Goal: Task Accomplishment & Management: Use online tool/utility

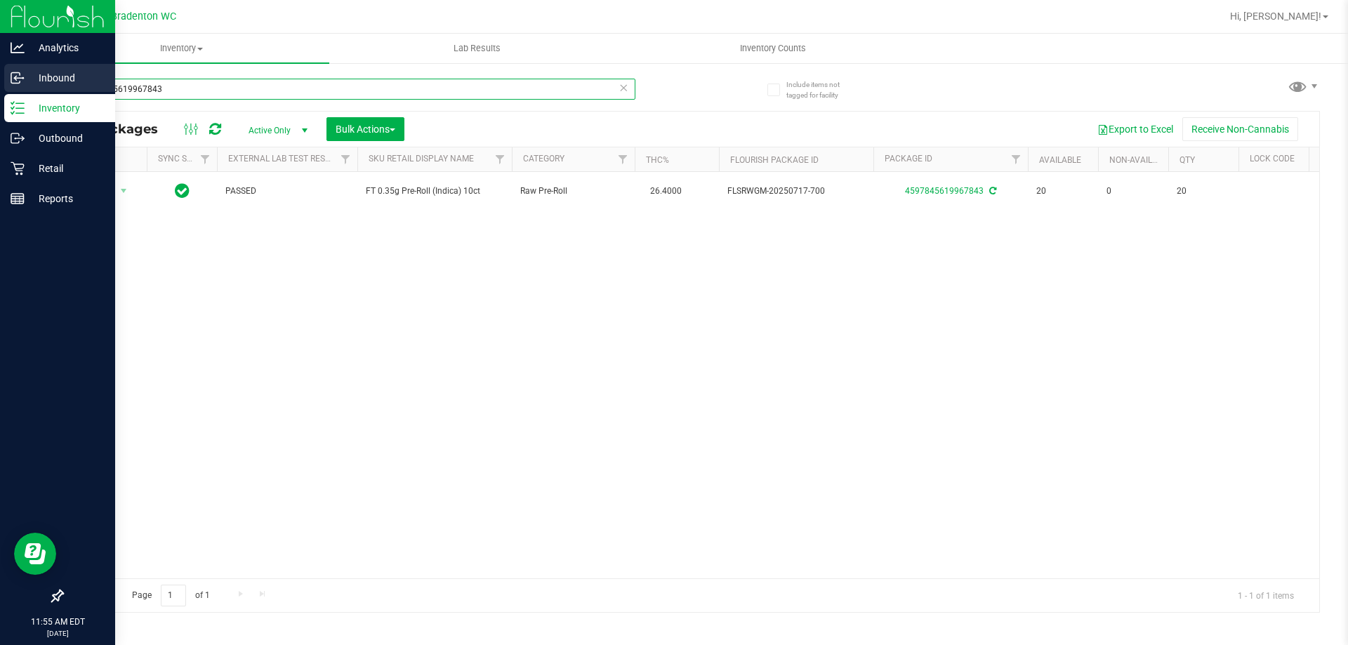
drag, startPoint x: 222, startPoint y: 97, endPoint x: 0, endPoint y: 86, distance: 222.1
click at [0, 91] on div "Analytics Inbound Inventory Outbound Retail Reports 11:55 AM EDT [DATE] 08/24 B…" at bounding box center [674, 322] width 1348 height 645
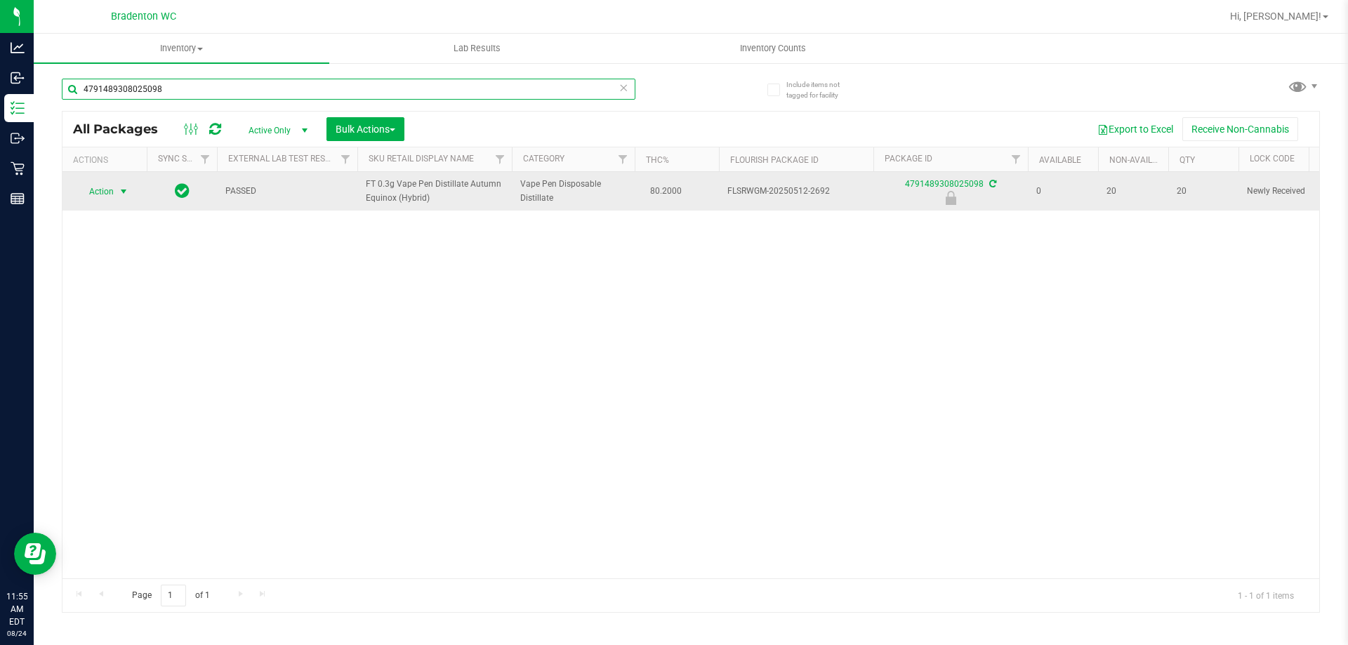
type input "4791489308025098"
click at [119, 186] on span "select" at bounding box center [123, 191] width 11 height 11
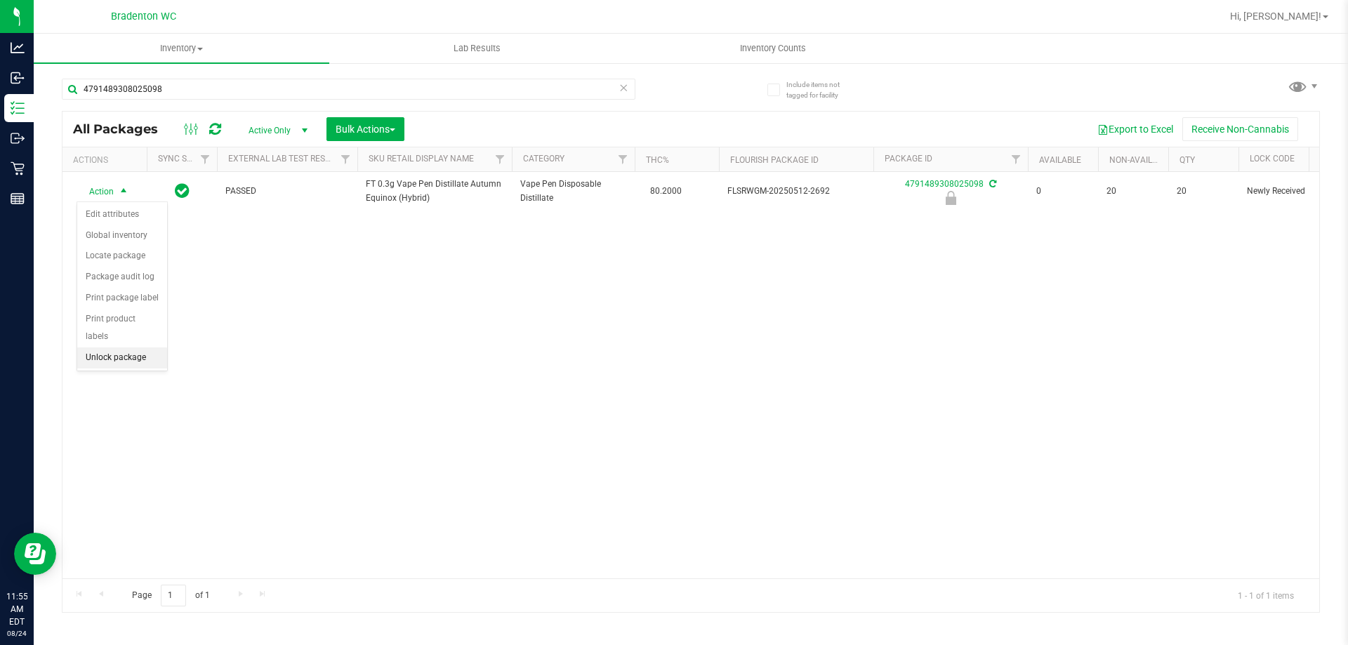
click at [114, 348] on li "Unlock package" at bounding box center [122, 358] width 90 height 21
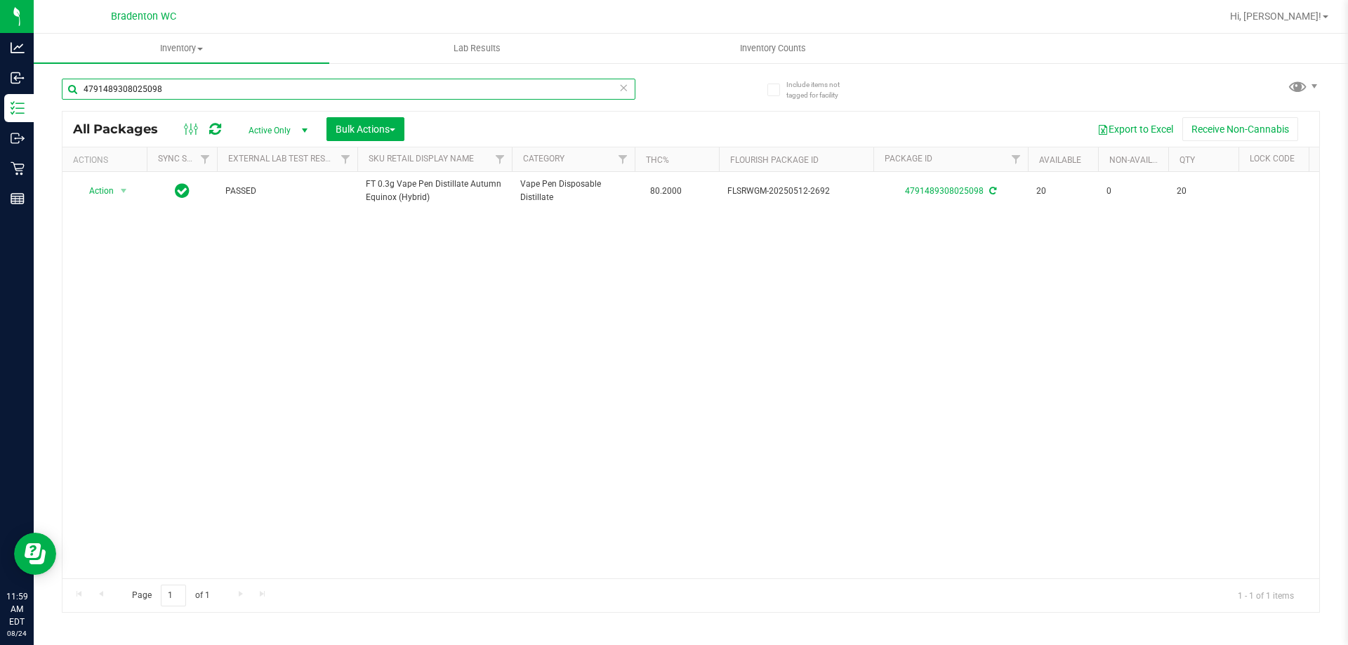
drag, startPoint x: 172, startPoint y: 93, endPoint x: 0, endPoint y: -4, distance: 197.1
click at [0, 0] on html "Analytics Inbound Inventory Outbound Retail Reports 11:59 AM EDT [DATE] 08/24 B…" at bounding box center [674, 322] width 1348 height 645
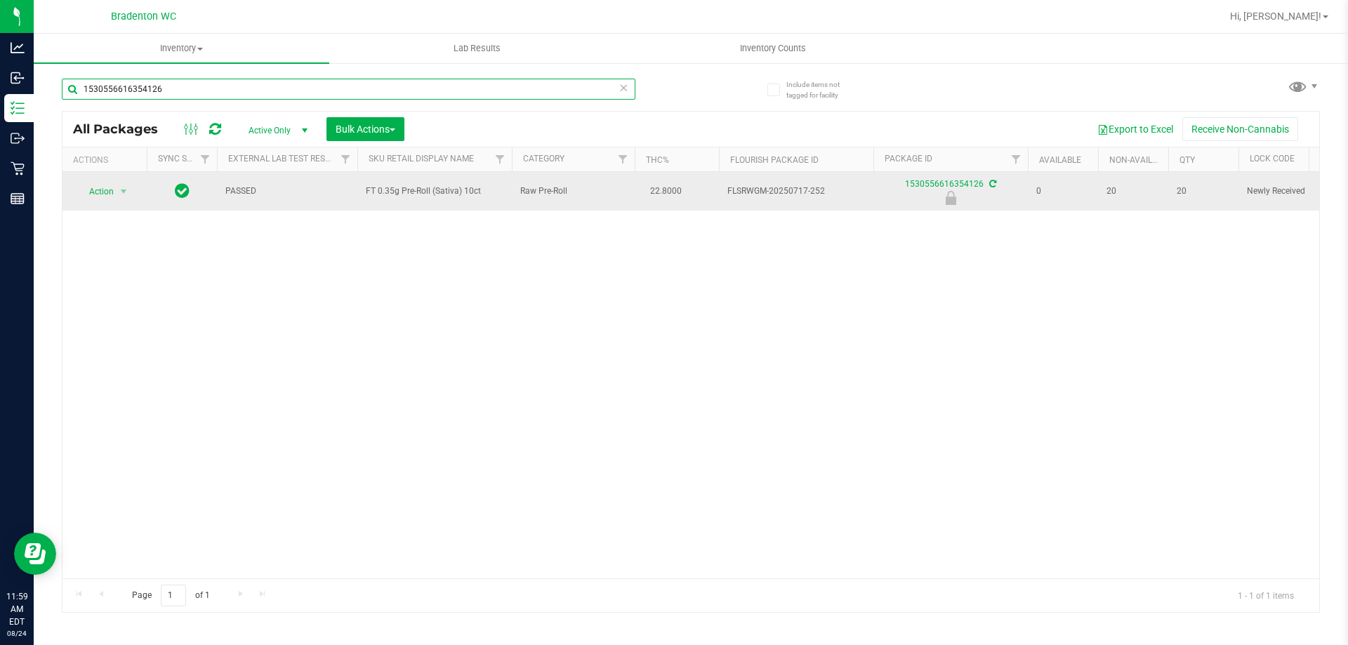
type input "1530556616354126"
click at [98, 191] on span "Action" at bounding box center [96, 192] width 38 height 20
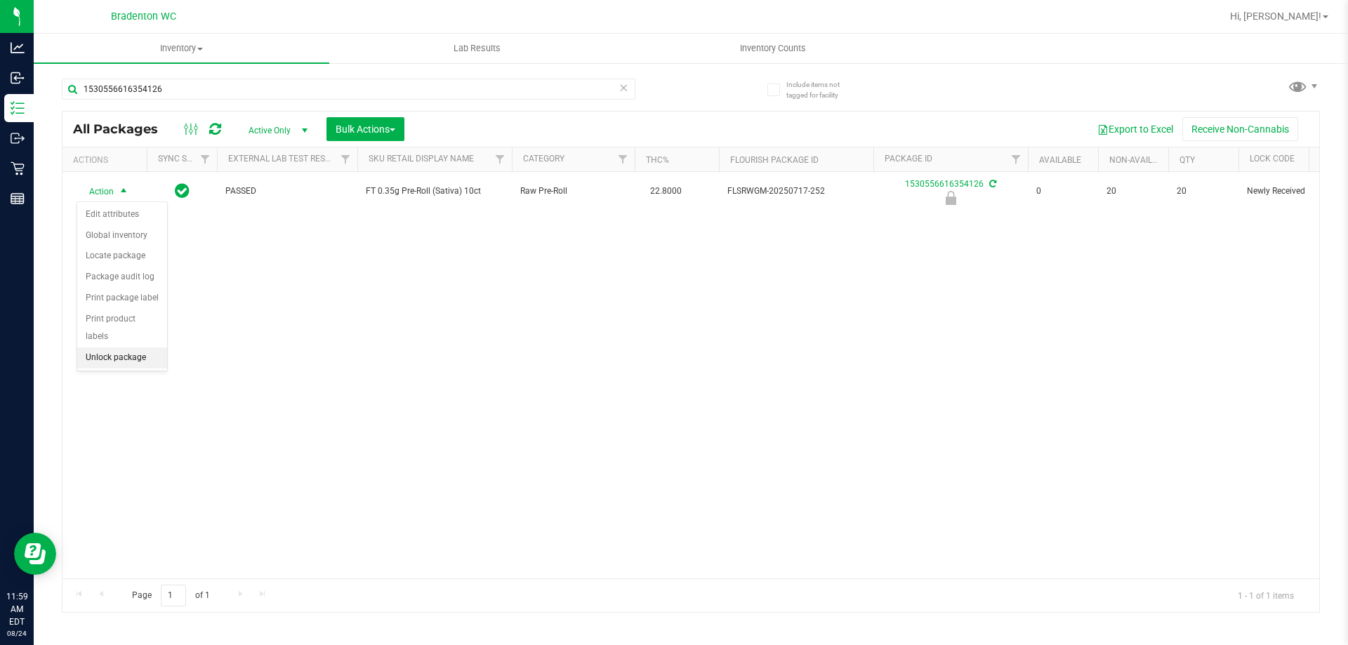
click at [112, 348] on li "Unlock package" at bounding box center [122, 358] width 90 height 21
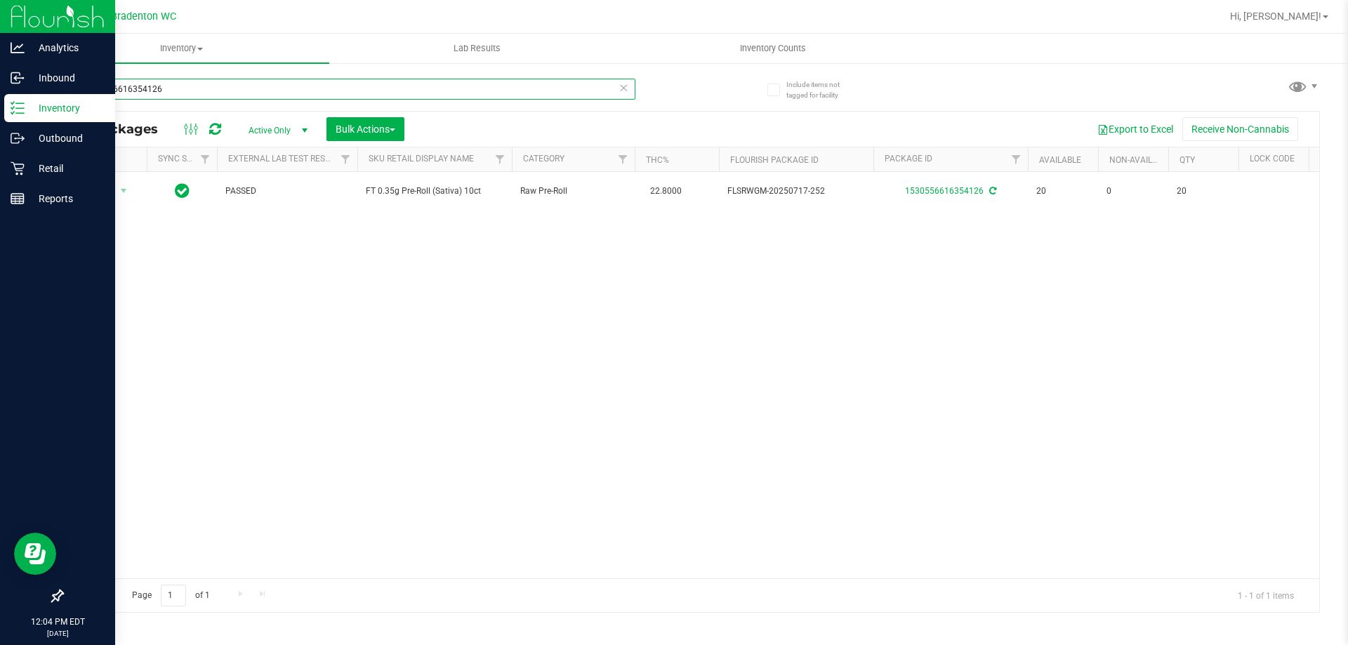
drag, startPoint x: 181, startPoint y: 94, endPoint x: 0, endPoint y: 25, distance: 193.8
click at [0, 39] on div "Analytics Inbound Inventory Outbound Retail Reports 12:04 PM EDT [DATE] 08/24 B…" at bounding box center [674, 322] width 1348 height 645
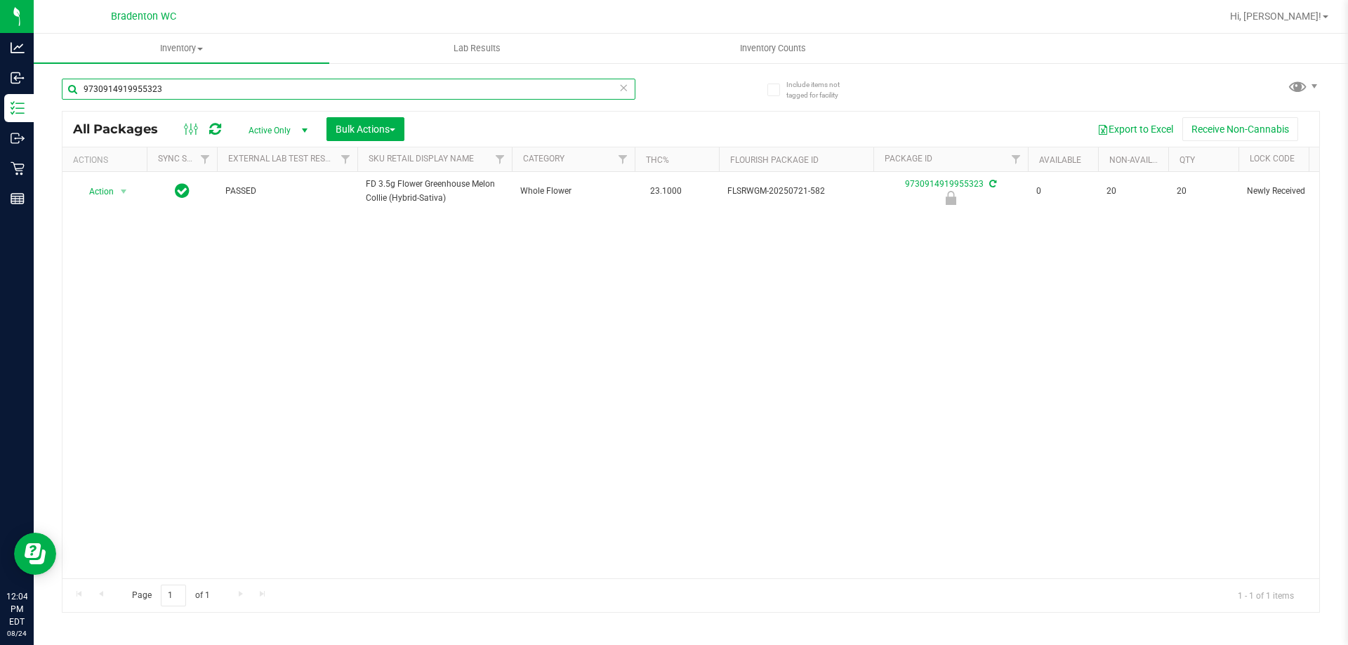
type input "9730914919955323"
click at [211, 278] on div "Action Action Edit attributes Global inventory Locate package Package audit log…" at bounding box center [690, 375] width 1257 height 407
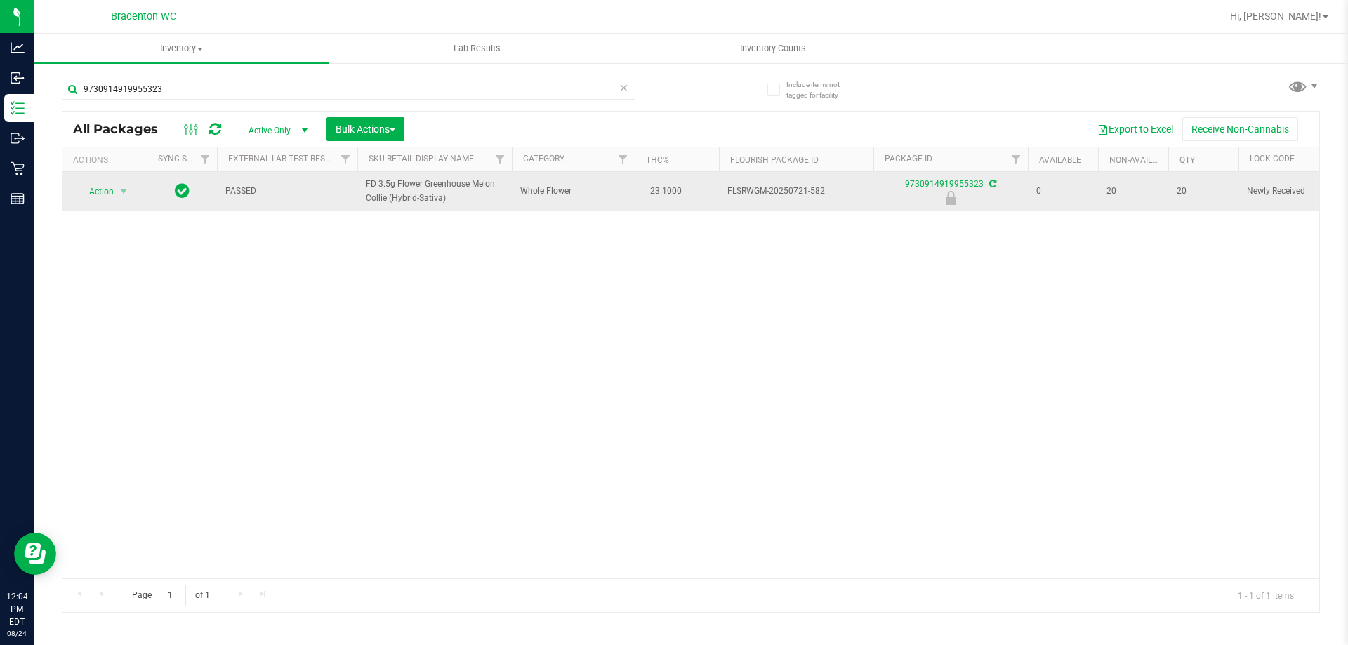
click at [93, 201] on span "Action" at bounding box center [96, 192] width 38 height 20
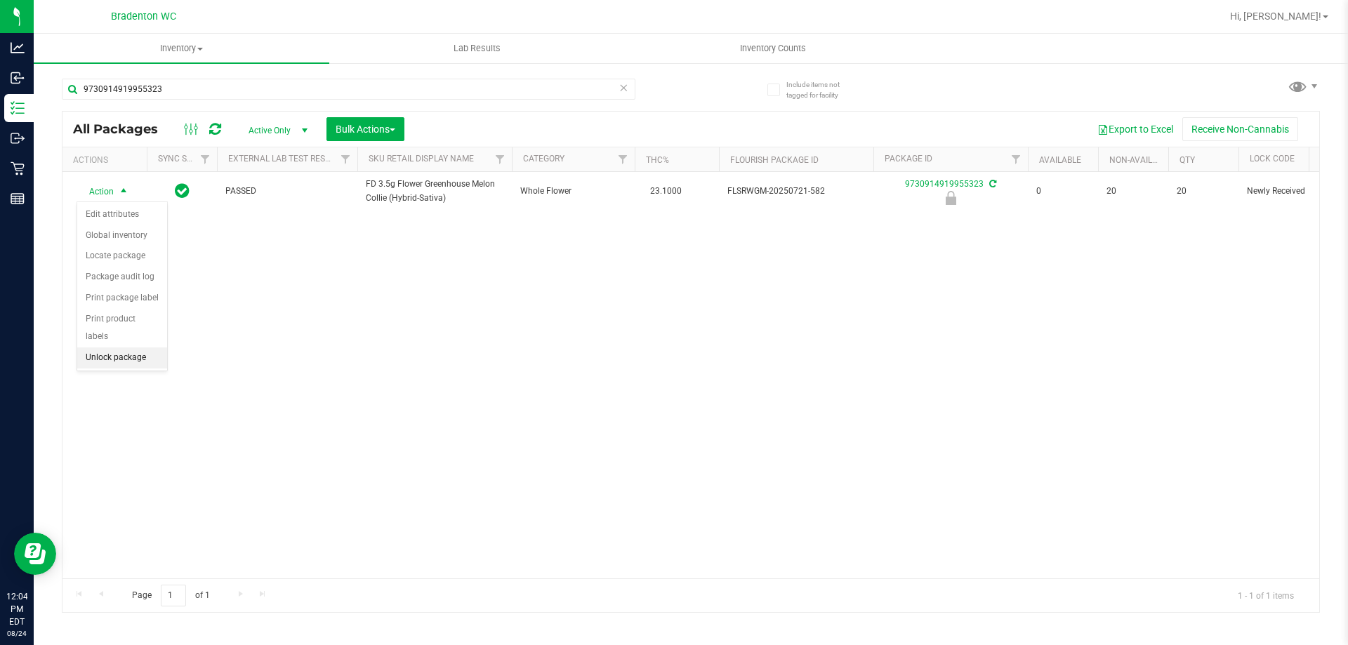
click at [94, 348] on li "Unlock package" at bounding box center [122, 358] width 90 height 21
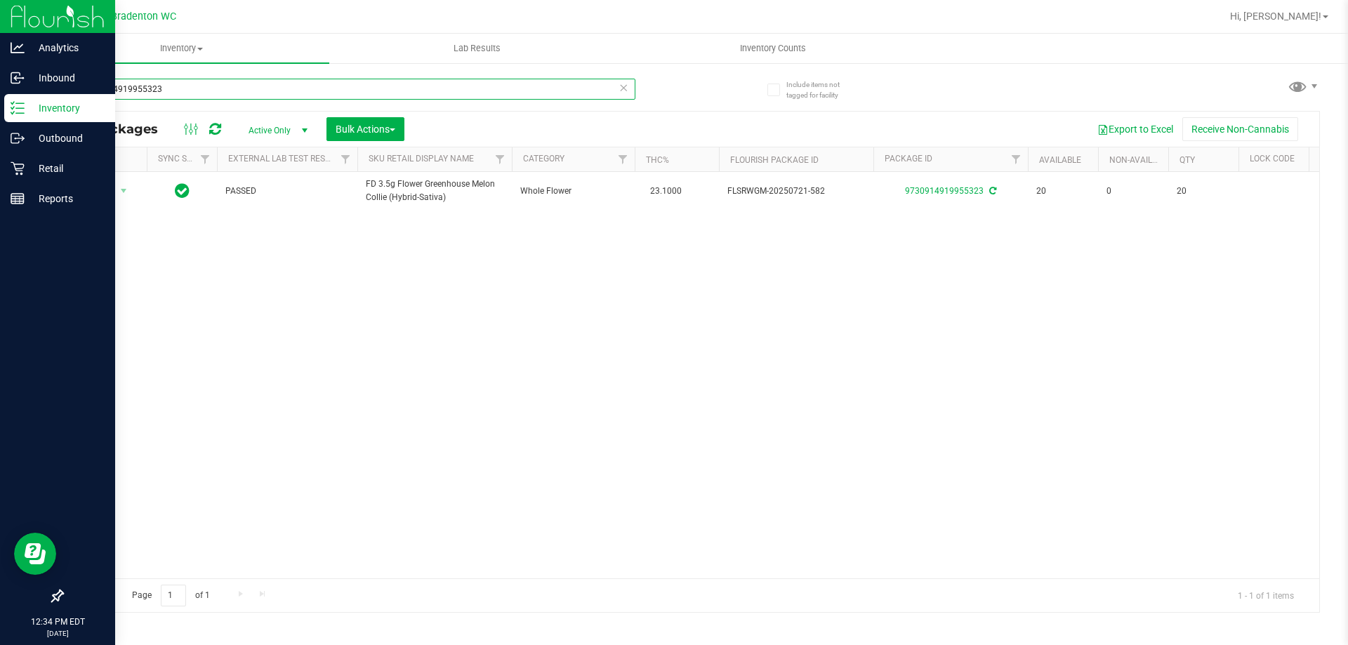
drag, startPoint x: 189, startPoint y: 95, endPoint x: 0, endPoint y: 2, distance: 210.4
click at [0, 26] on div "Analytics Inbound Inventory Outbound Retail Reports 12:34 PM EDT [DATE] 08/24 B…" at bounding box center [674, 322] width 1348 height 645
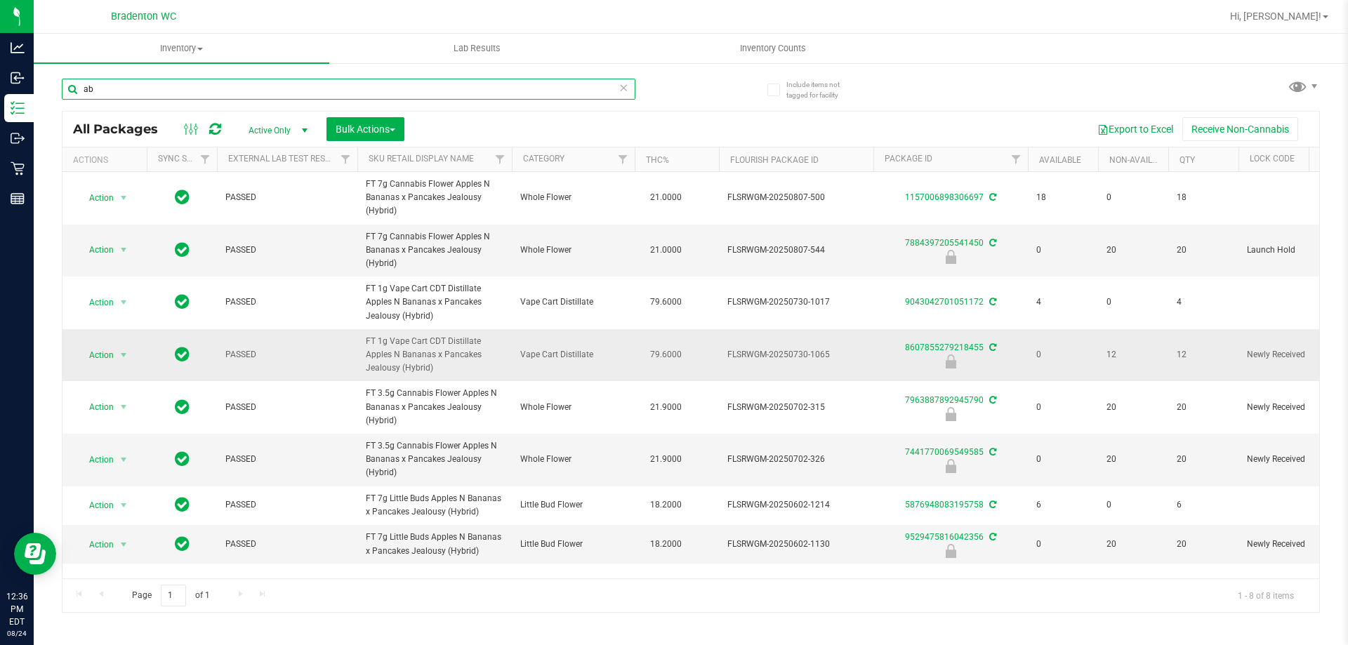
type input "a"
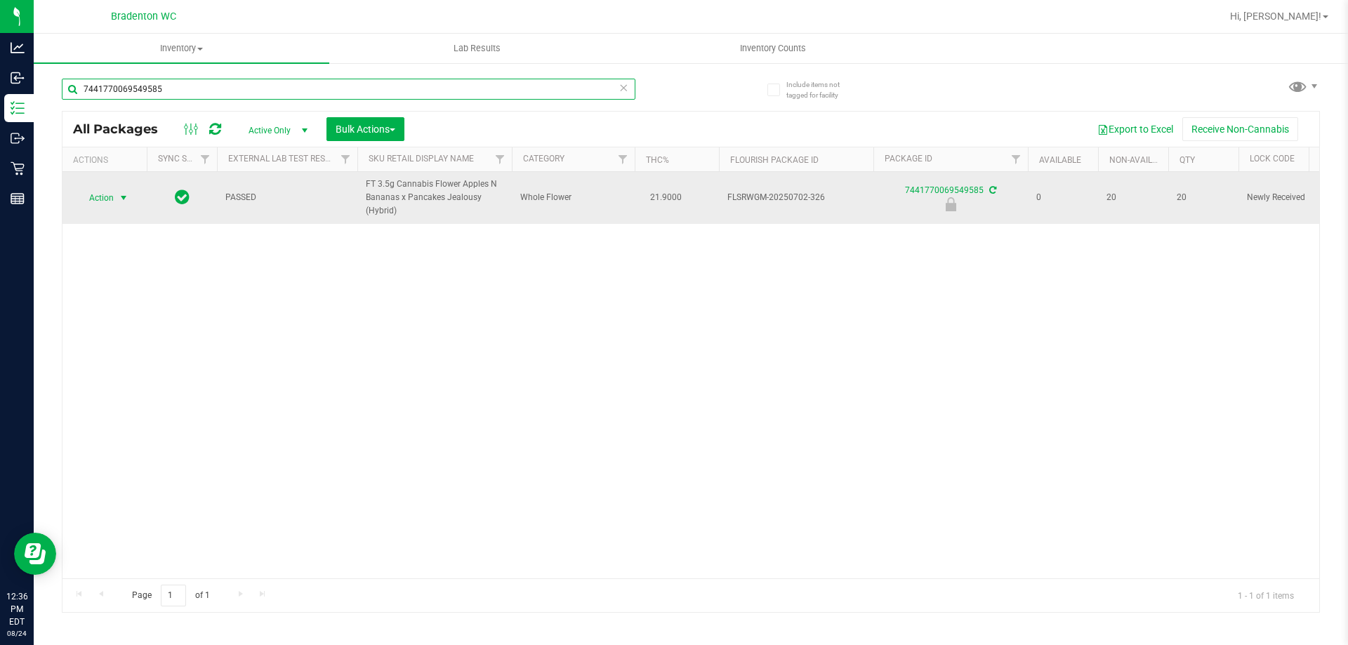
type input "7441770069549585"
click at [104, 199] on span "Action" at bounding box center [96, 198] width 38 height 20
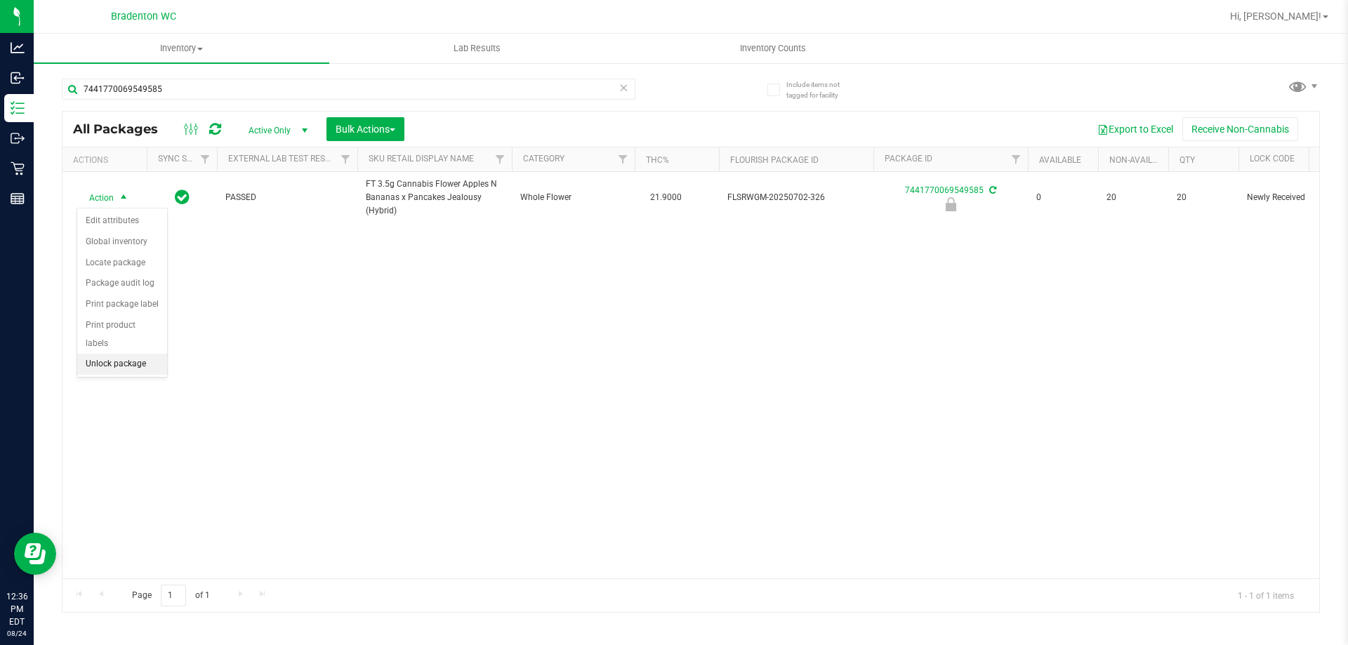
click at [122, 354] on li "Unlock package" at bounding box center [122, 364] width 90 height 21
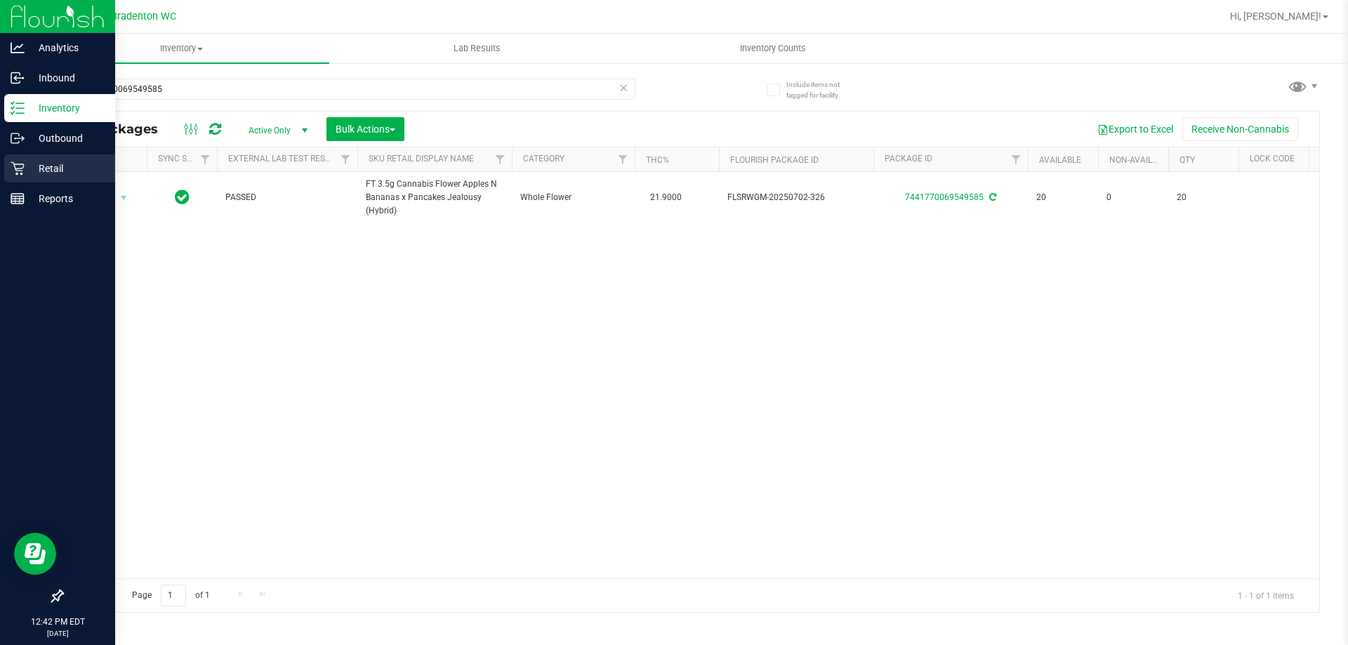
click at [61, 179] on div "Retail" at bounding box center [59, 168] width 111 height 28
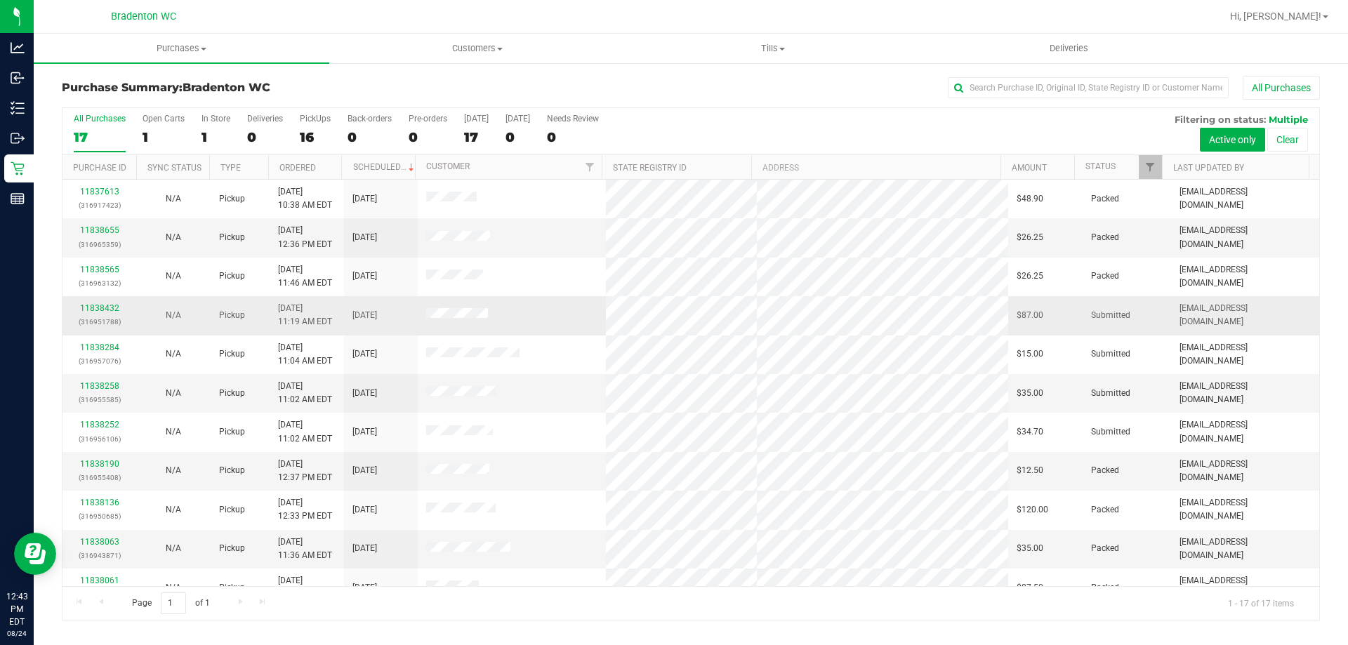
click at [98, 303] on div "11838432 (316951788)" at bounding box center [99, 315] width 57 height 27
click at [91, 309] on link "11838432" at bounding box center [99, 308] width 39 height 10
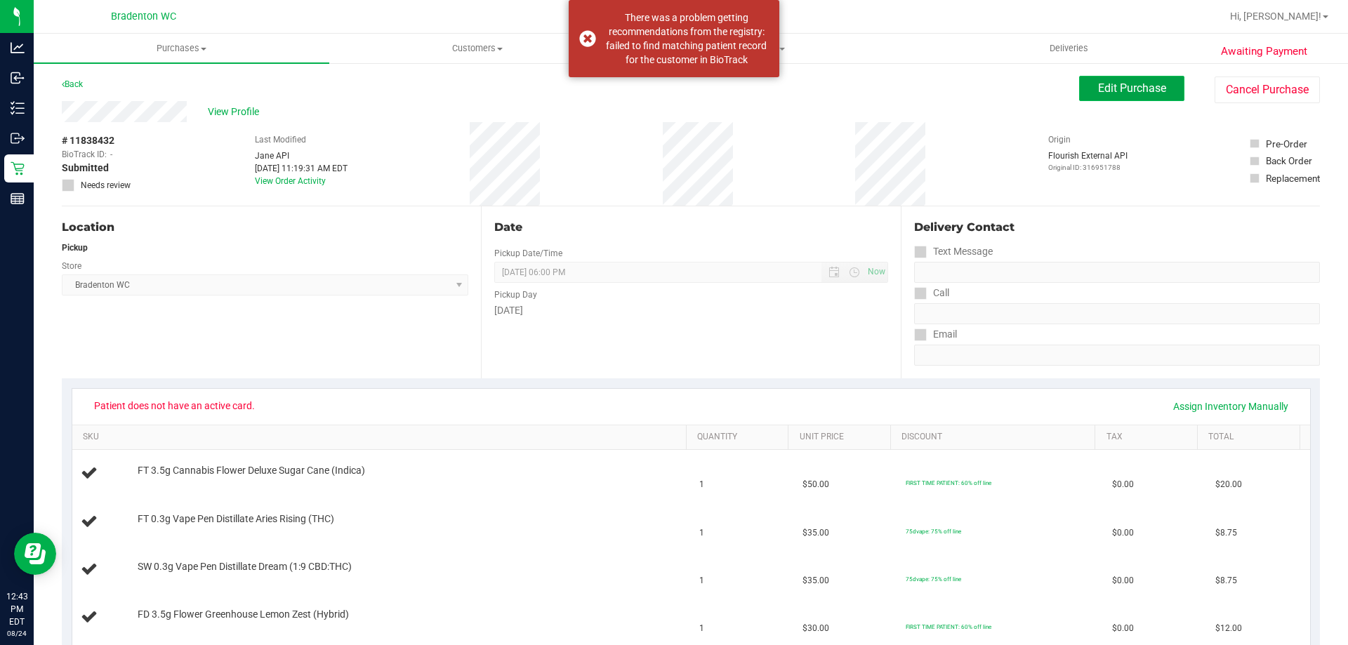
click at [1098, 93] on span "Edit Purchase" at bounding box center [1132, 87] width 68 height 13
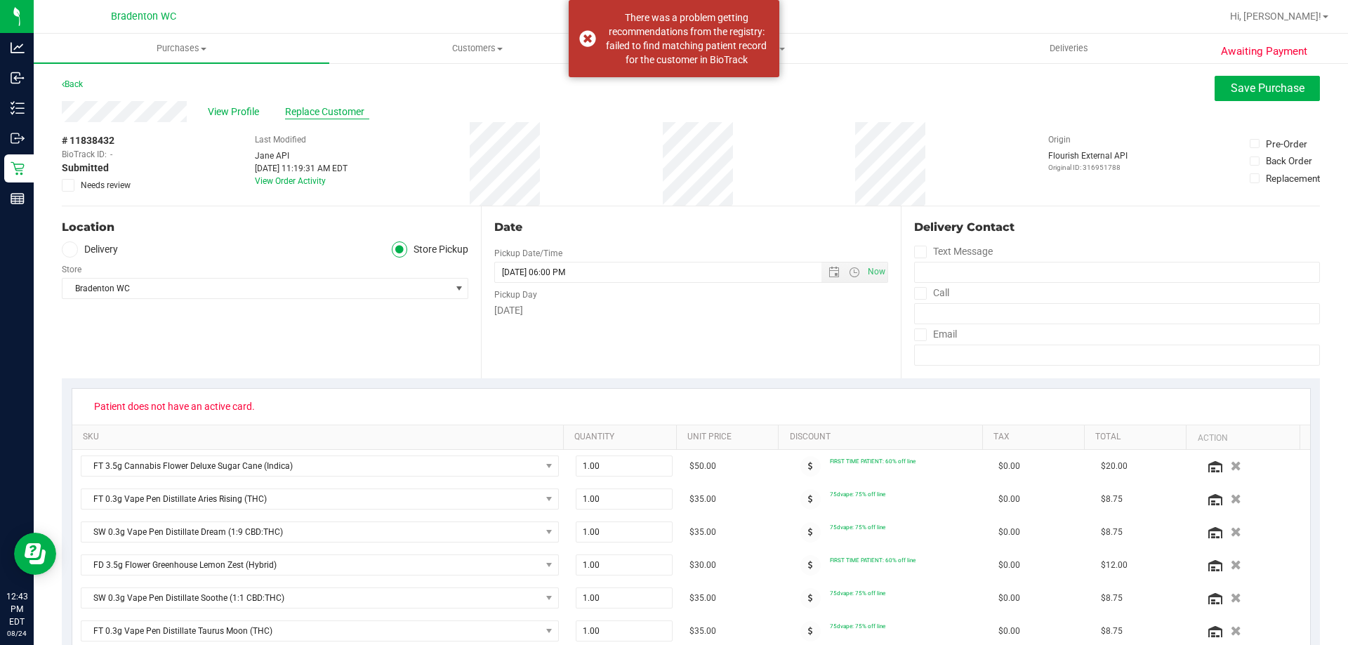
click at [338, 115] on span "Replace Customer" at bounding box center [327, 112] width 84 height 15
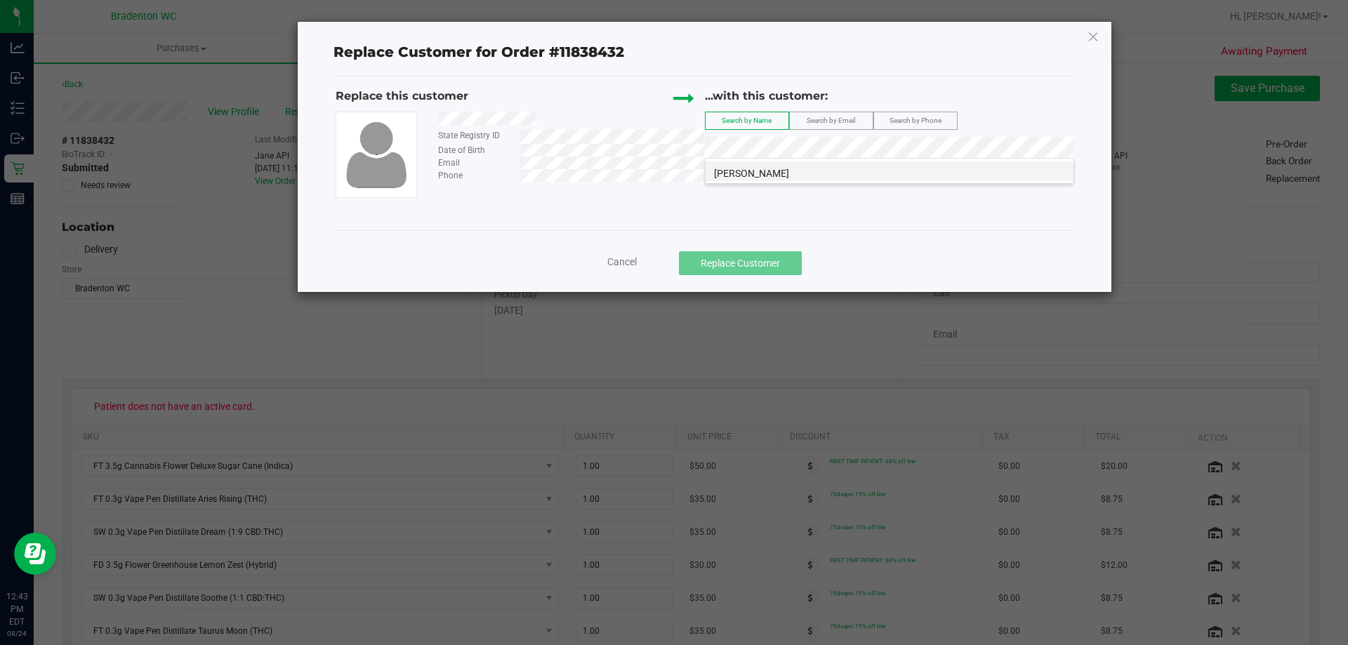
click at [818, 167] on li "[PERSON_NAME]" at bounding box center [890, 171] width 368 height 20
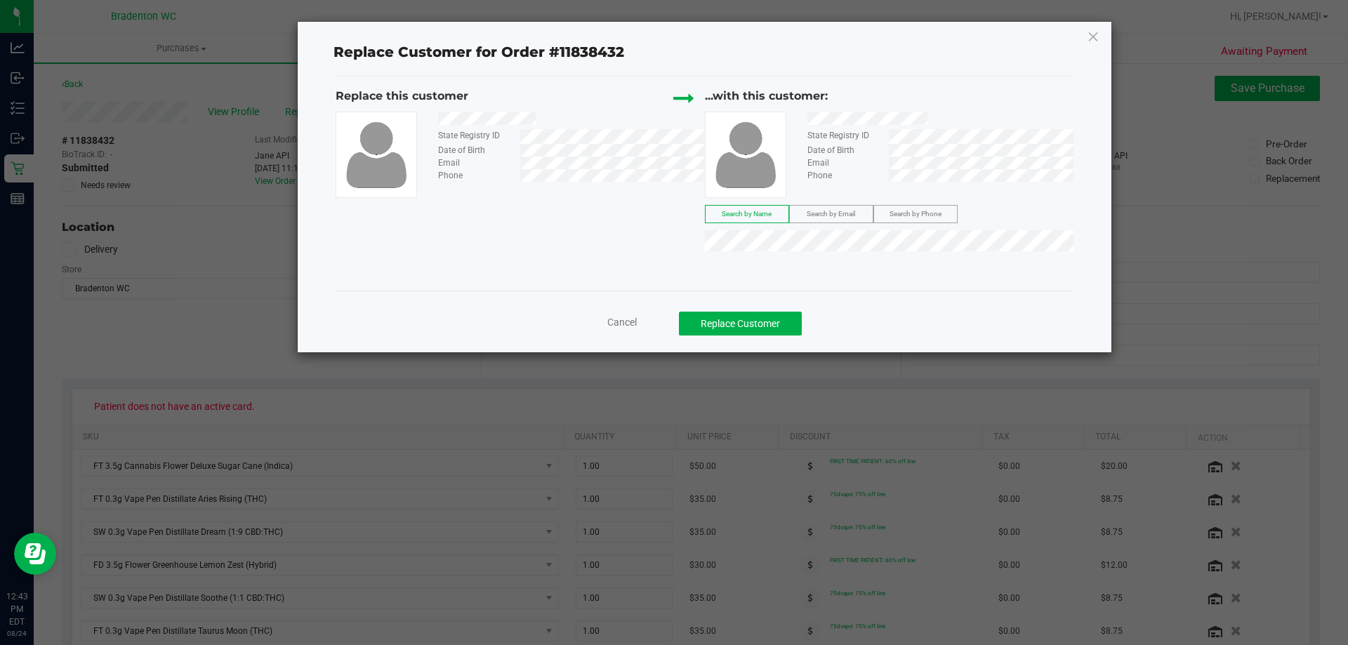
click at [713, 318] on ngb-modal-window "Replace Customer for Order #11838432 Replace this customer State Registry ID Da…" at bounding box center [679, 322] width 1359 height 645
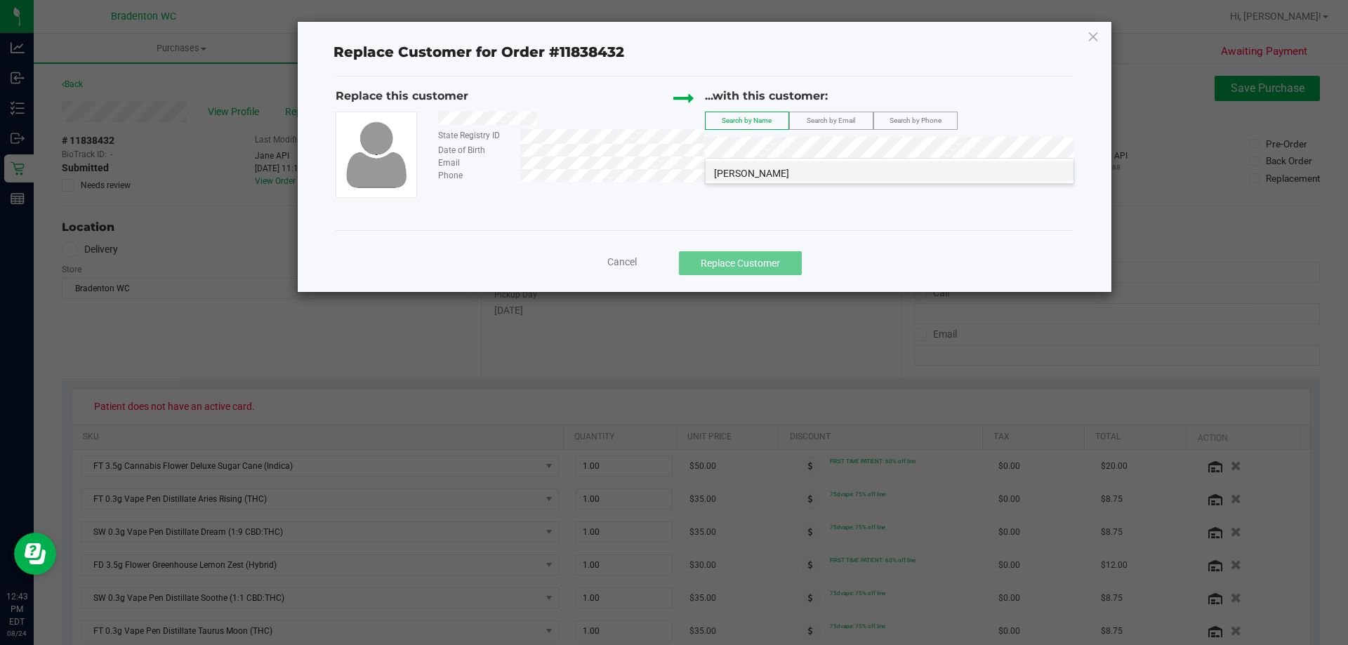
click at [811, 173] on li "[PERSON_NAME]" at bounding box center [890, 171] width 368 height 20
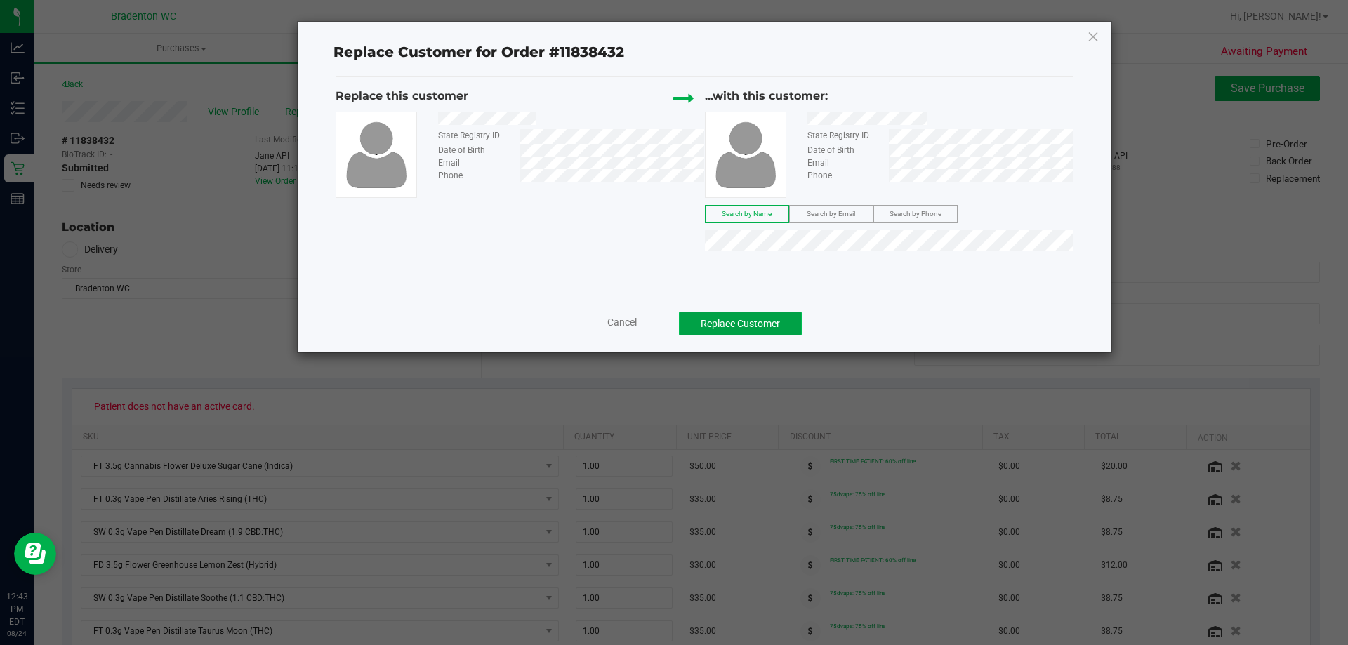
click at [738, 324] on button "Replace Customer" at bounding box center [740, 324] width 123 height 24
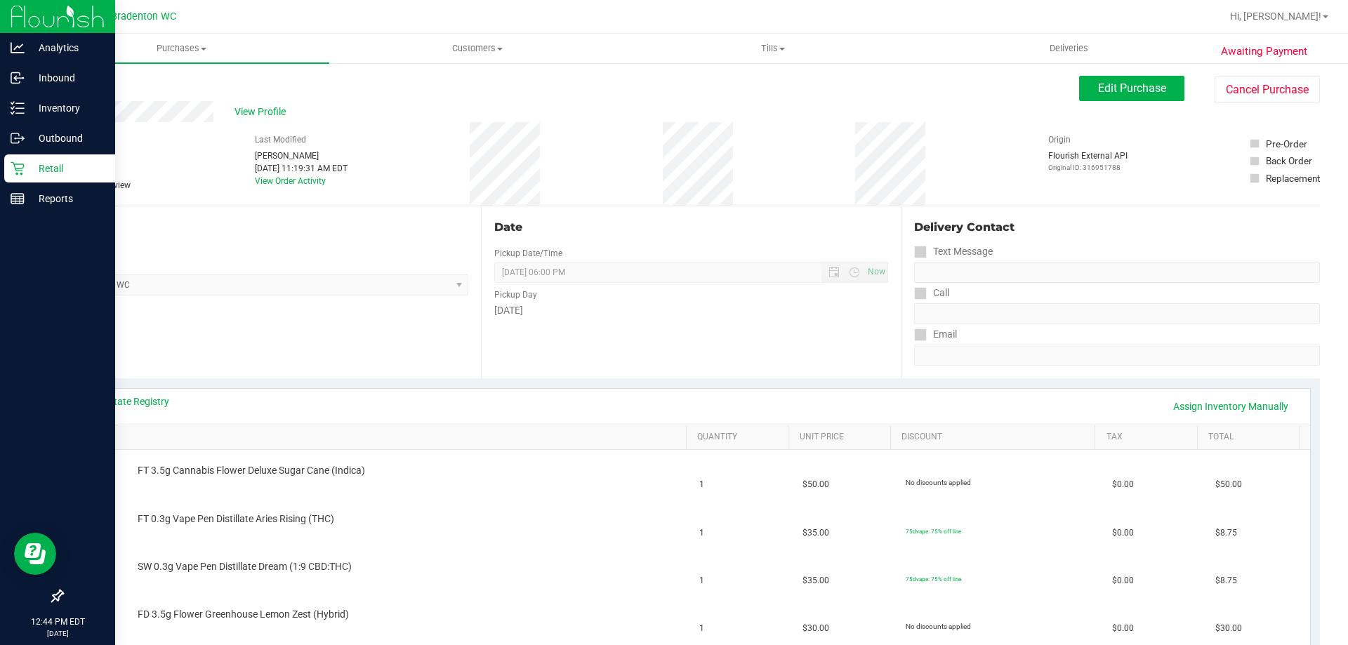
click at [65, 165] on p "Retail" at bounding box center [67, 168] width 84 height 17
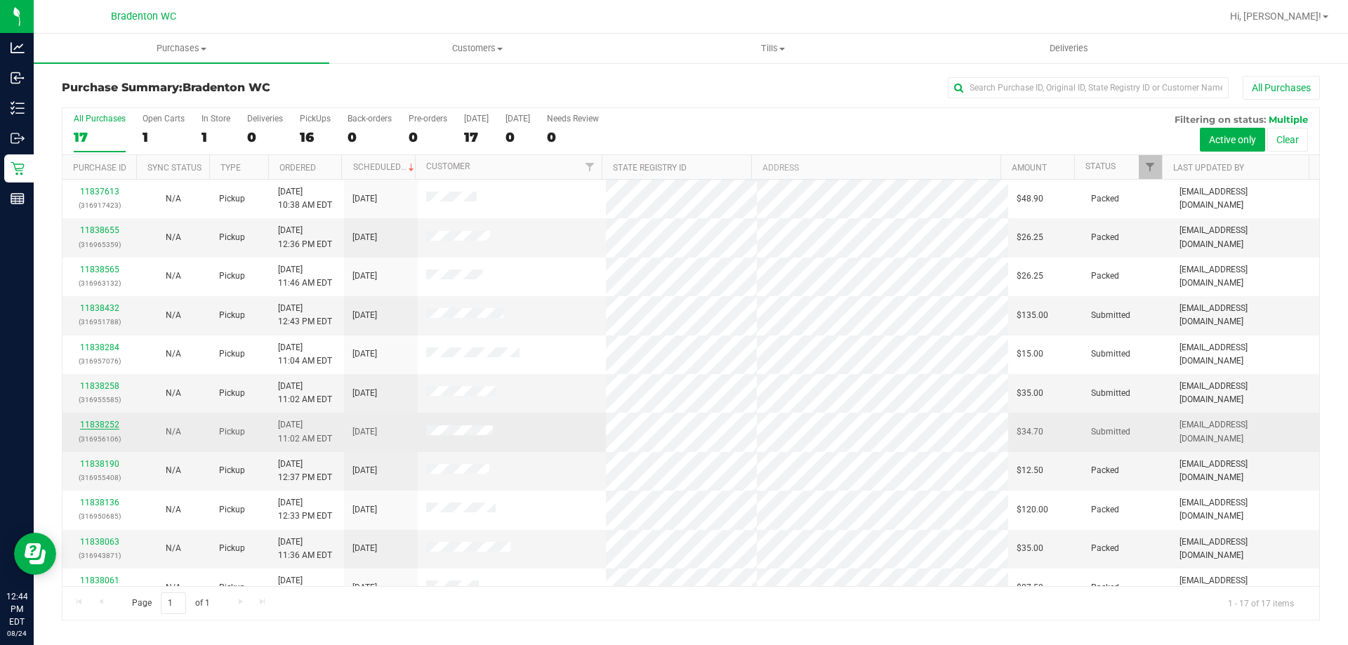
click at [109, 425] on link "11838252" at bounding box center [99, 425] width 39 height 10
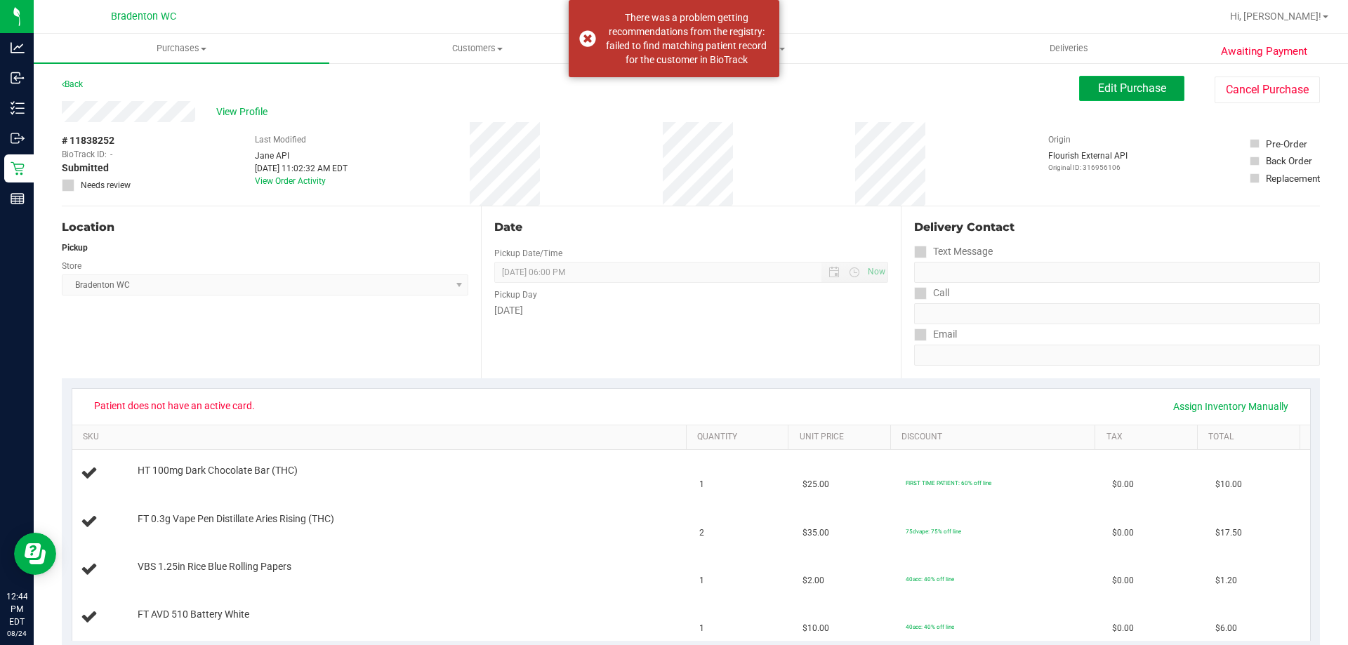
click at [1104, 95] on button "Edit Purchase" at bounding box center [1131, 88] width 105 height 25
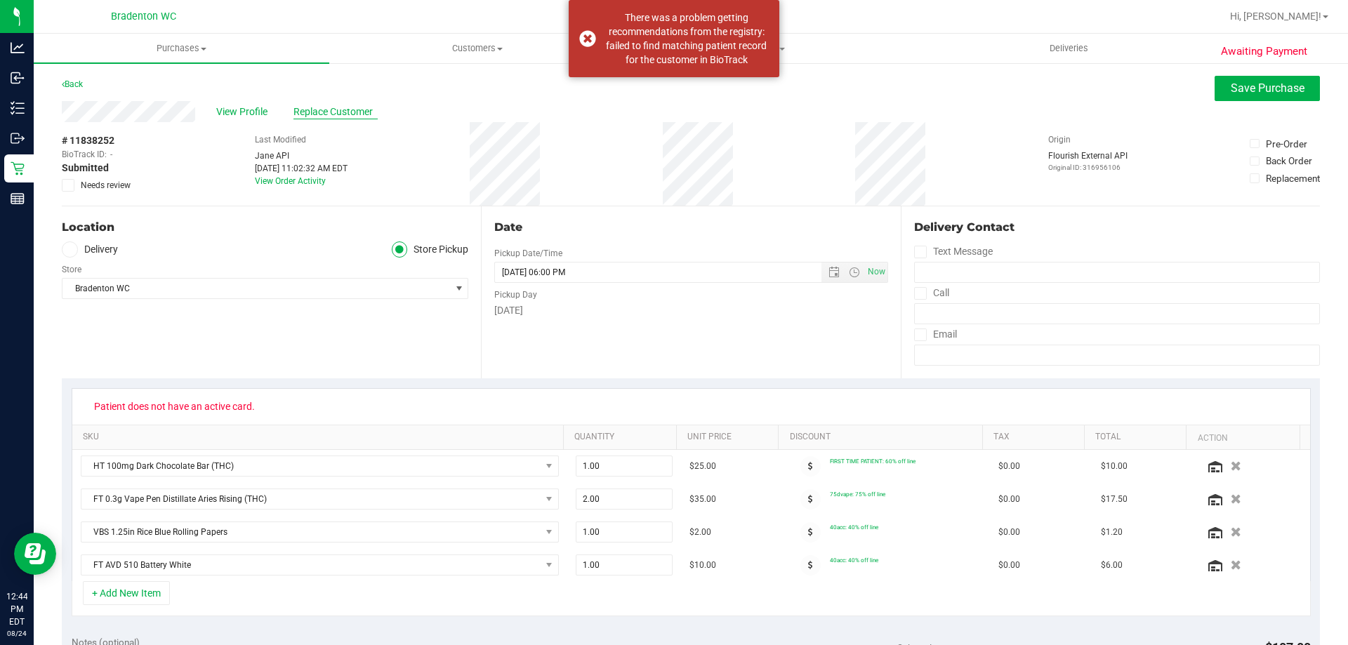
click at [352, 107] on span "Replace Customer" at bounding box center [335, 112] width 84 height 15
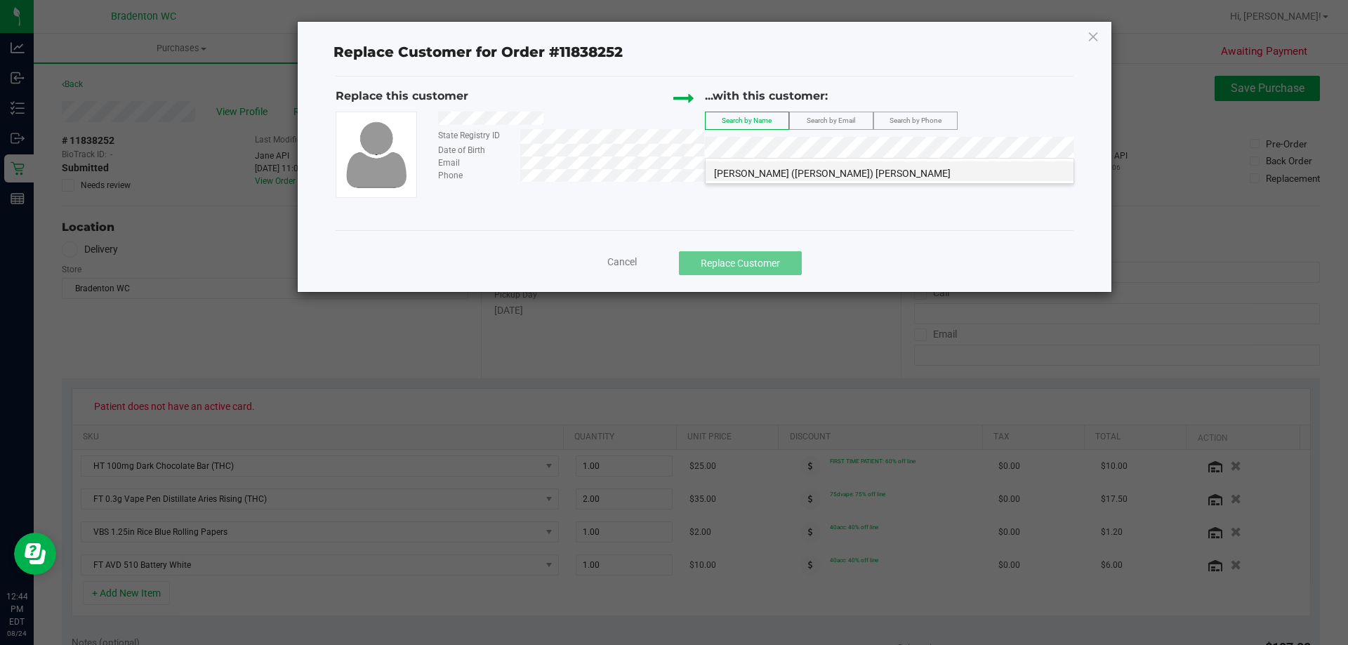
click at [833, 174] on li "[PERSON_NAME] ([PERSON_NAME]) [PERSON_NAME]" at bounding box center [890, 171] width 368 height 20
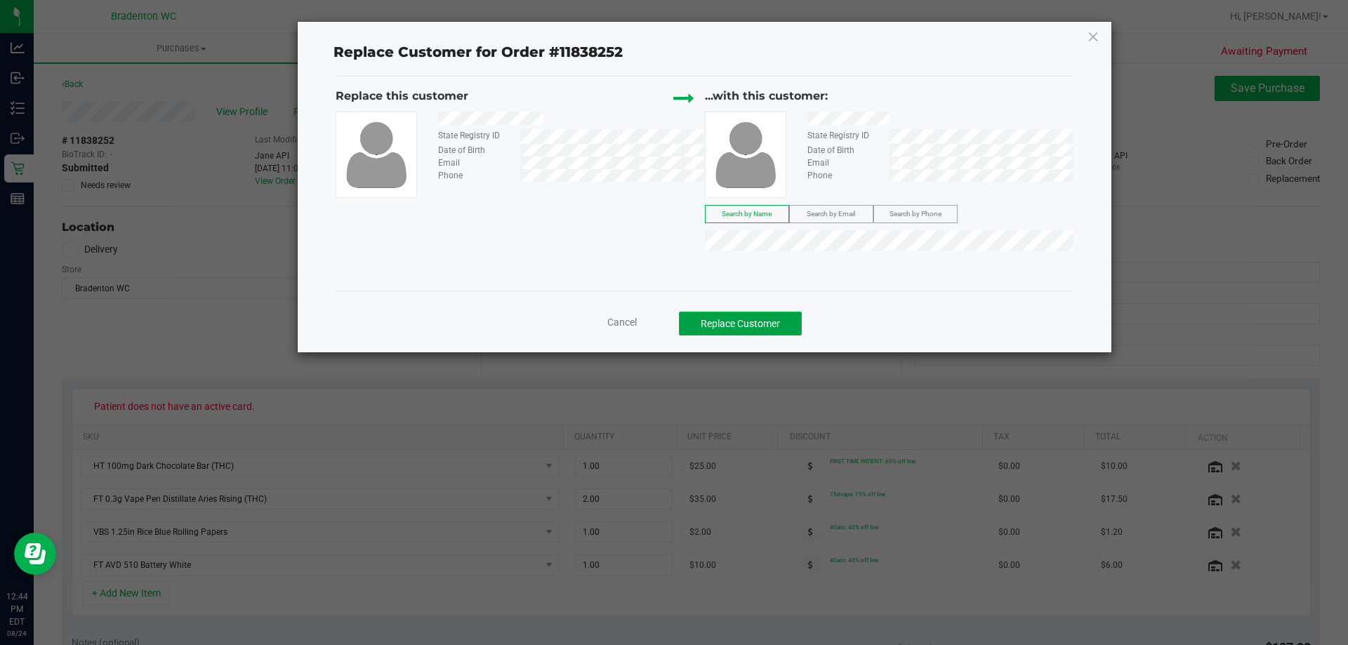
click at [723, 315] on button "Replace Customer" at bounding box center [740, 324] width 123 height 24
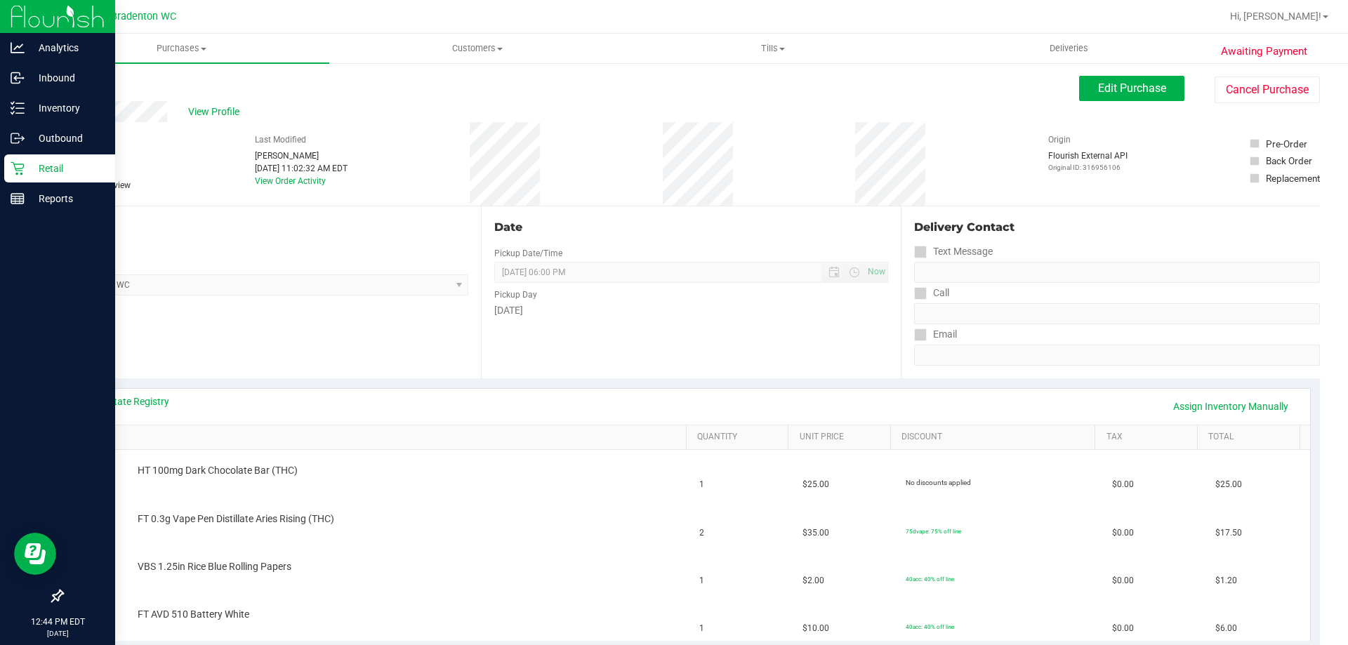
click at [71, 167] on p "Retail" at bounding box center [67, 168] width 84 height 17
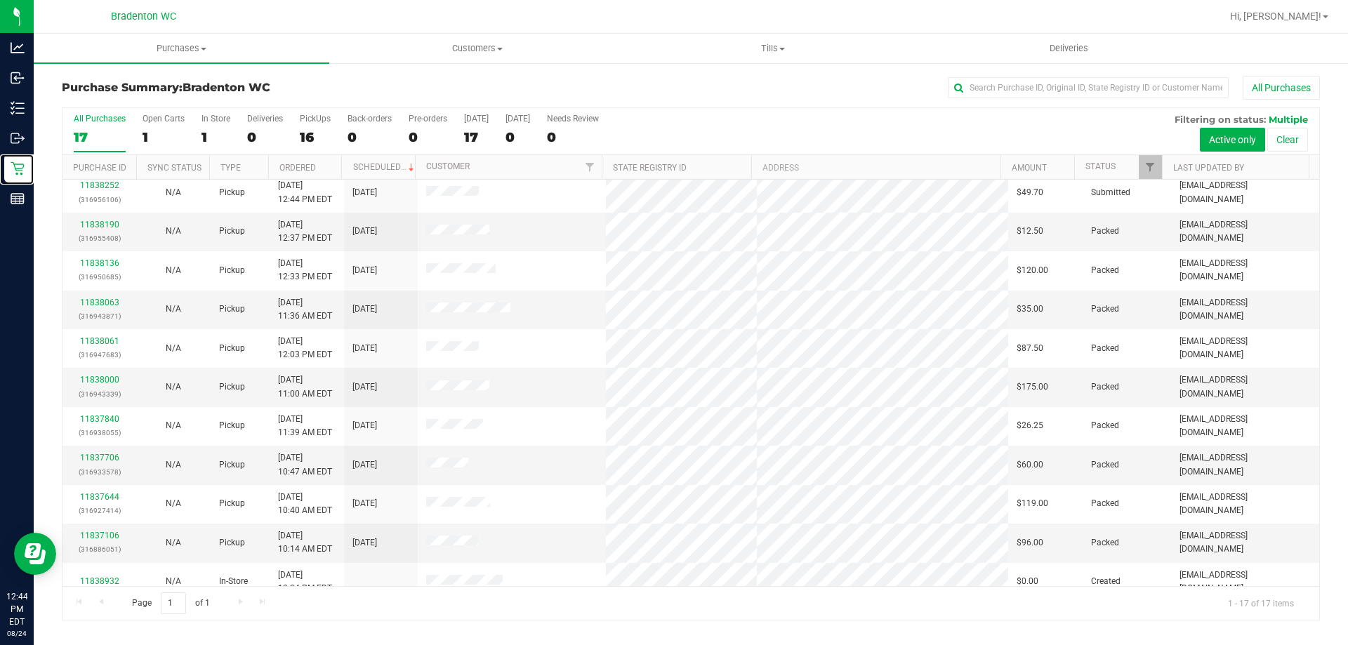
scroll to position [254, 0]
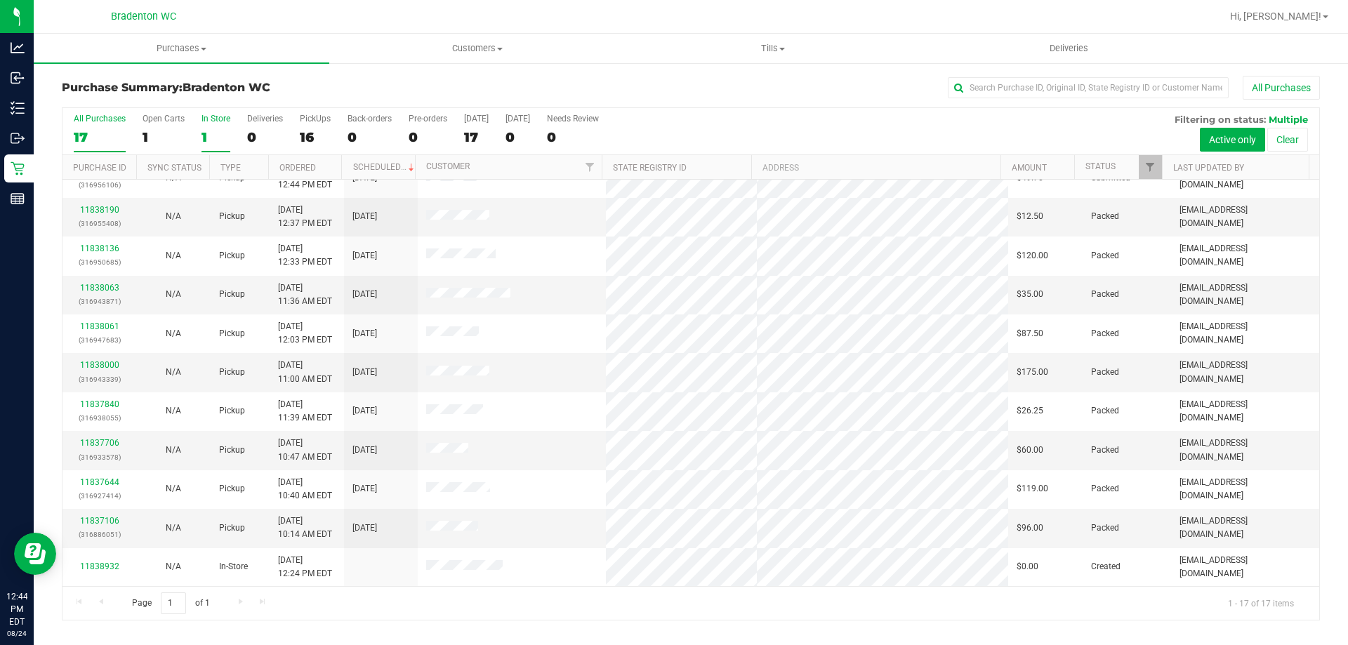
click at [204, 132] on div "1" at bounding box center [216, 137] width 29 height 16
click at [0, 0] on input "In Store 1" at bounding box center [0, 0] width 0 height 0
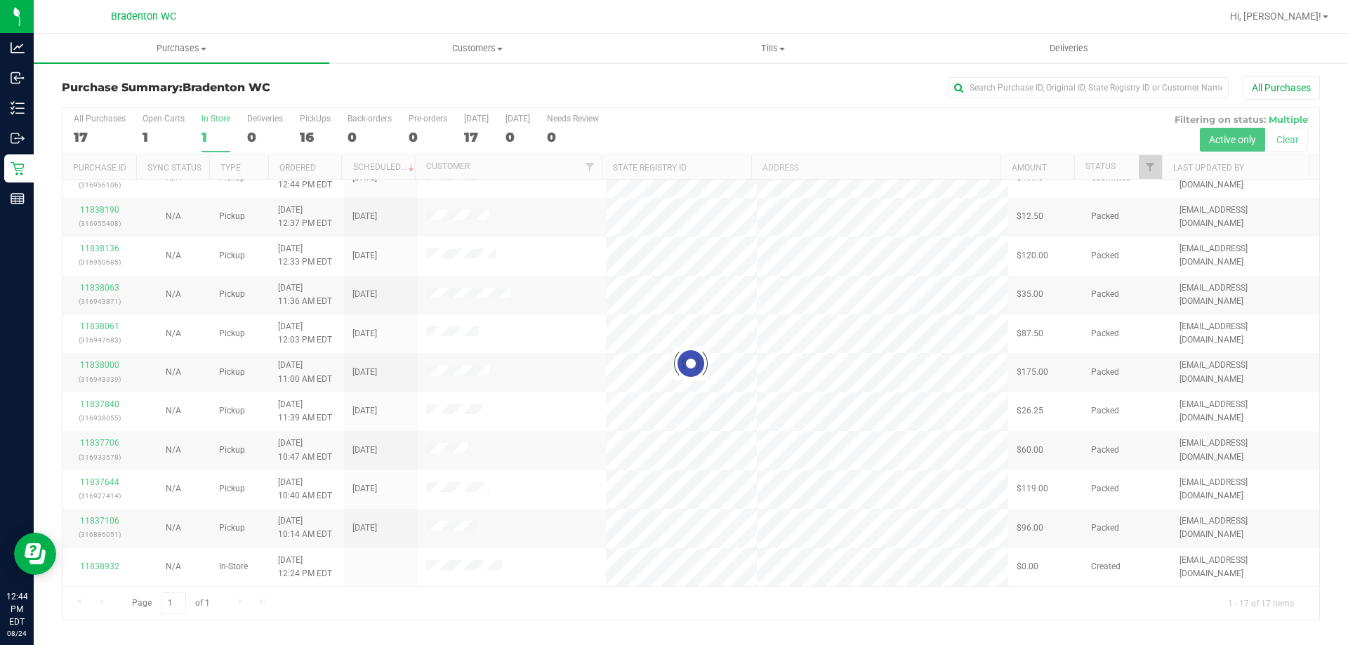
scroll to position [0, 0]
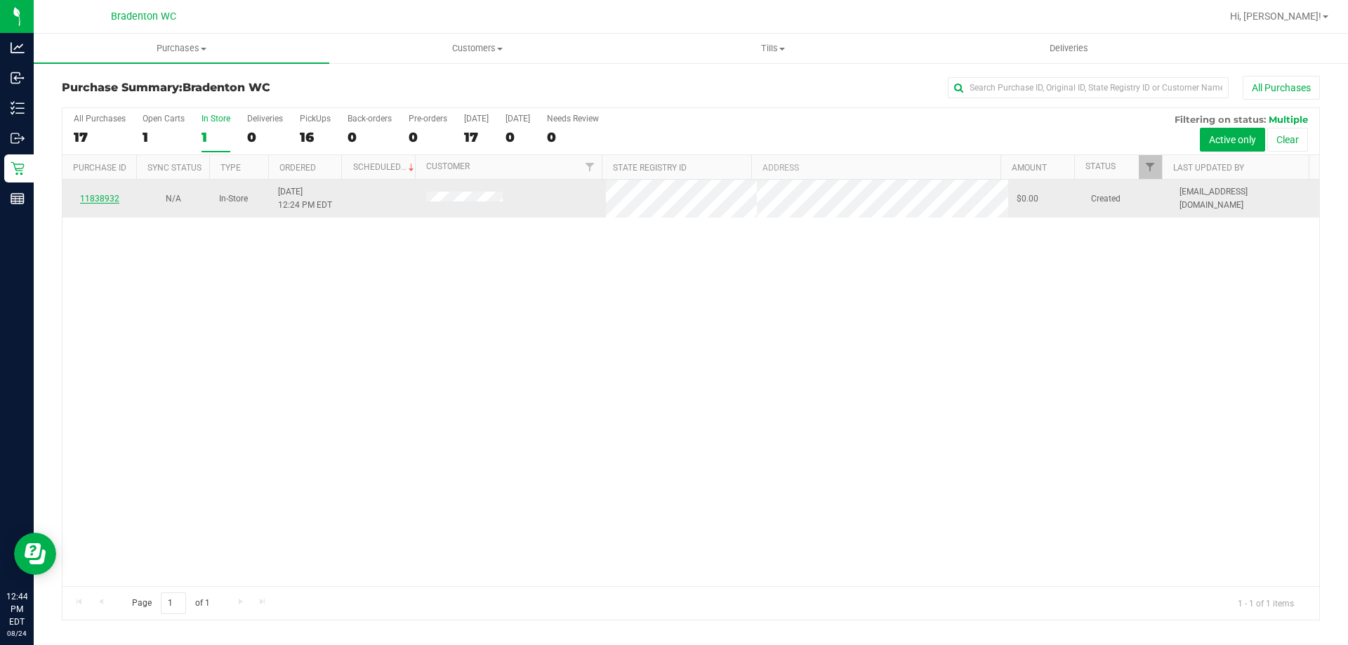
click at [90, 201] on link "11838932" at bounding box center [99, 199] width 39 height 10
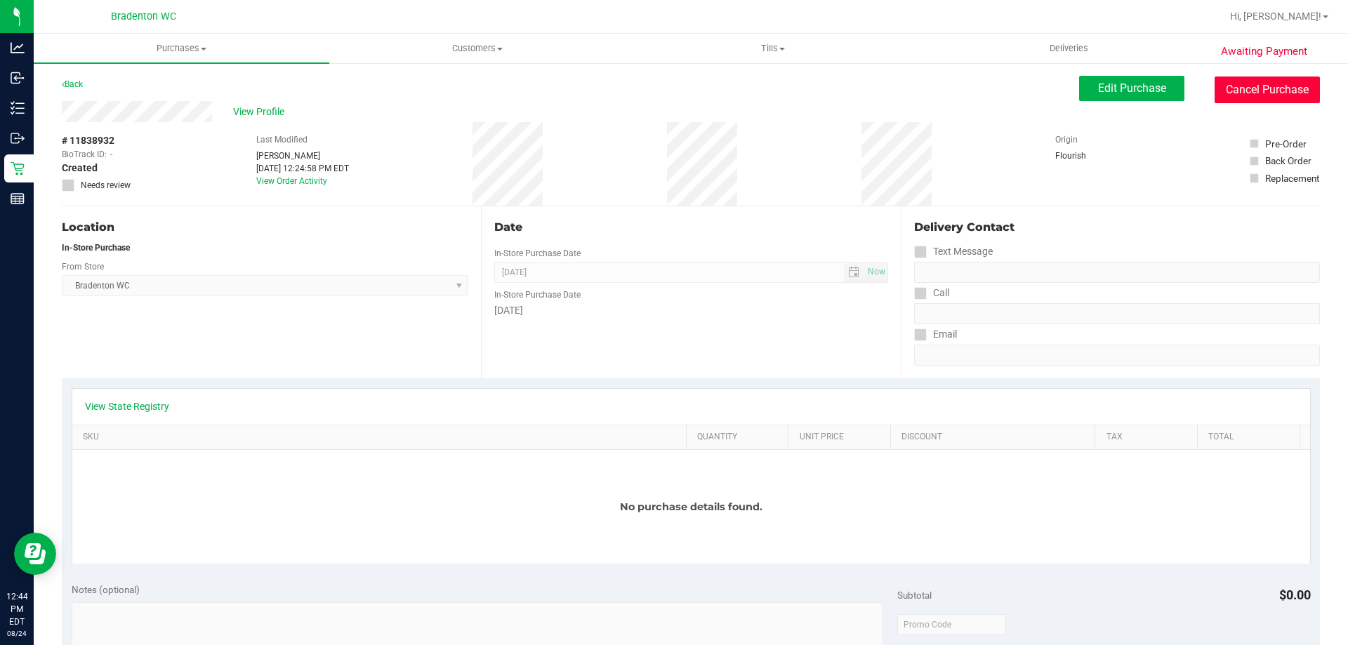
click at [1282, 91] on button "Cancel Purchase" at bounding box center [1267, 90] width 105 height 27
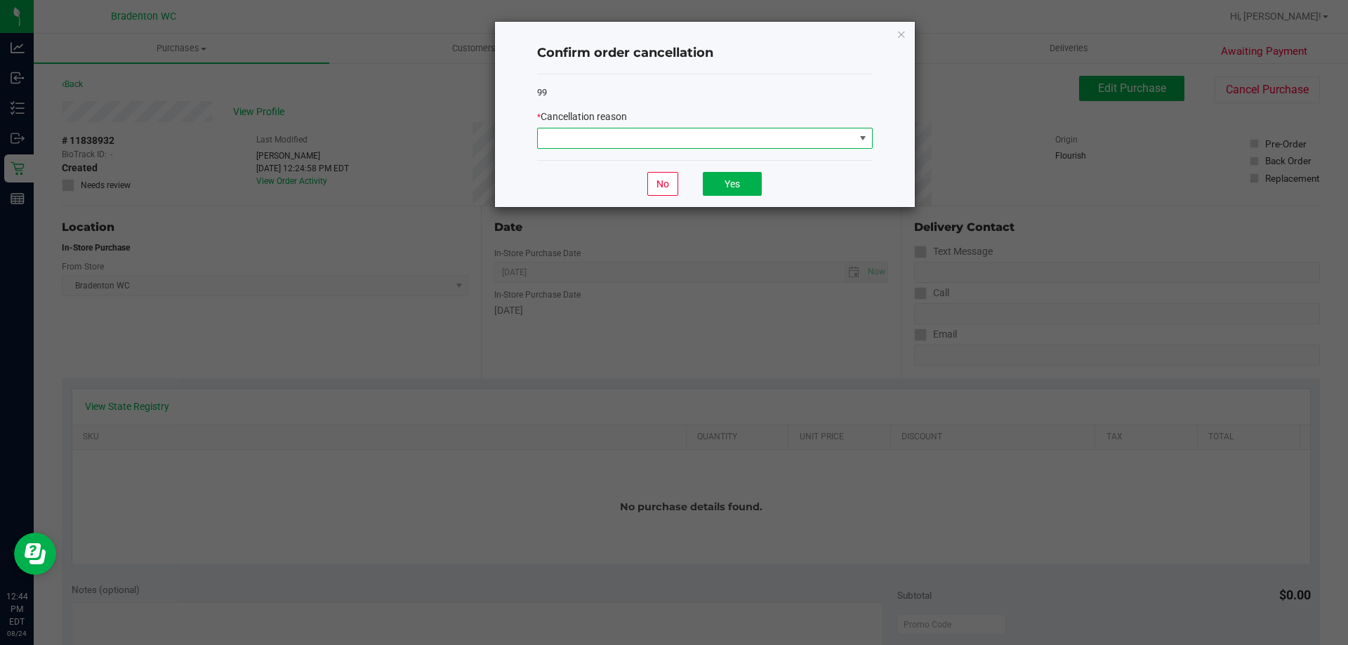
click at [675, 131] on span at bounding box center [696, 138] width 317 height 20
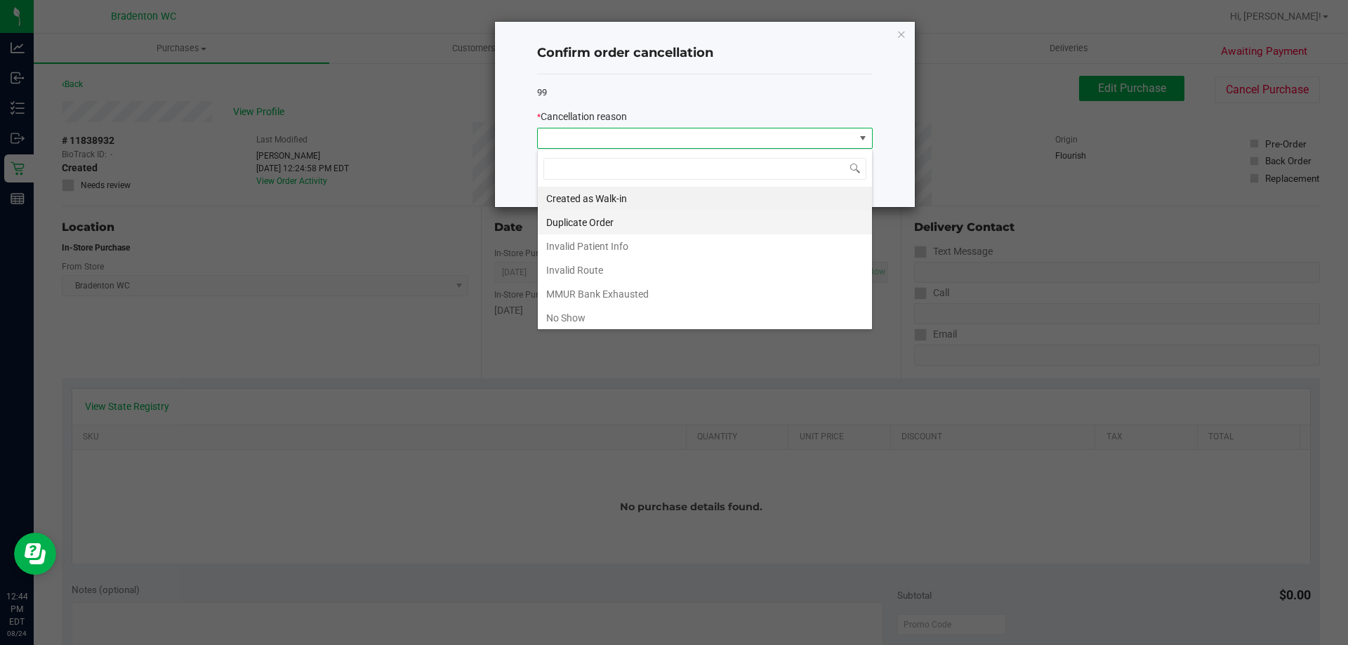
scroll to position [21, 336]
click at [596, 221] on li "Duplicate Order" at bounding box center [705, 223] width 334 height 24
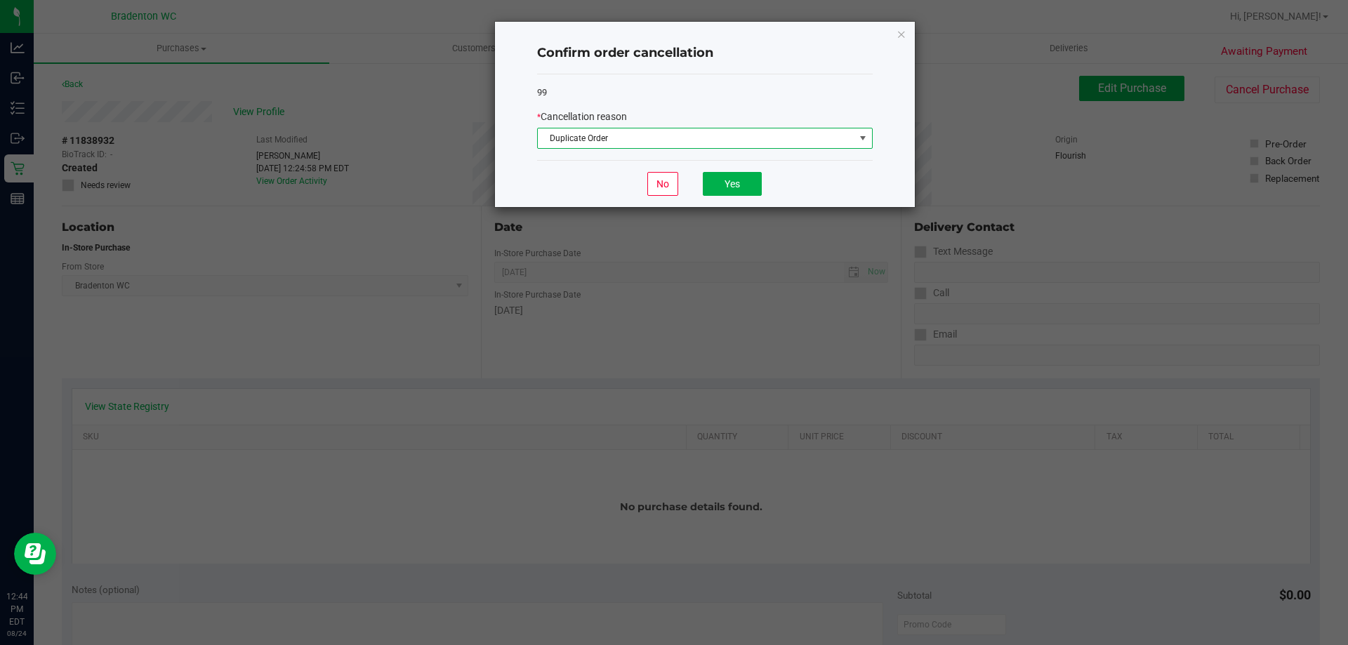
click at [764, 181] on div "No Yes" at bounding box center [705, 183] width 336 height 47
click at [743, 186] on button "Yes" at bounding box center [732, 184] width 59 height 24
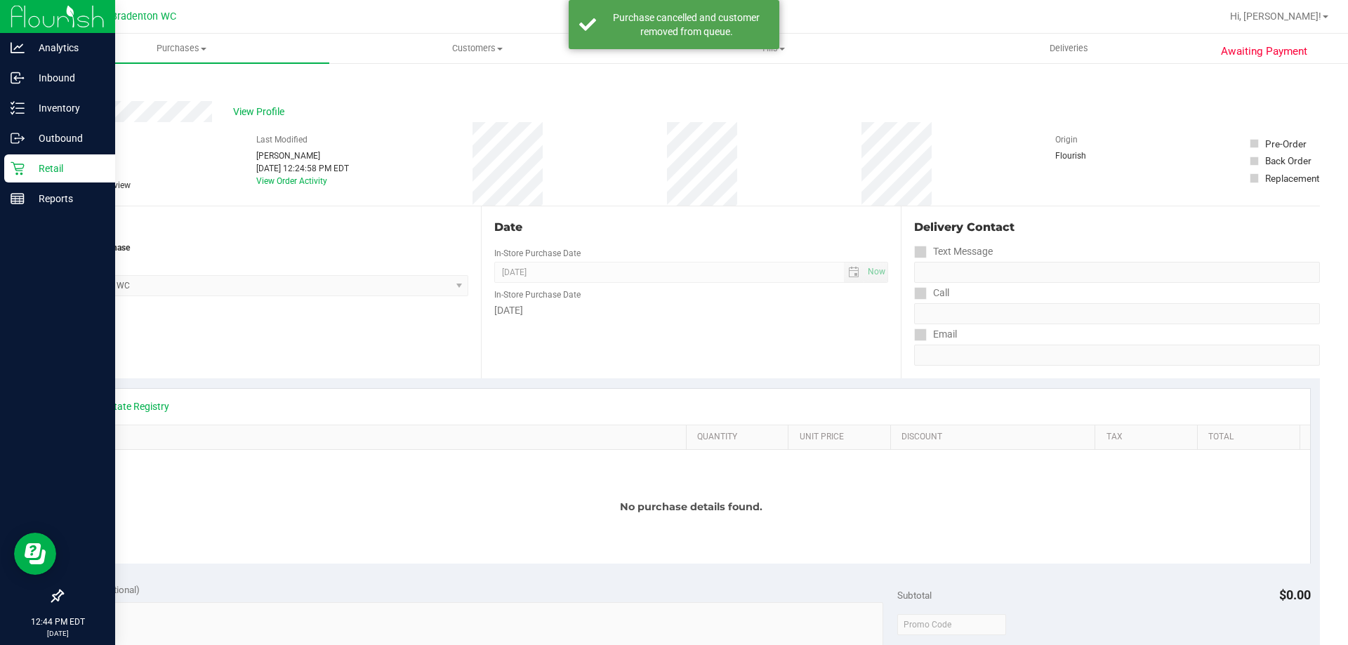
click at [49, 176] on p "Retail" at bounding box center [67, 168] width 84 height 17
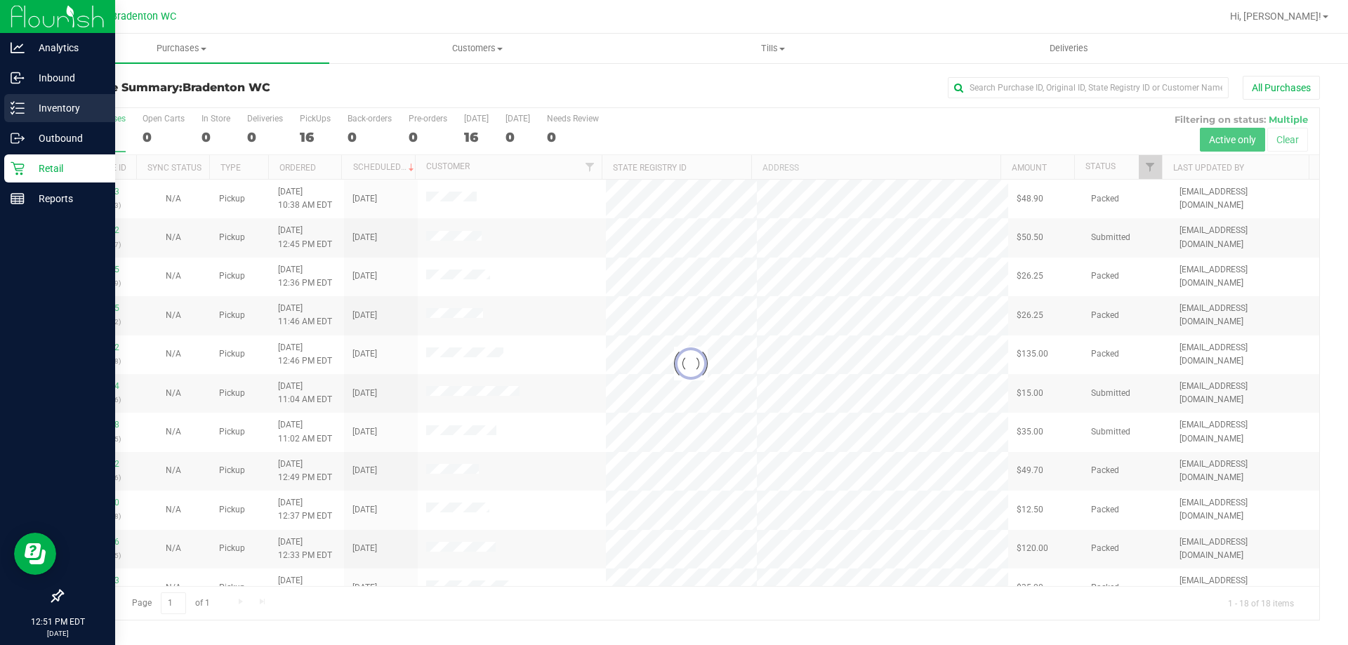
click at [45, 110] on p "Inventory" at bounding box center [67, 108] width 84 height 17
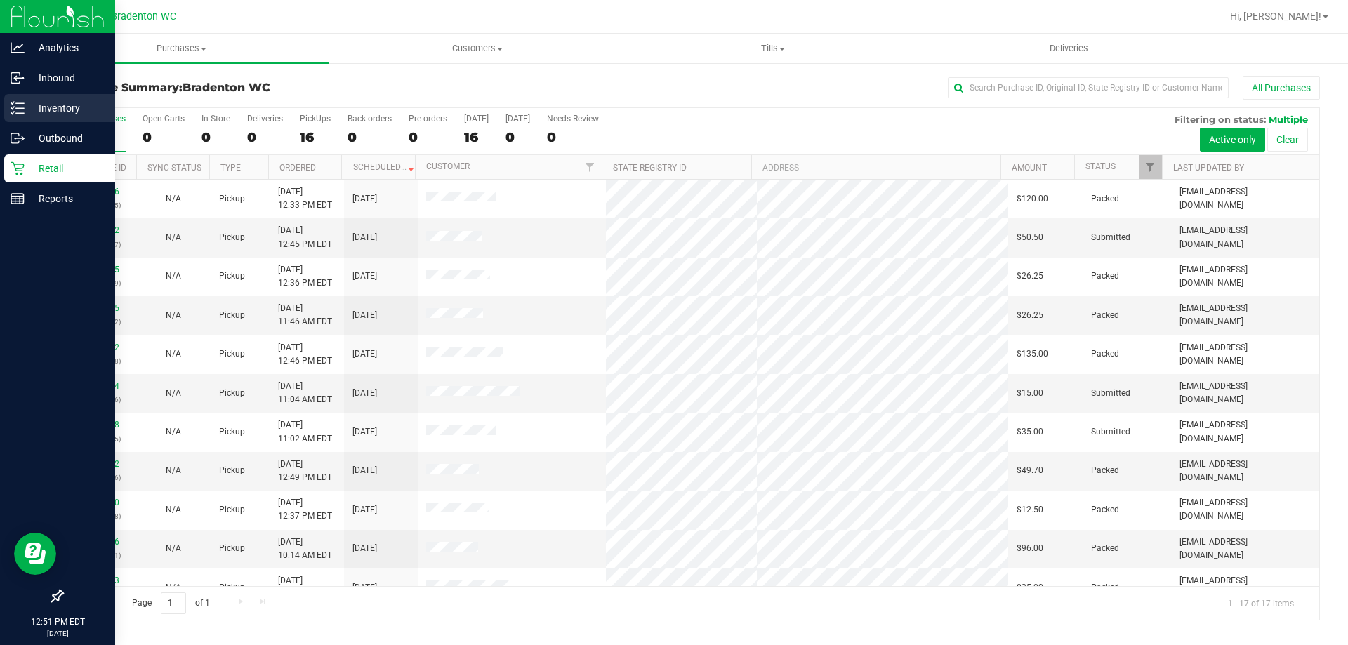
click at [53, 110] on p "Inventory" at bounding box center [67, 108] width 84 height 17
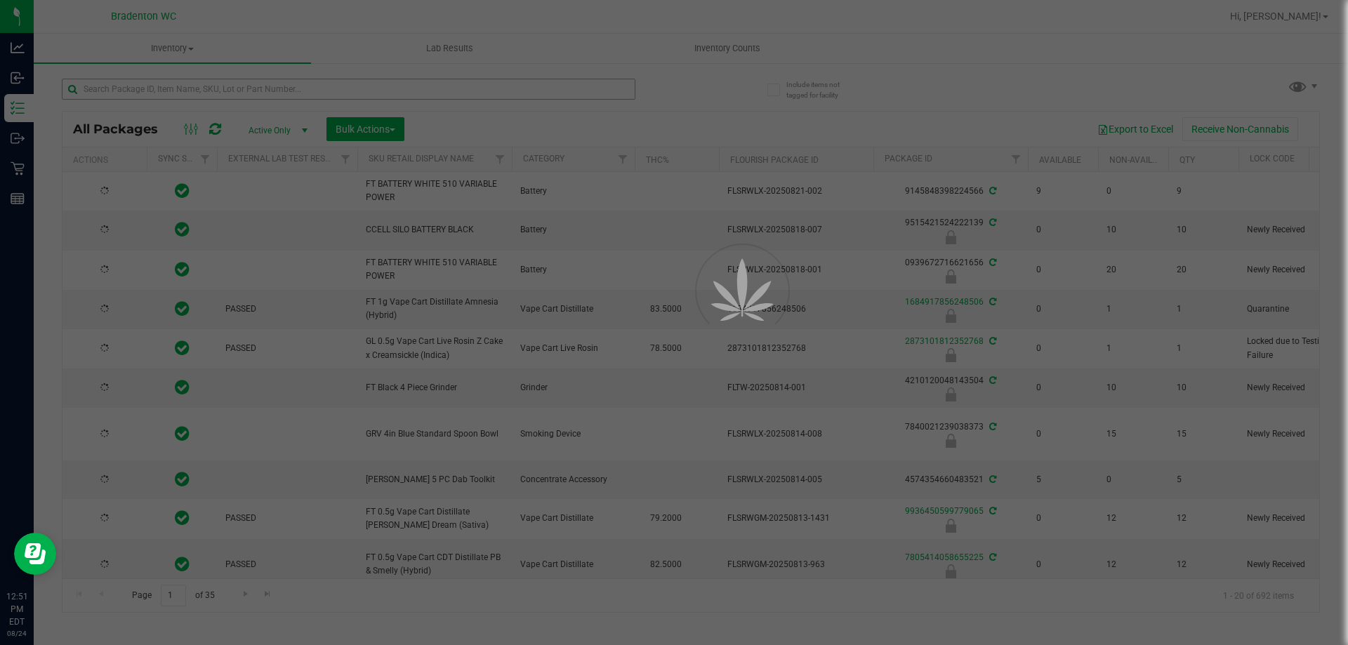
click at [161, 87] on div at bounding box center [674, 322] width 1348 height 645
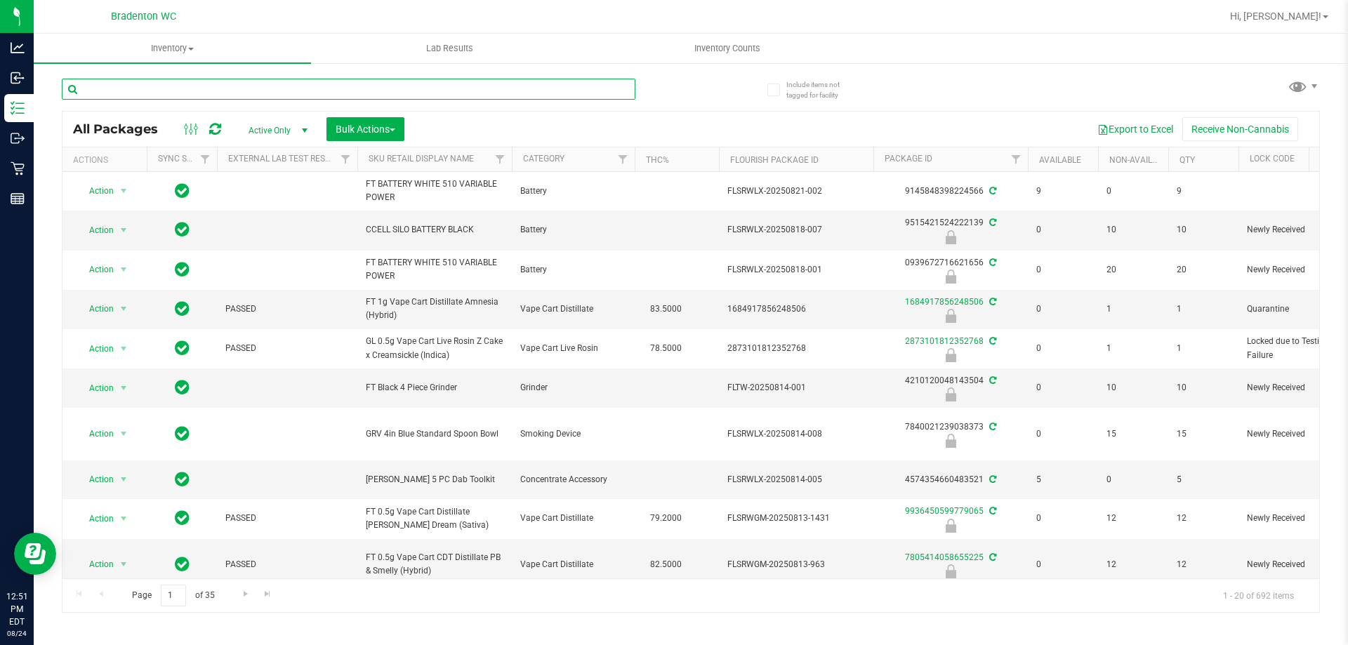
click at [161, 87] on input "text" at bounding box center [349, 89] width 574 height 21
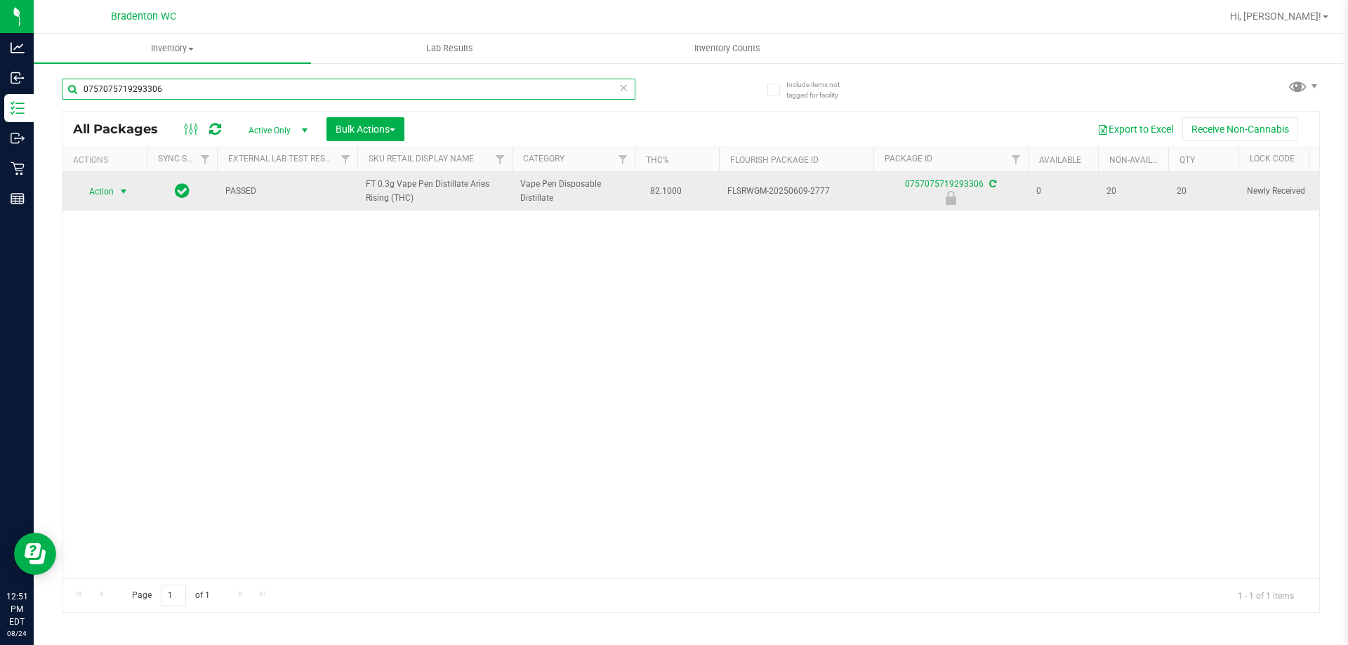
type input "0757075719293306"
click at [117, 192] on span "select" at bounding box center [124, 192] width 18 height 20
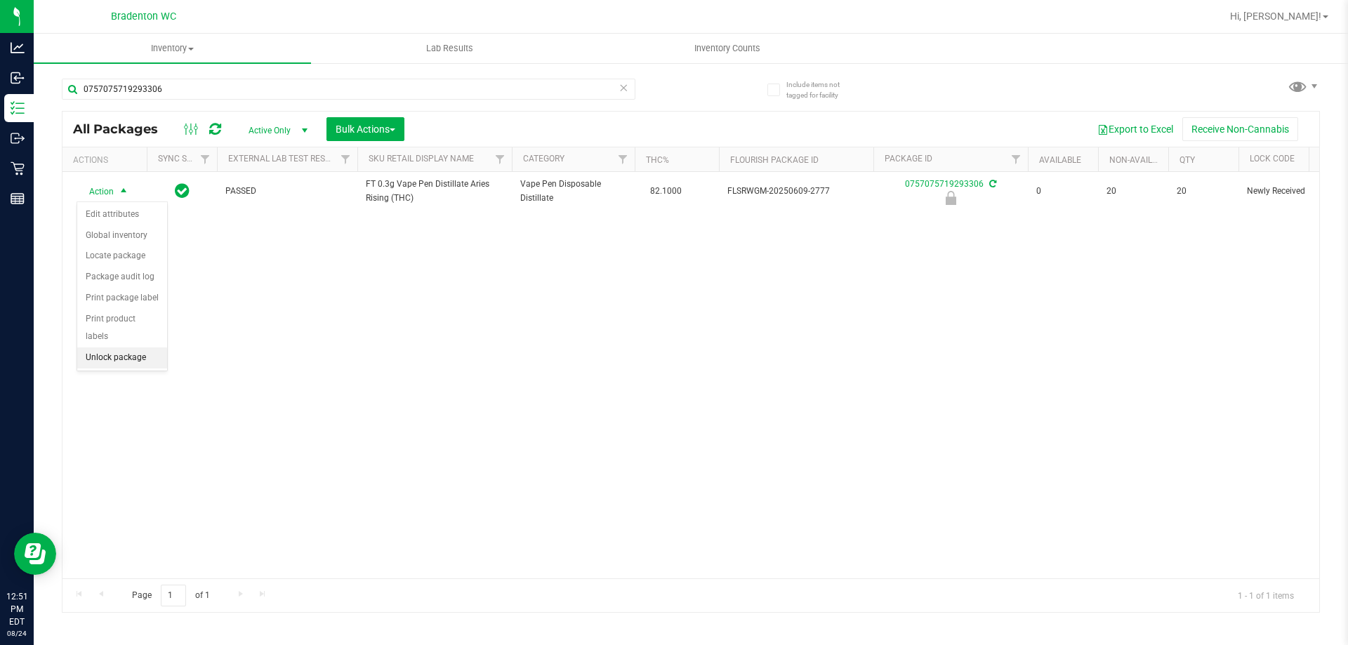
click at [105, 348] on li "Unlock package" at bounding box center [122, 358] width 90 height 21
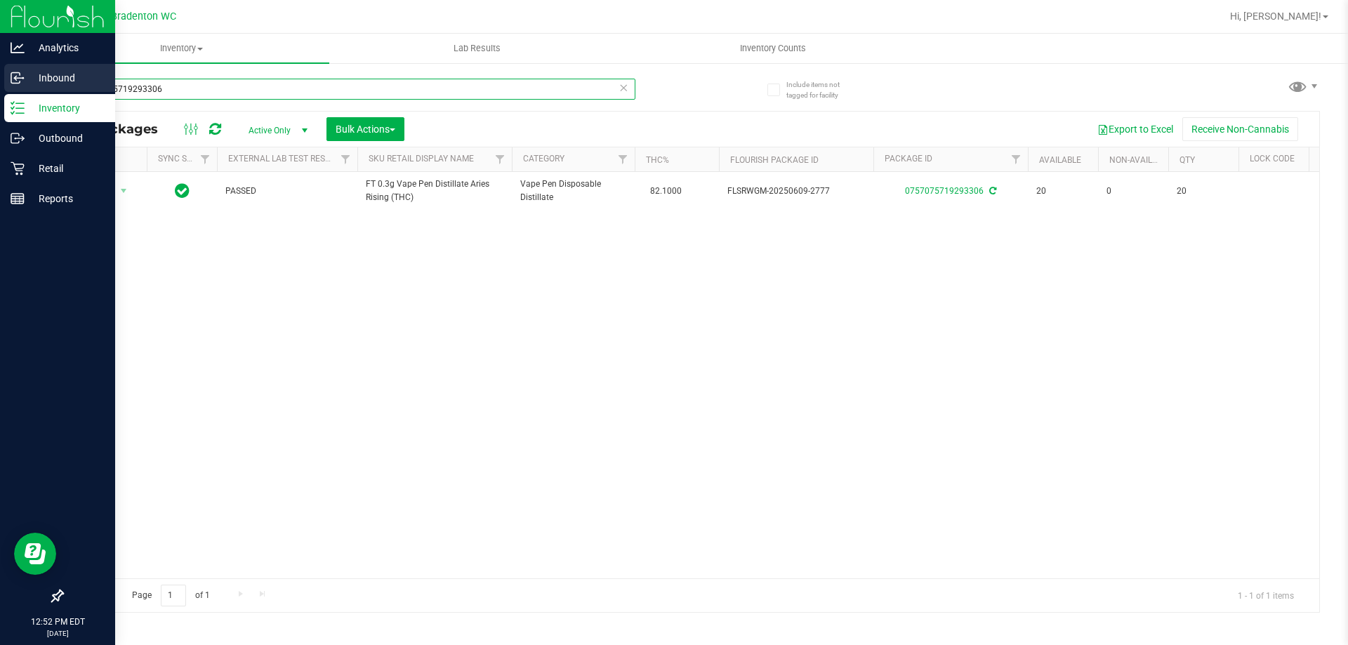
drag, startPoint x: 166, startPoint y: 86, endPoint x: 0, endPoint y: 69, distance: 166.6
click at [0, 72] on div "Analytics Inbound Inventory Outbound Retail Reports 12:52 PM EDT [DATE] 08/24 B…" at bounding box center [674, 322] width 1348 height 645
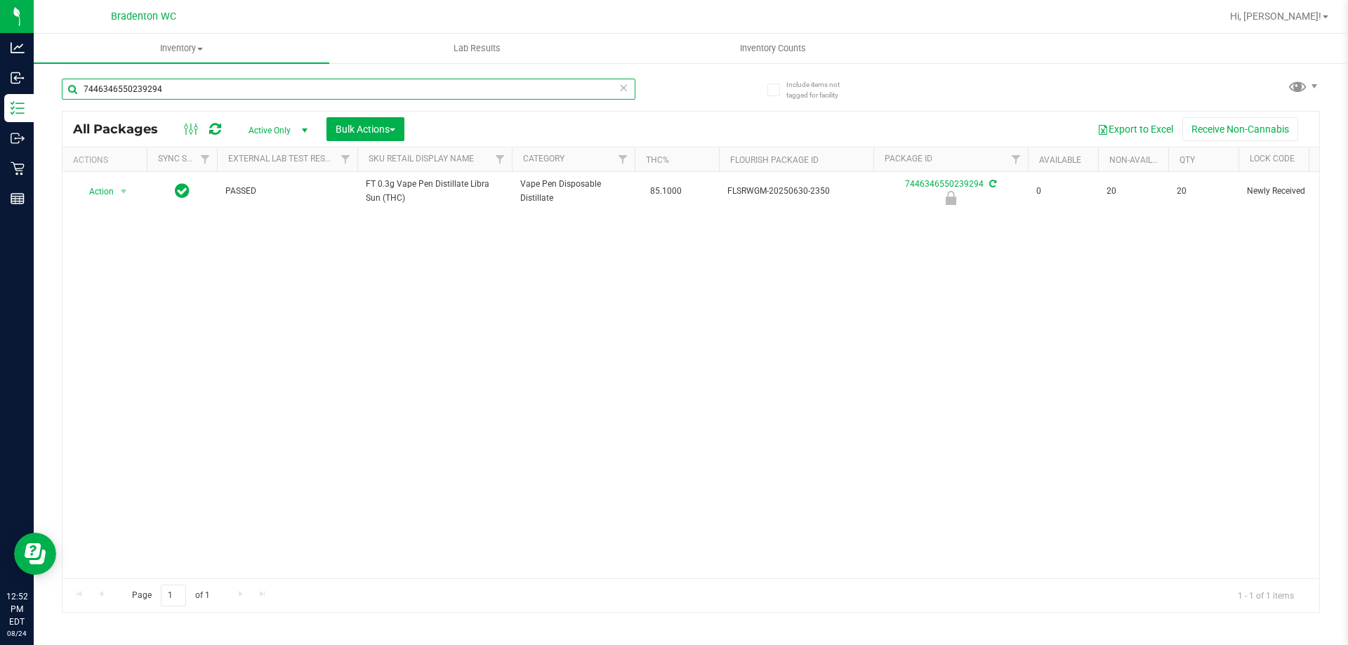
type input "7446346550239294"
click at [319, 436] on div "Action Action Edit attributes Global inventory Locate package Package audit log…" at bounding box center [690, 375] width 1257 height 407
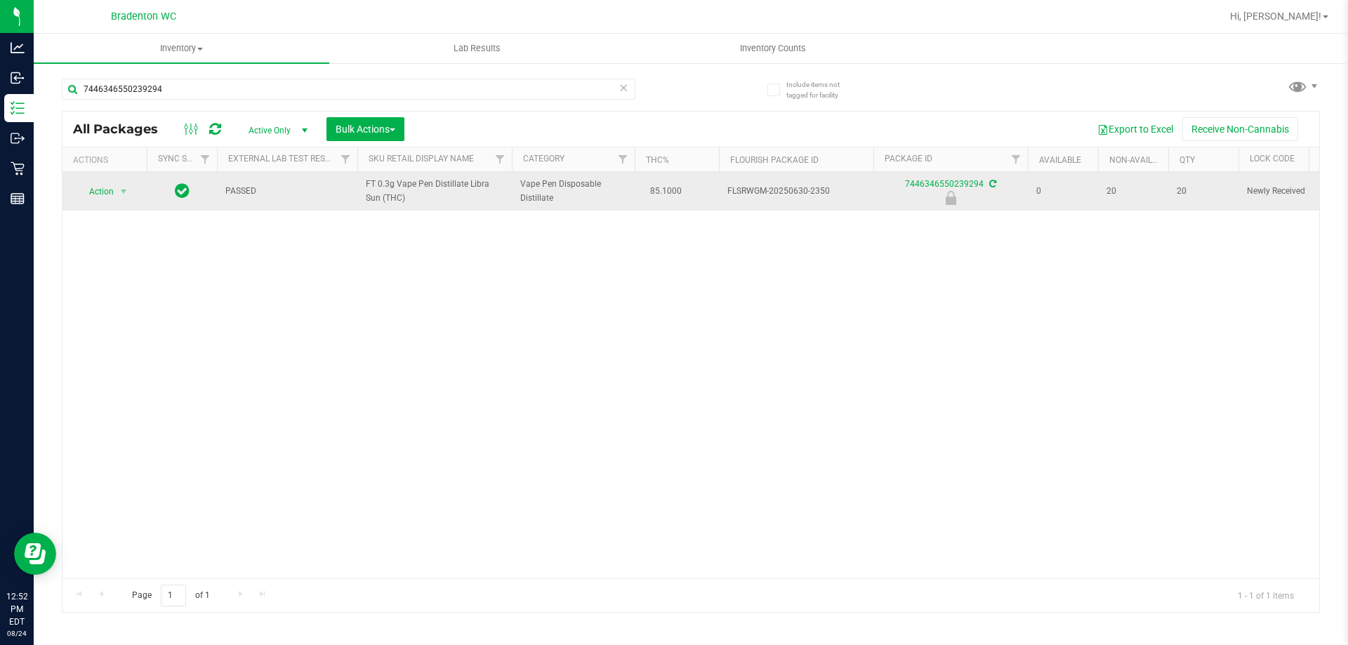
click at [84, 197] on span "Action" at bounding box center [96, 192] width 38 height 20
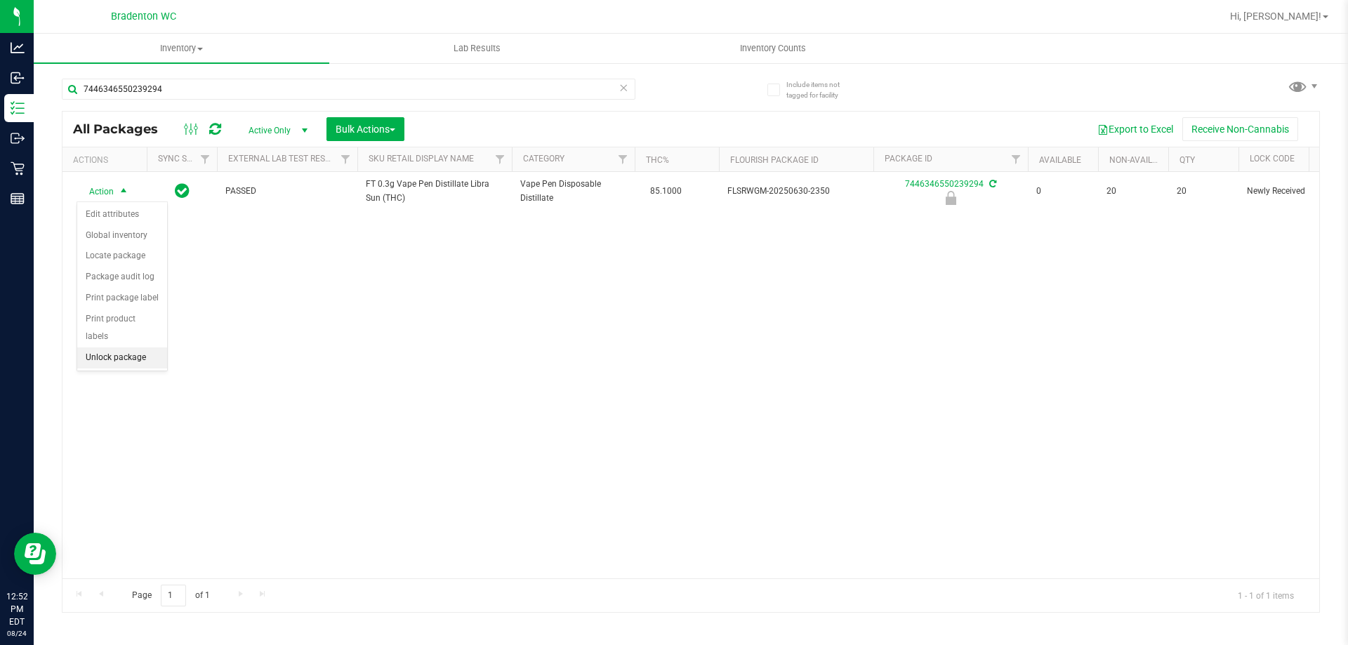
click at [100, 348] on li "Unlock package" at bounding box center [122, 358] width 90 height 21
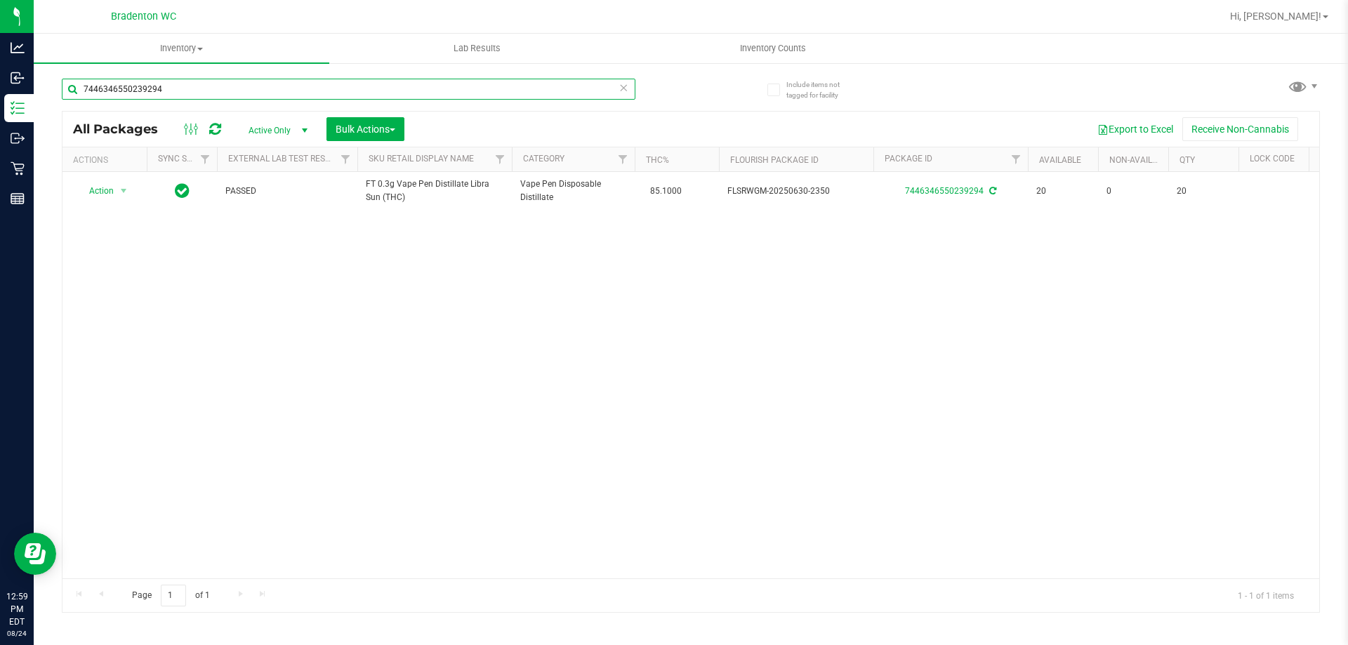
click at [194, 89] on input "7446346550239294" at bounding box center [349, 89] width 574 height 21
type input "7"
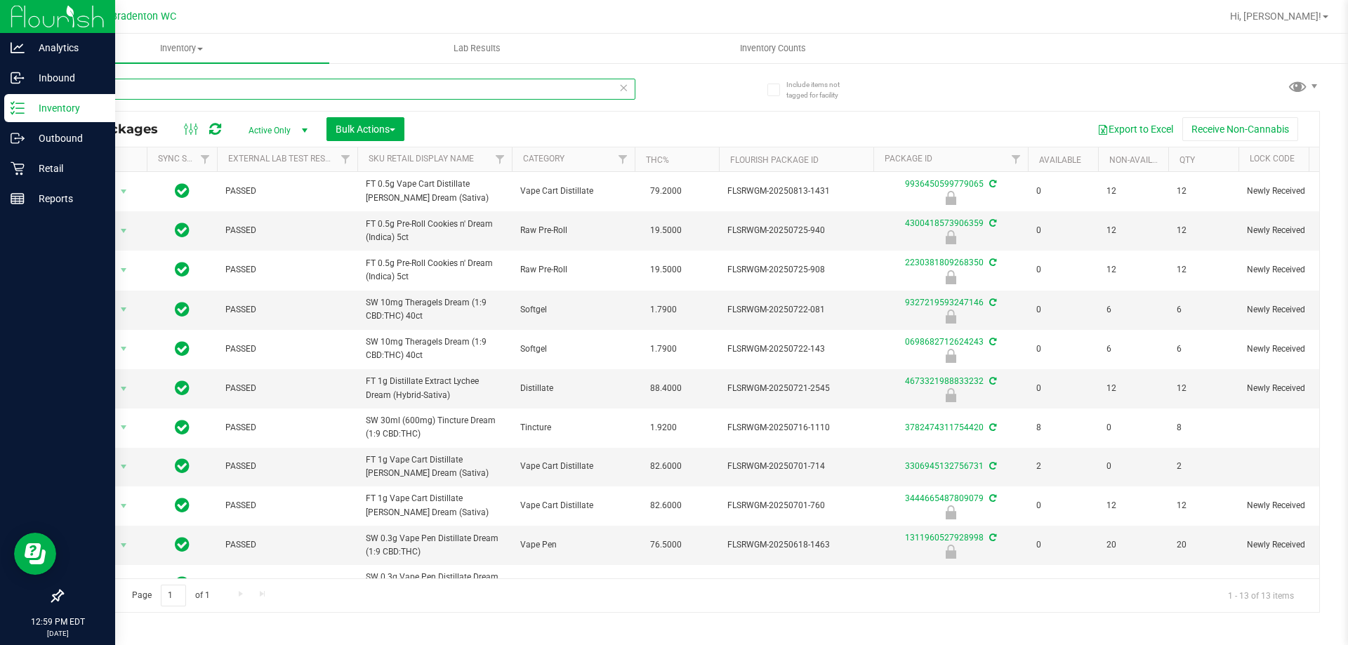
type input "dream"
drag, startPoint x: 154, startPoint y: 92, endPoint x: 0, endPoint y: 32, distance: 165.6
click at [0, 53] on div "Analytics Inbound Inventory Outbound Retail Reports 01:00 PM EDT [DATE] 08/24 B…" at bounding box center [674, 322] width 1348 height 645
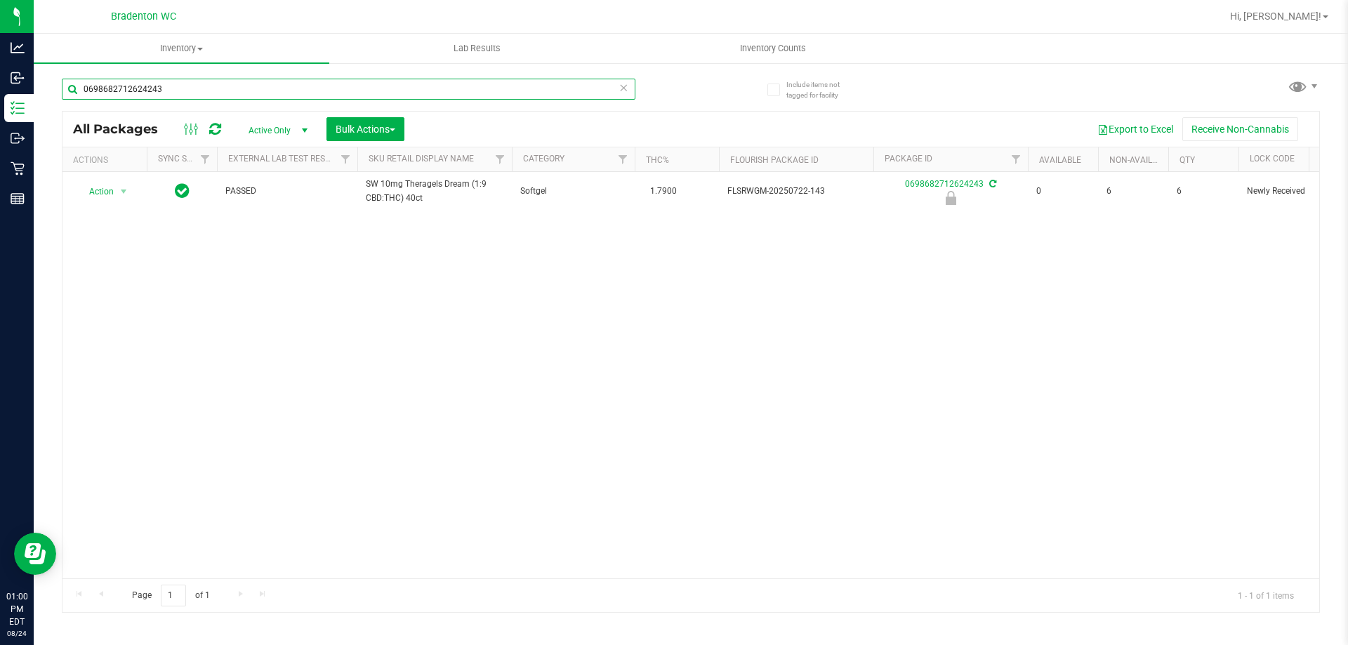
type input "0698682712624243"
click at [629, 399] on div "Action Action Edit attributes Global inventory Locate package Package audit log…" at bounding box center [690, 375] width 1257 height 407
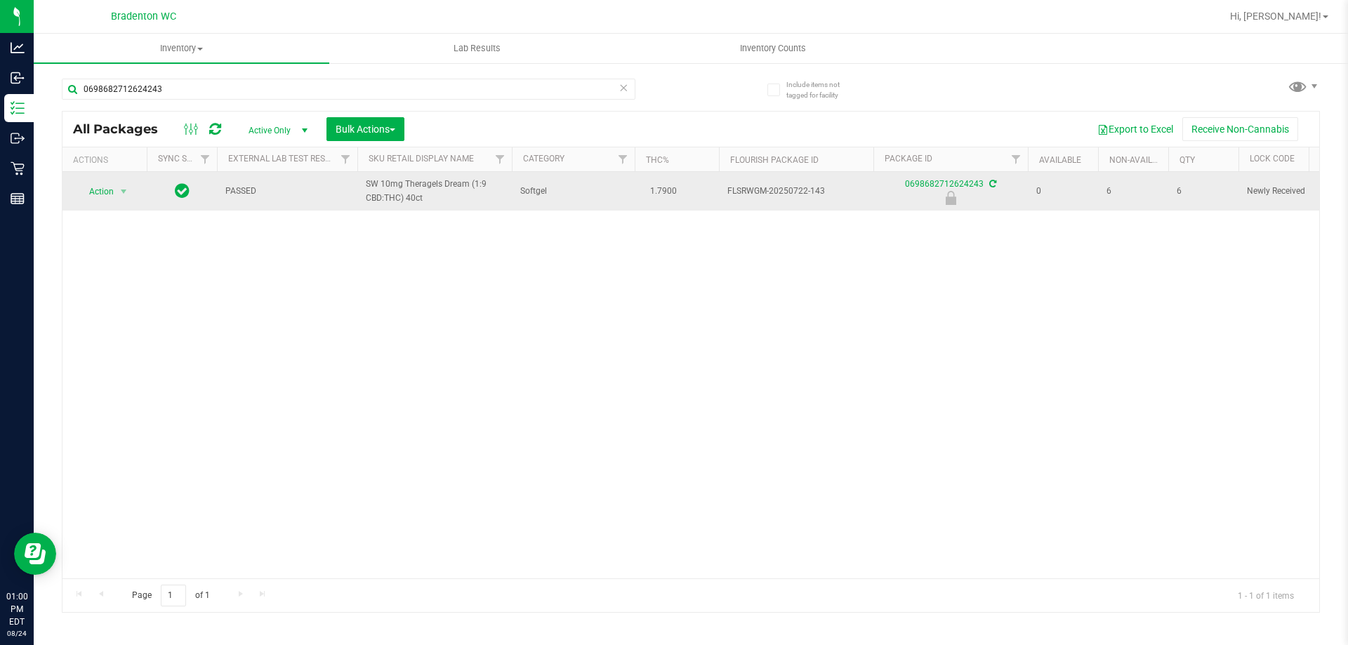
click at [102, 196] on span "Action" at bounding box center [96, 192] width 38 height 20
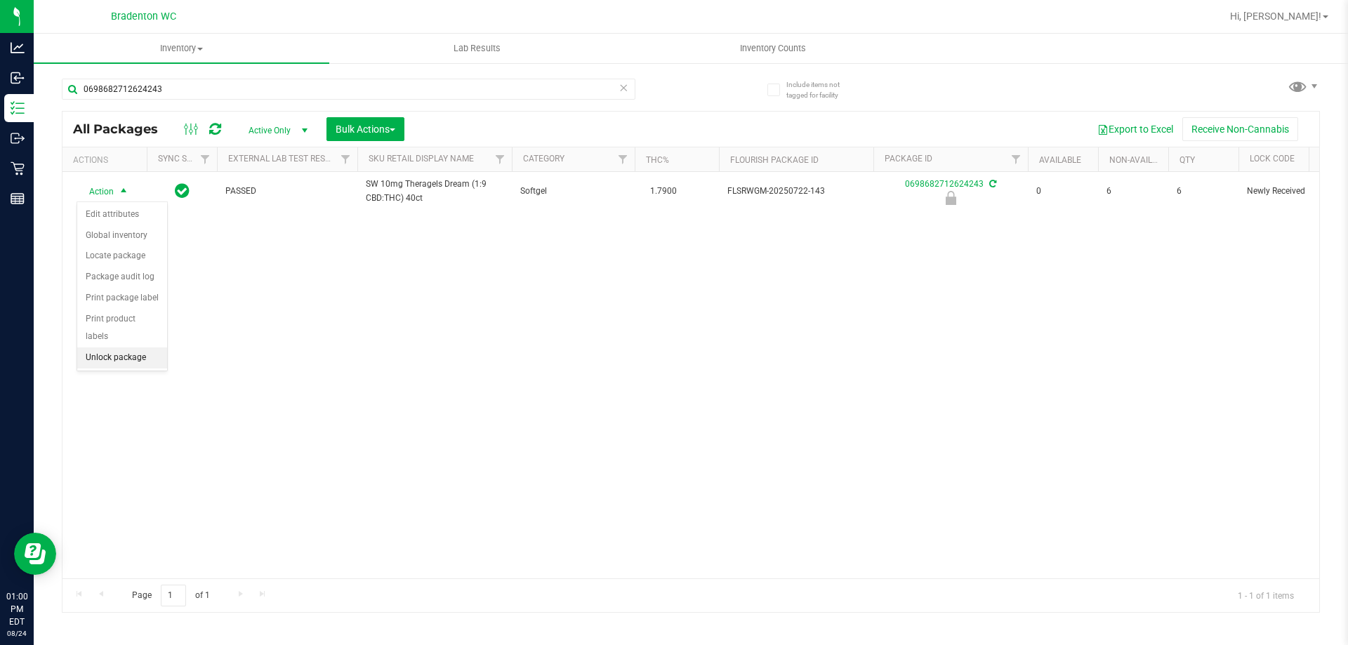
click at [117, 348] on li "Unlock package" at bounding box center [122, 358] width 90 height 21
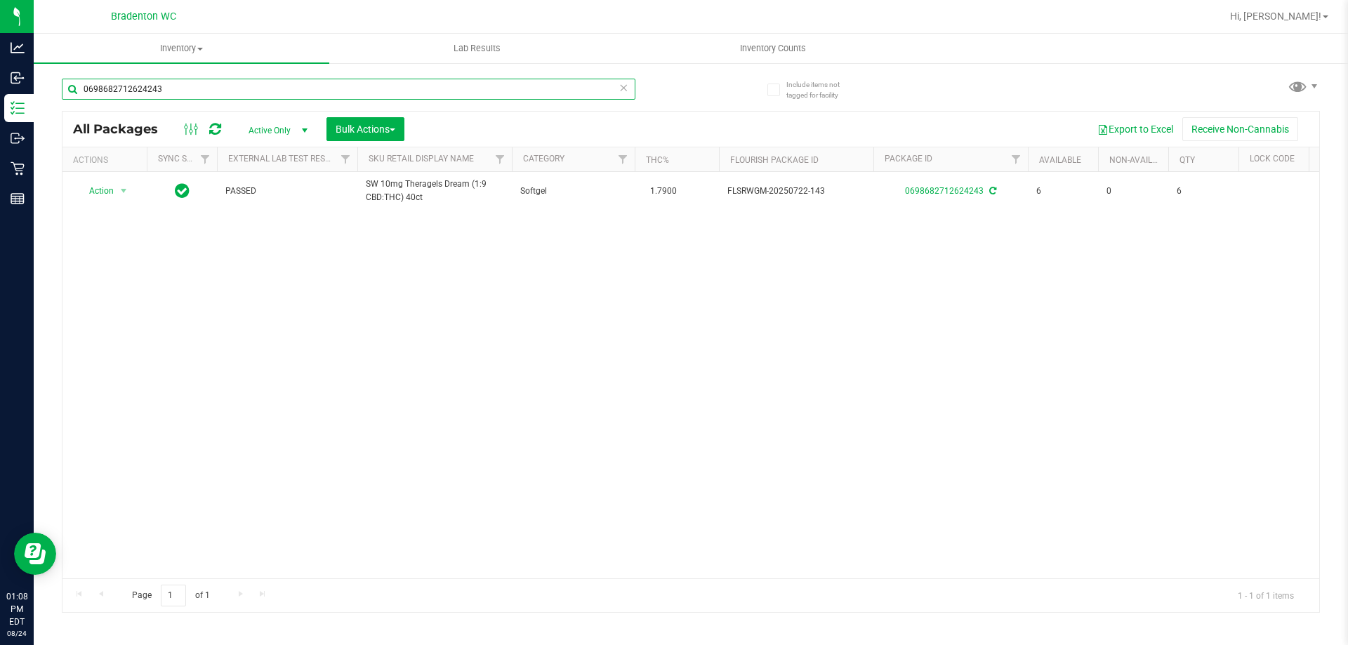
drag, startPoint x: 177, startPoint y: 92, endPoint x: 74, endPoint y: 98, distance: 102.7
click at [74, 98] on input "0698682712624243" at bounding box center [349, 89] width 574 height 21
type input "blt"
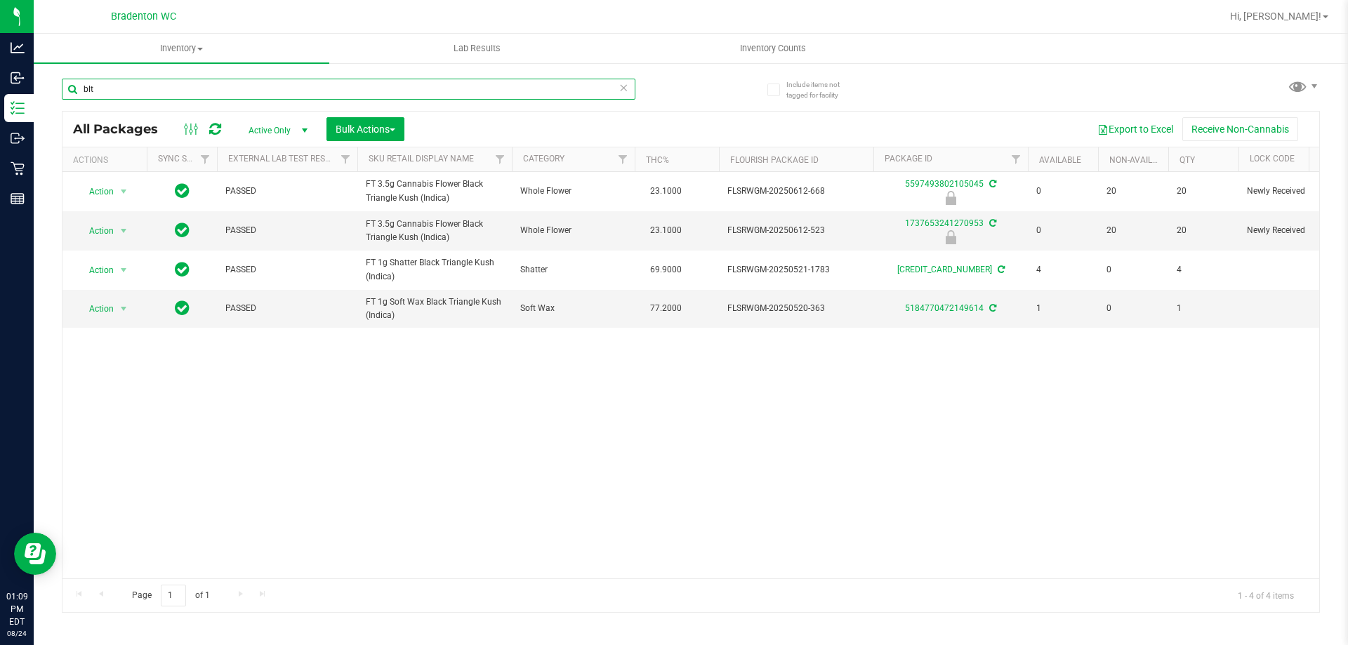
drag, startPoint x: 105, startPoint y: 95, endPoint x: 53, endPoint y: 86, distance: 52.1
click at [57, 88] on div "Include items not tagged for facility blt All Packages Active Only Active Only …" at bounding box center [691, 276] width 1314 height 428
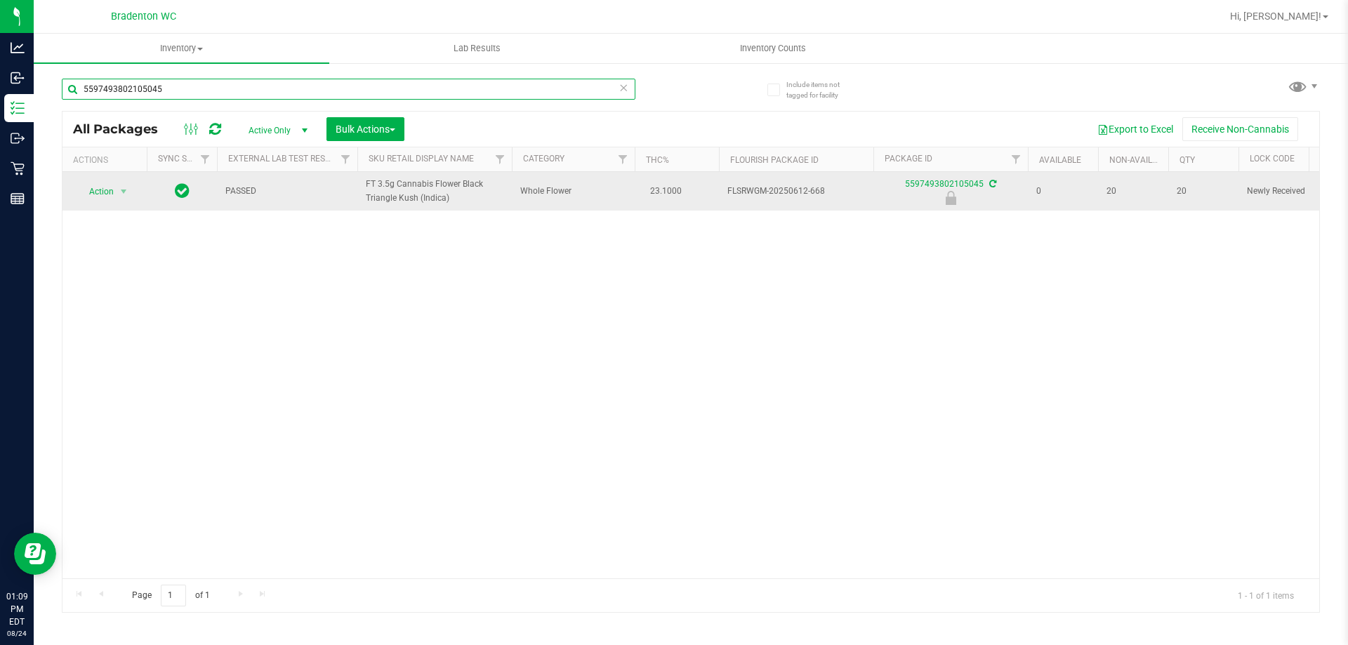
type input "5597493802105045"
click at [89, 199] on span "Action" at bounding box center [96, 192] width 38 height 20
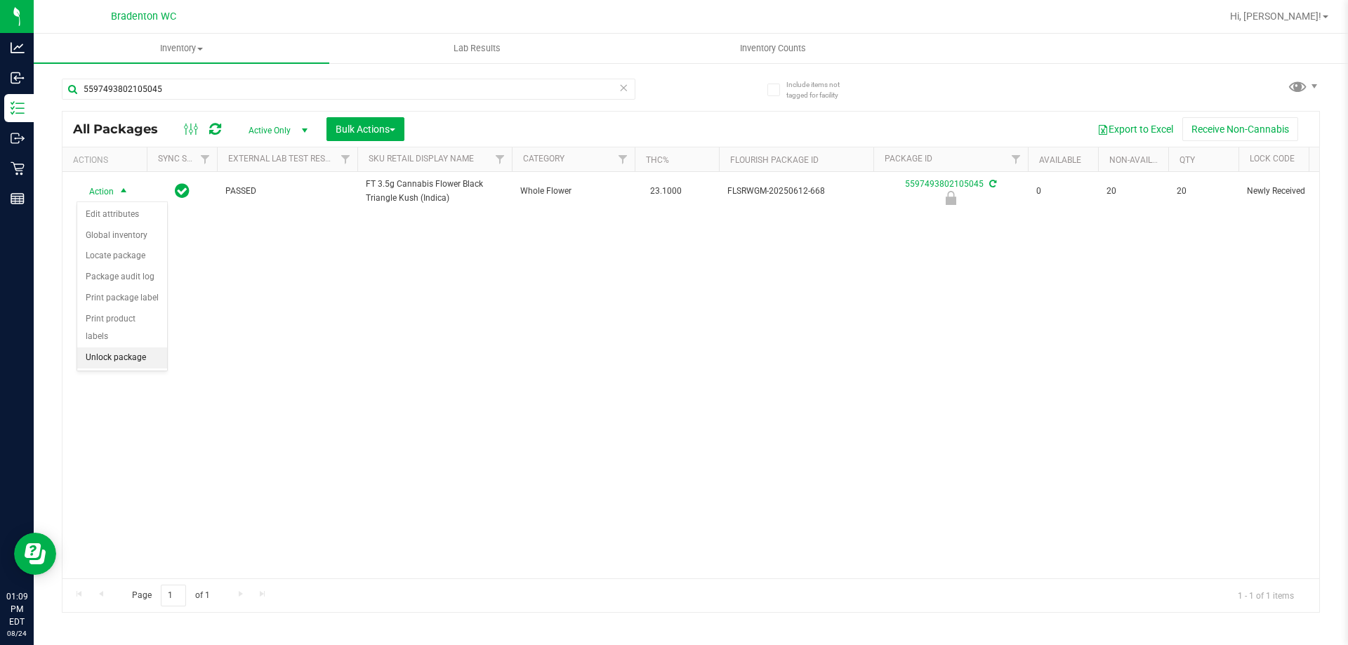
click at [97, 348] on li "Unlock package" at bounding box center [122, 358] width 90 height 21
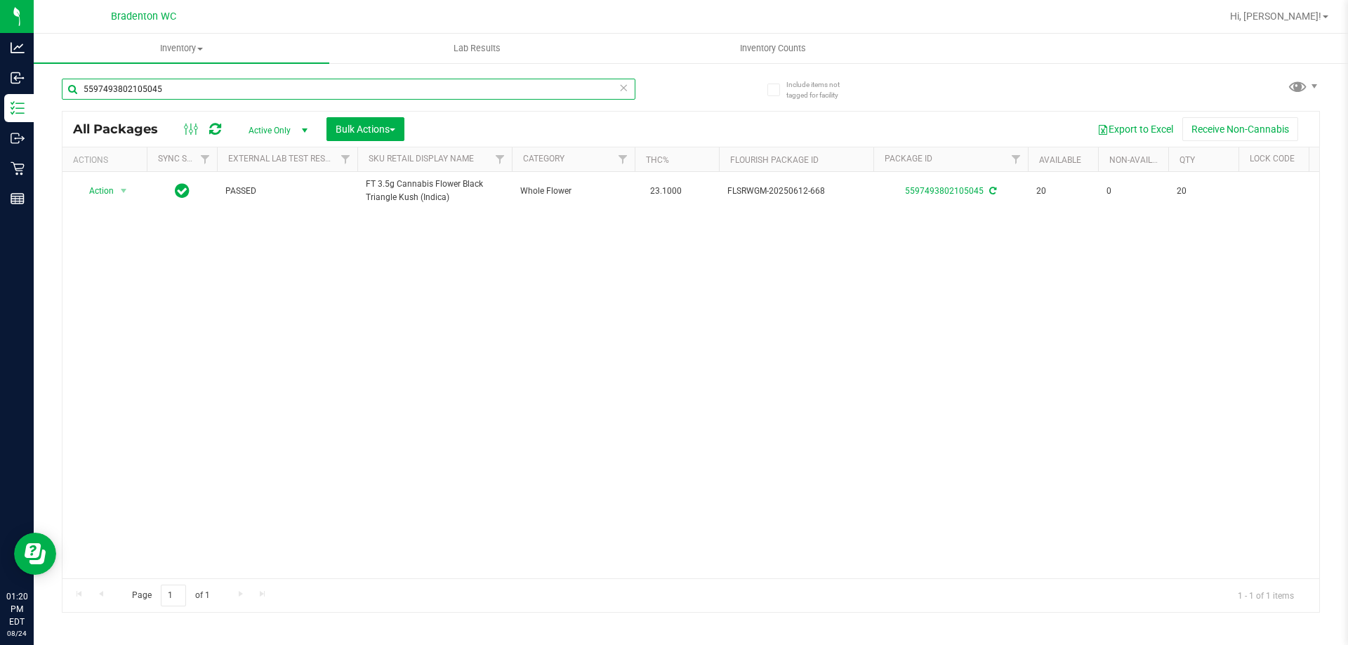
drag, startPoint x: 175, startPoint y: 91, endPoint x: 0, endPoint y: -22, distance: 208.2
click at [0, 0] on html "Analytics Inbound Inventory Outbound Retail Reports 01:20 PM EDT [DATE] 08/24 B…" at bounding box center [674, 322] width 1348 height 645
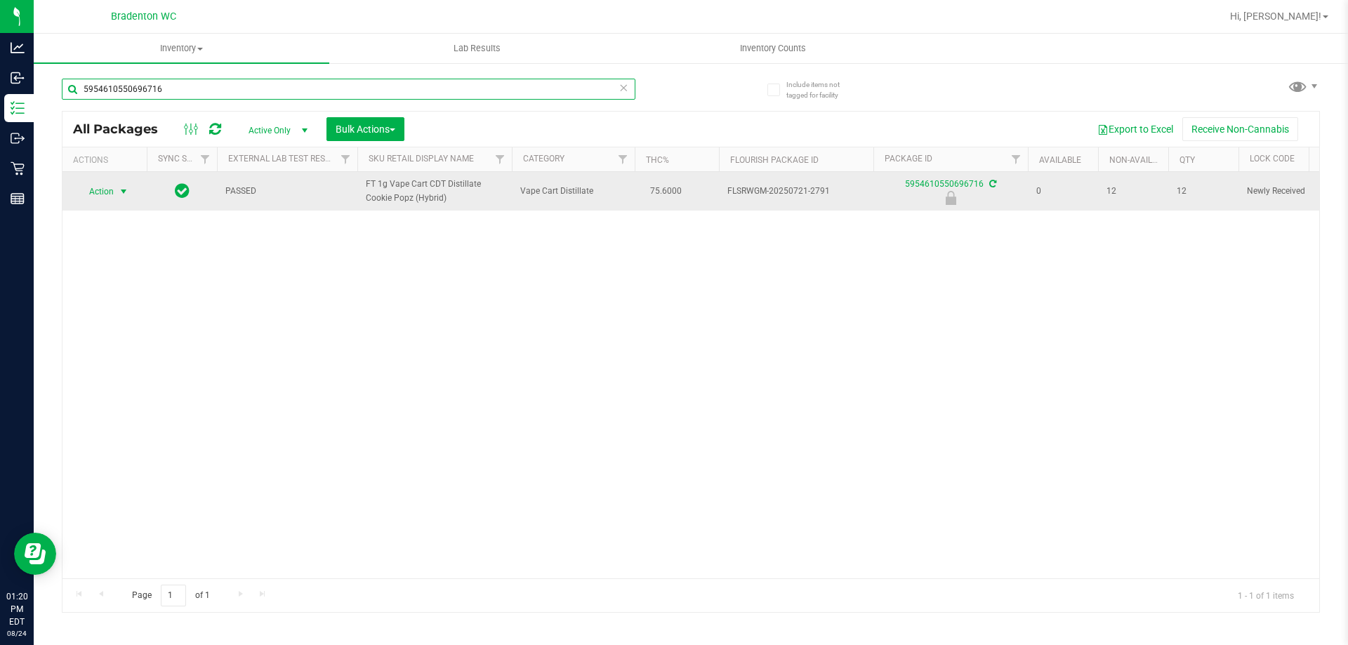
type input "5954610550696716"
click at [100, 185] on span "Action" at bounding box center [96, 192] width 38 height 20
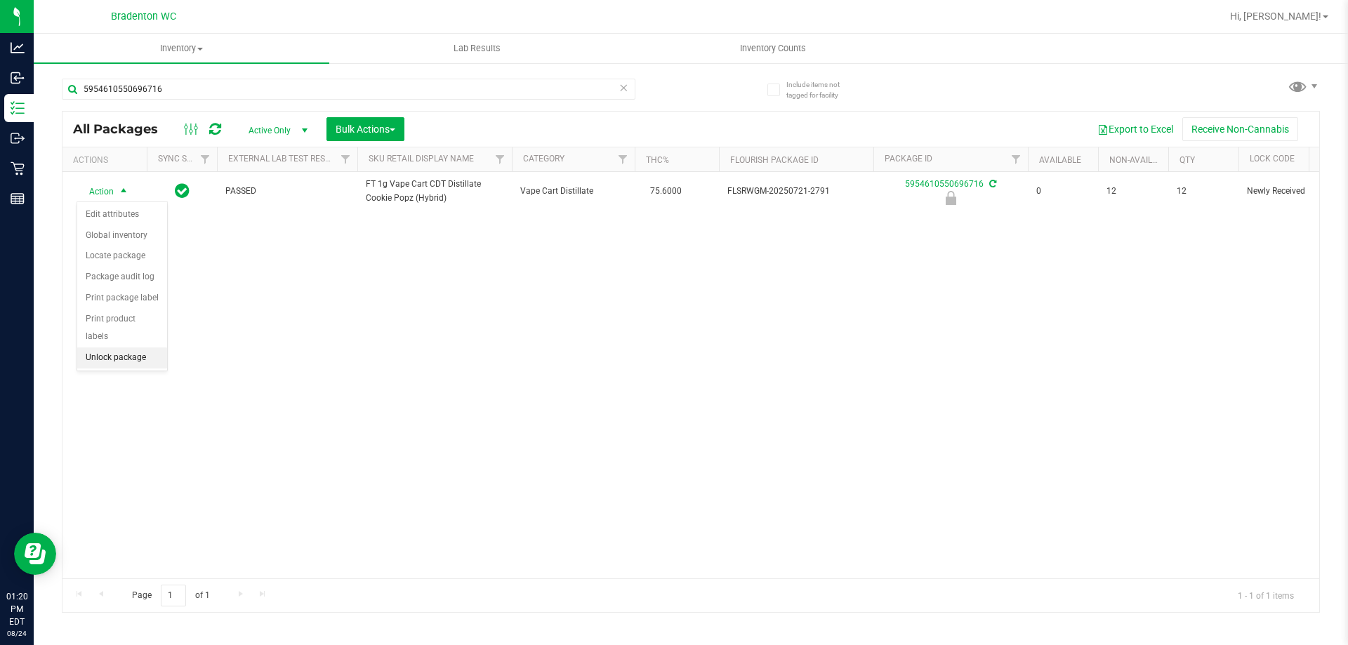
click at [81, 348] on li "Unlock package" at bounding box center [122, 358] width 90 height 21
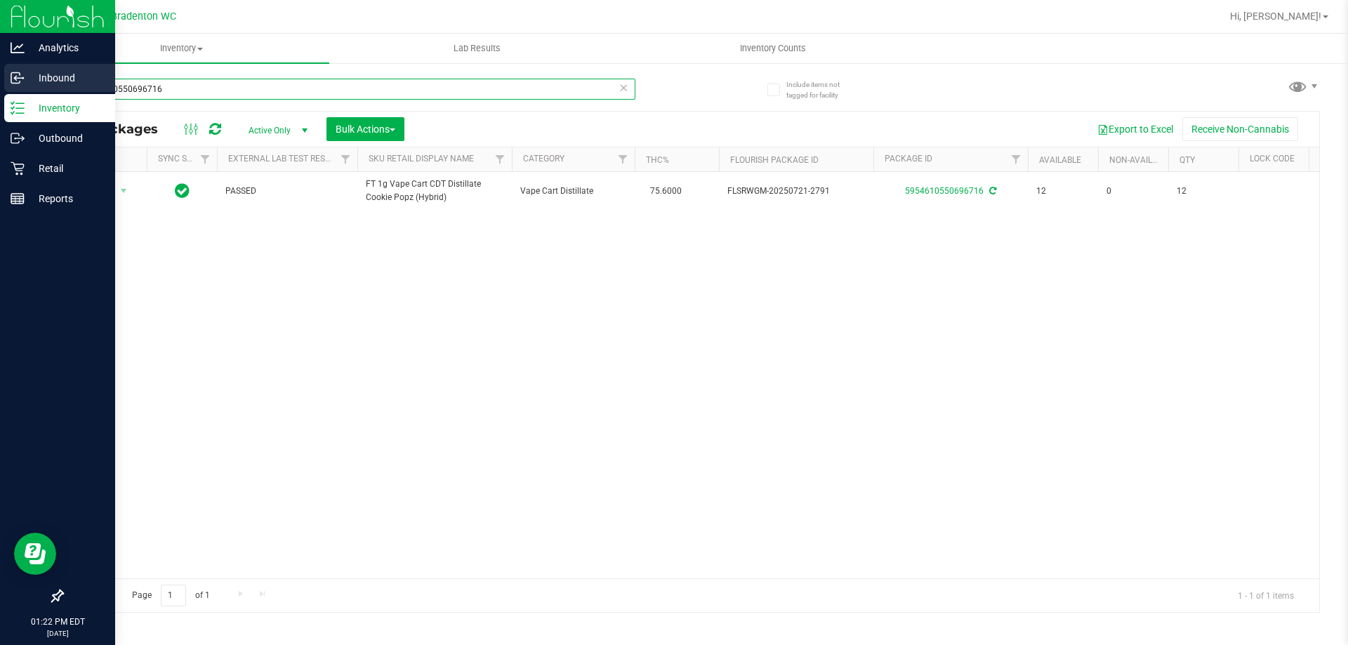
drag, startPoint x: 179, startPoint y: 86, endPoint x: 0, endPoint y: 74, distance: 179.4
click at [0, 76] on div "Analytics Inbound Inventory Outbound Retail Reports 01:22 PM EDT [DATE] 08/24 B…" at bounding box center [674, 322] width 1348 height 645
type input "8088936386140888"
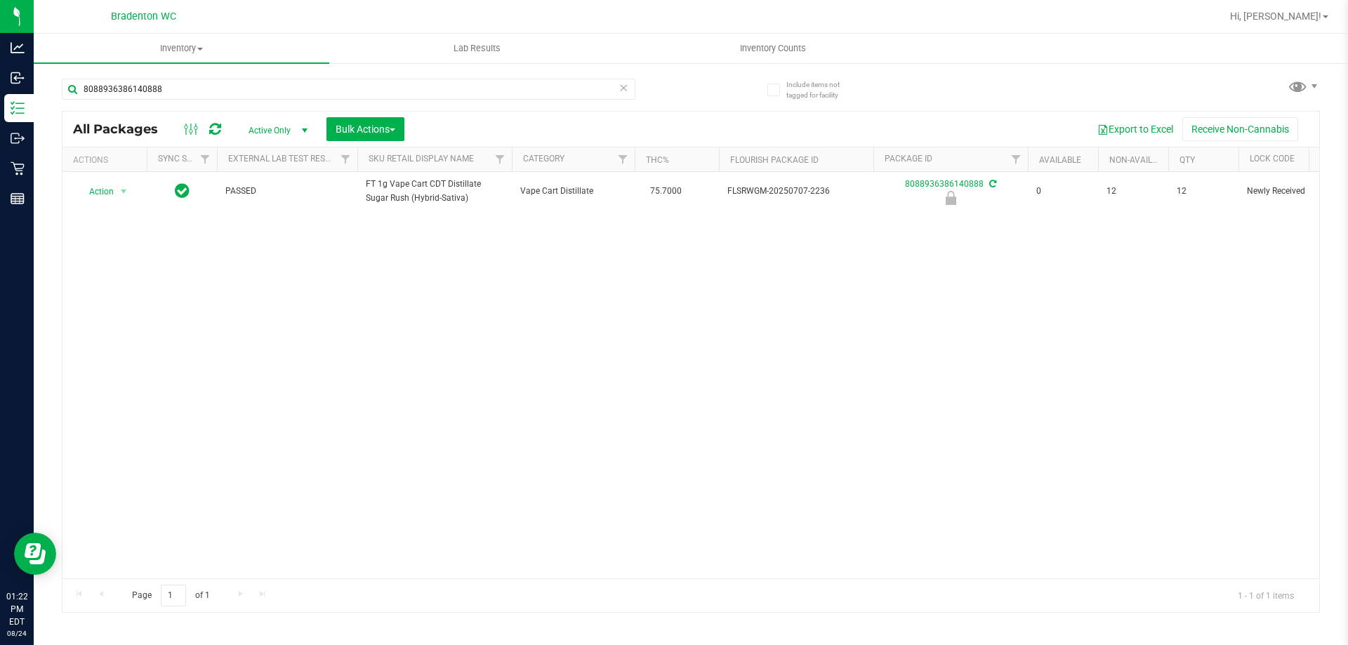
click at [237, 411] on div "Action Action Edit attributes Global inventory Locate package Package audit log…" at bounding box center [690, 375] width 1257 height 407
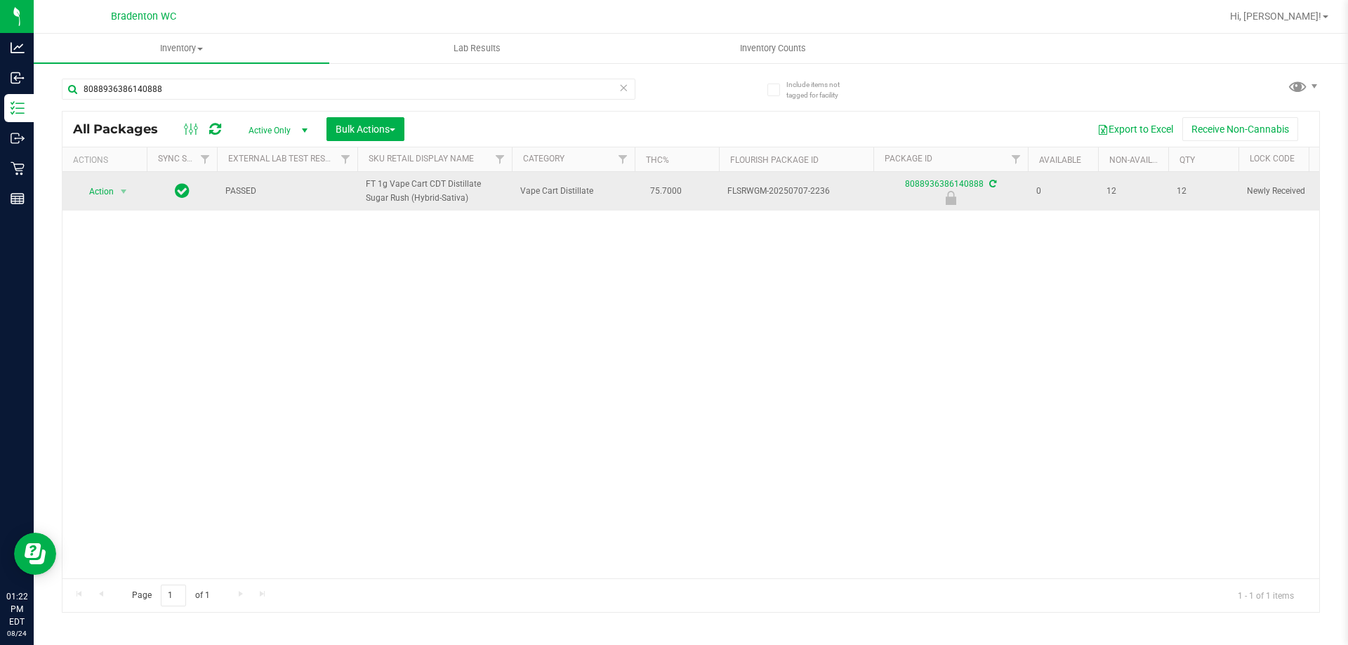
click at [100, 199] on span "Action" at bounding box center [96, 192] width 38 height 20
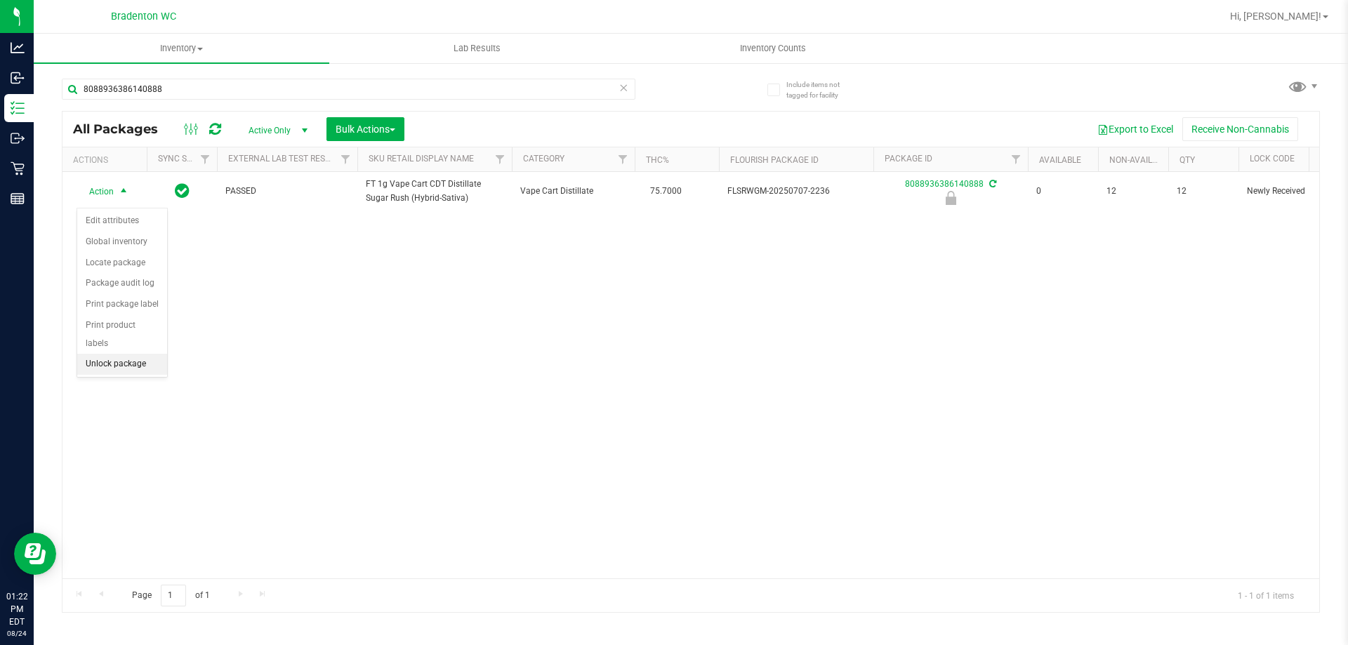
click at [100, 354] on li "Unlock package" at bounding box center [122, 364] width 90 height 21
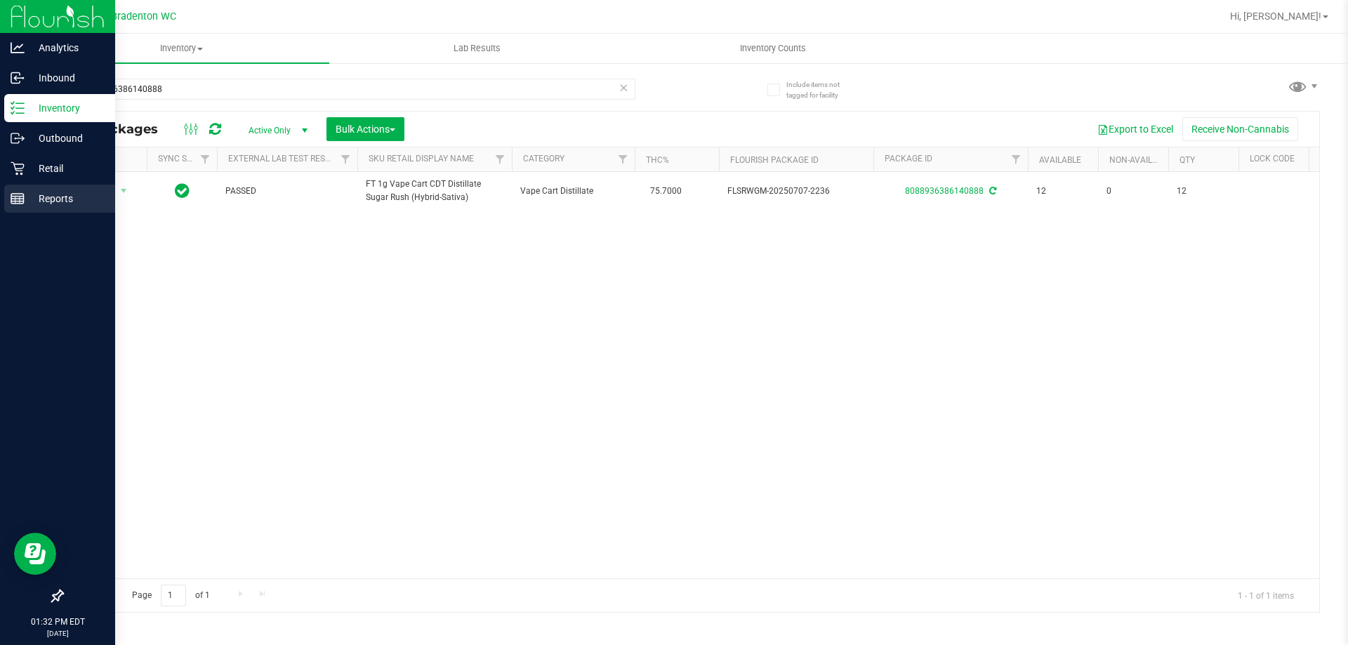
click at [50, 198] on p "Reports" at bounding box center [67, 198] width 84 height 17
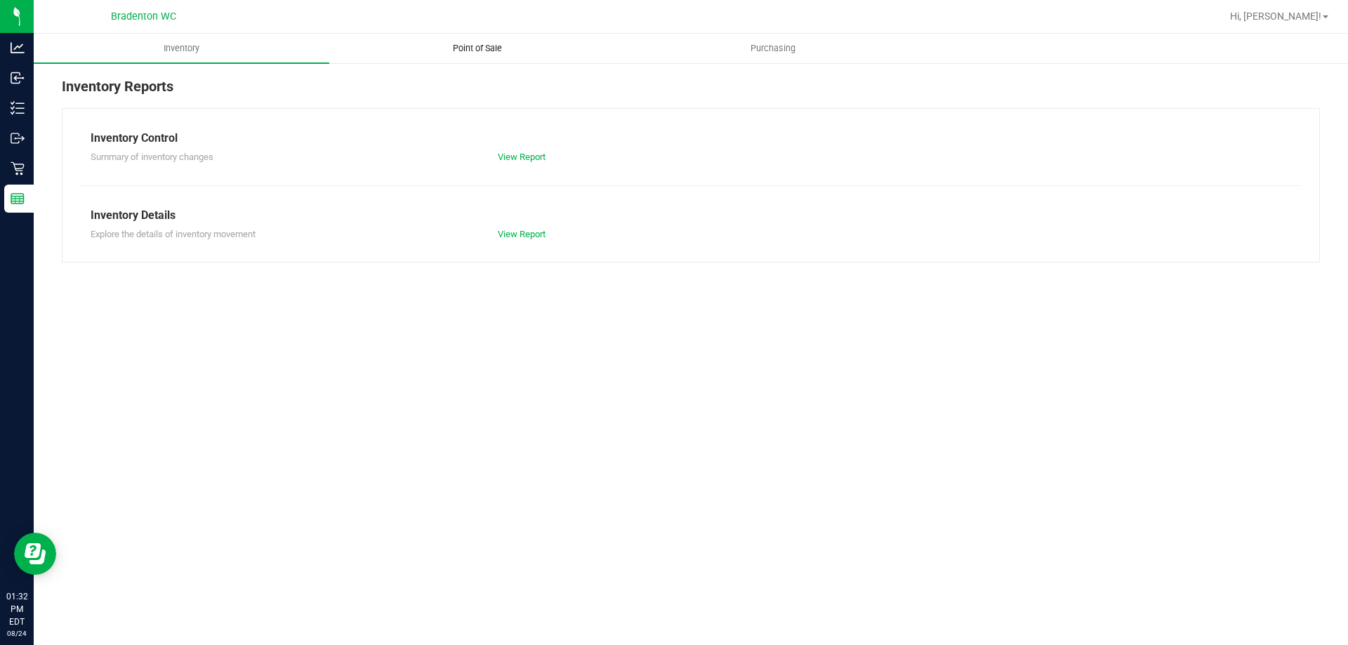
click at [501, 46] on span "Point of Sale" at bounding box center [477, 48] width 87 height 13
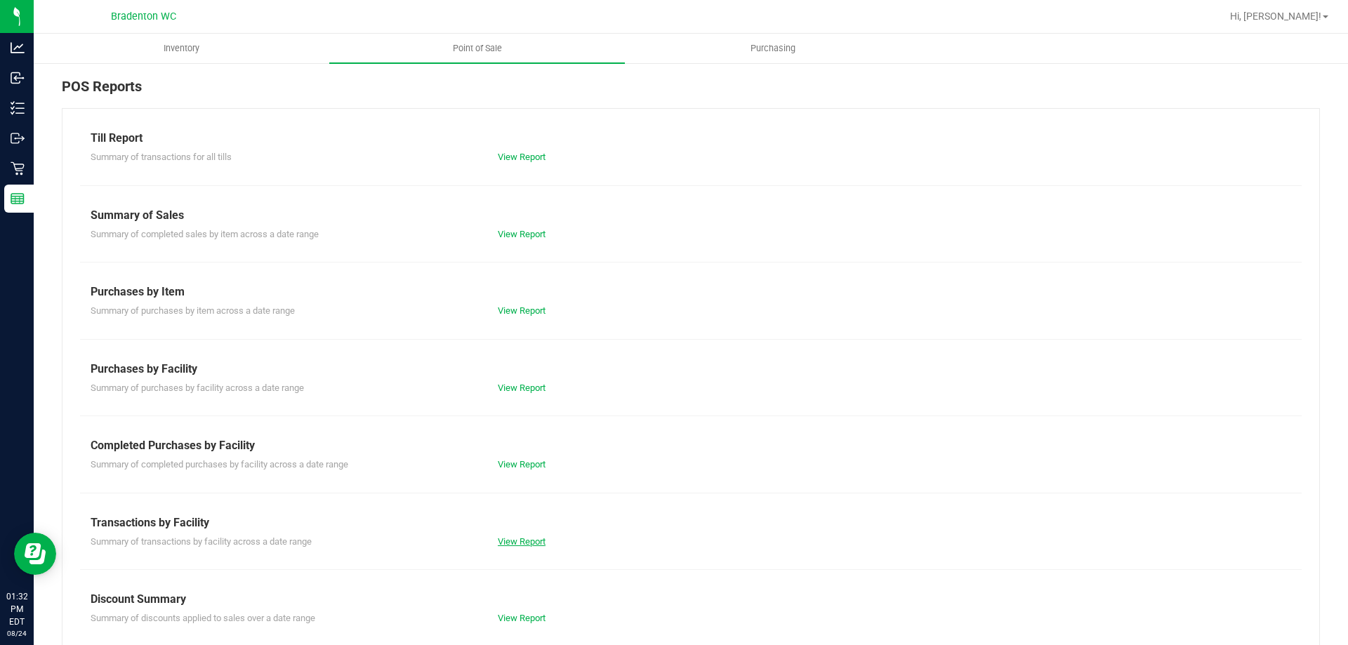
click at [498, 541] on link "View Report" at bounding box center [522, 541] width 48 height 11
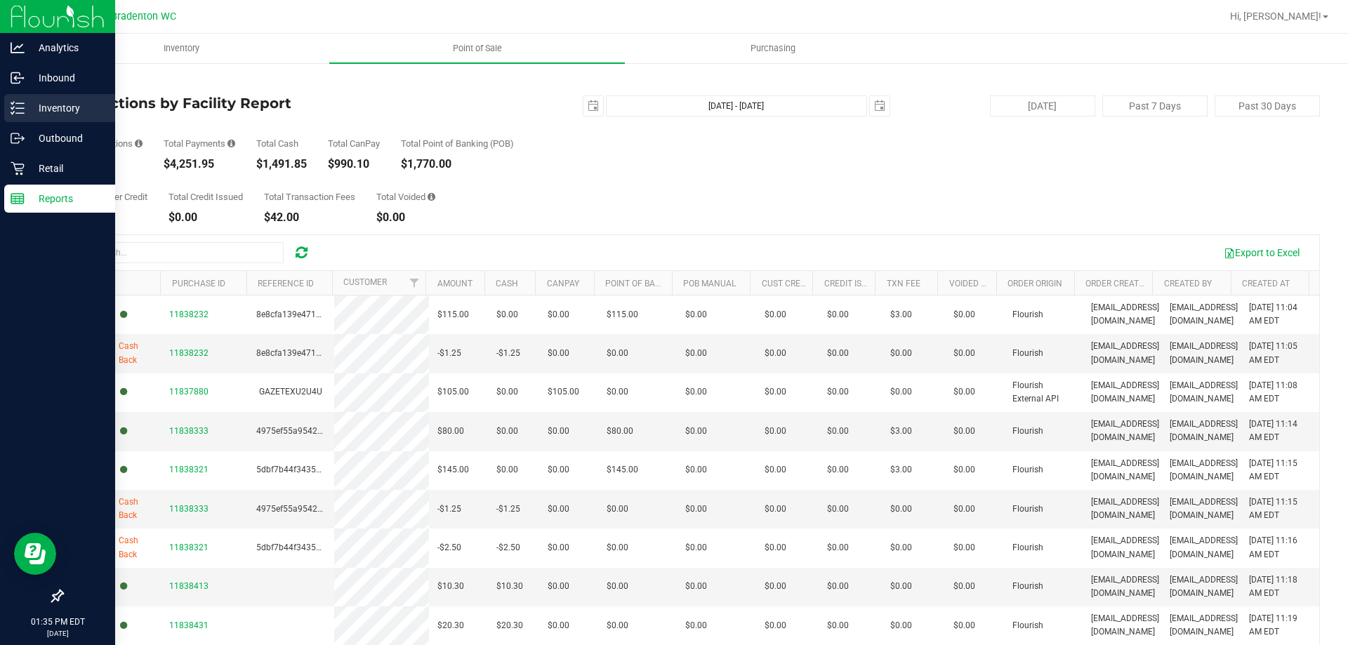
click at [81, 100] on p "Inventory" at bounding box center [67, 108] width 84 height 17
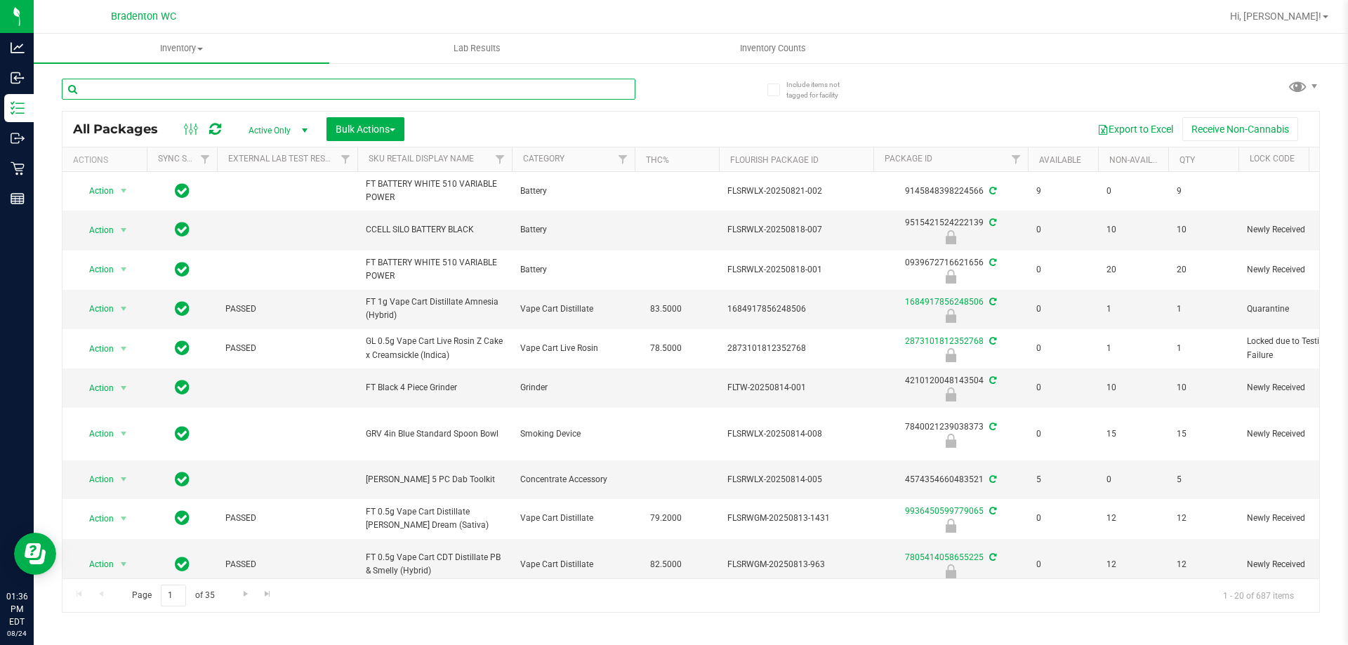
click at [151, 86] on input "text" at bounding box center [349, 89] width 574 height 21
type input "ffp"
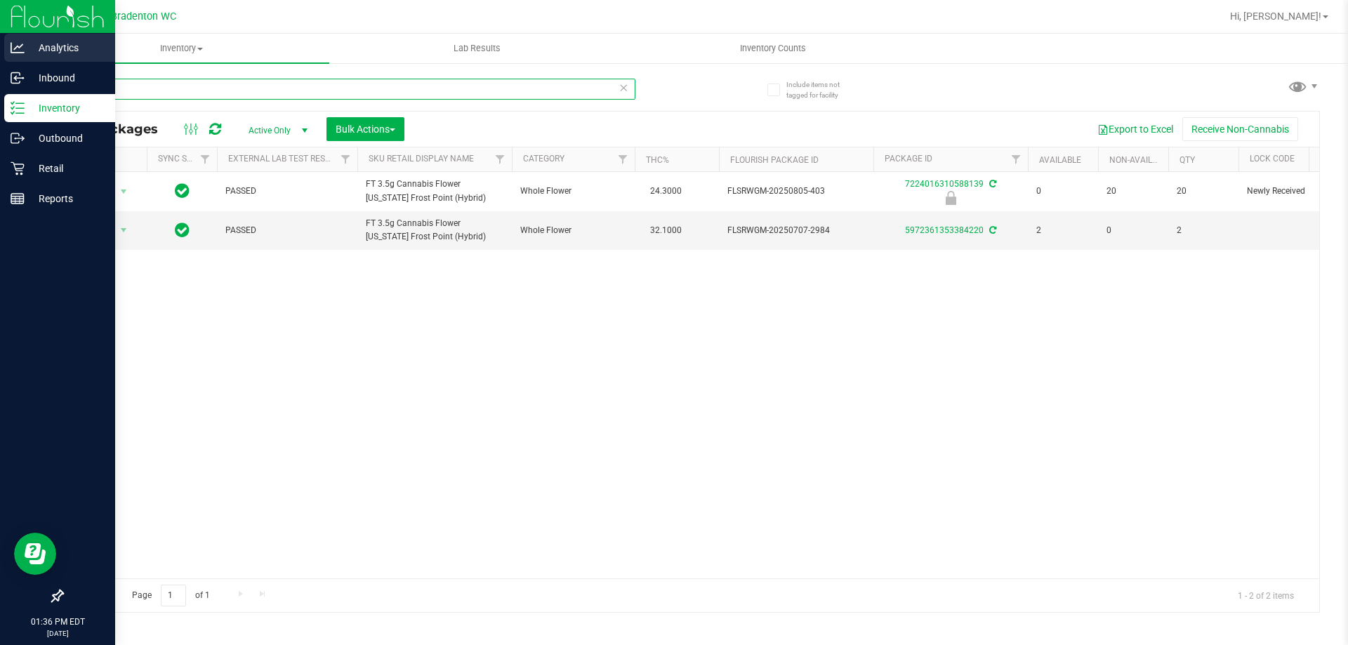
drag, startPoint x: 109, startPoint y: 95, endPoint x: 0, endPoint y: 52, distance: 117.2
click at [0, 91] on div "Analytics Inbound Inventory Outbound Retail Reports 01:36 PM EDT [DATE] 08/24 B…" at bounding box center [674, 322] width 1348 height 645
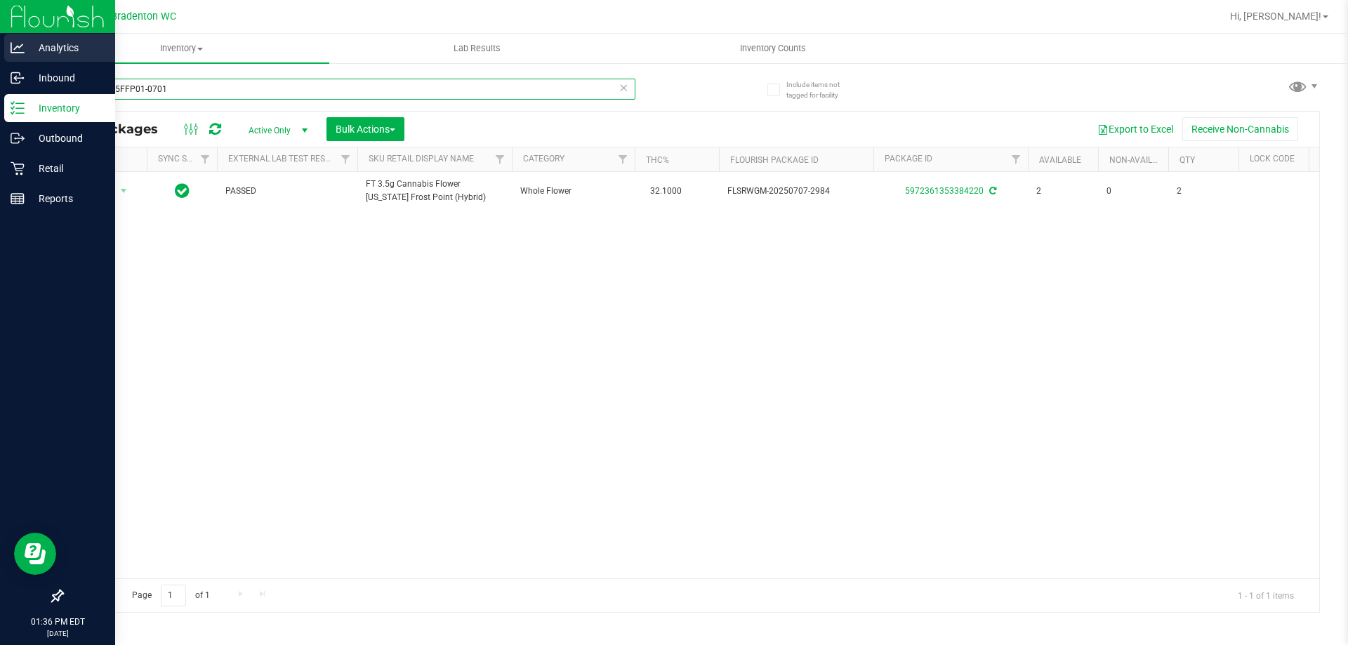
drag, startPoint x: 176, startPoint y: 90, endPoint x: 0, endPoint y: 58, distance: 178.3
click at [0, 62] on div "Analytics Inbound Inventory Outbound Retail Reports 01:36 PM EDT [DATE] 08/24 B…" at bounding box center [674, 322] width 1348 height 645
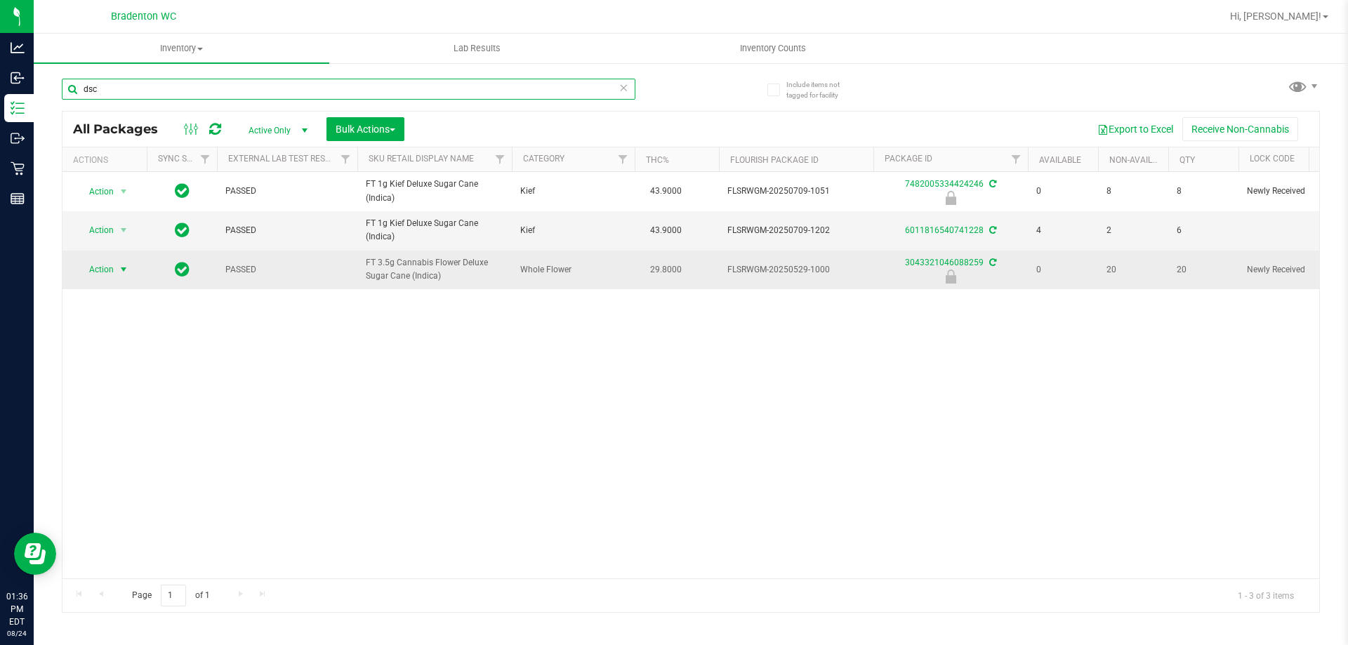
type input "dsc"
click at [116, 267] on span "select" at bounding box center [124, 270] width 18 height 20
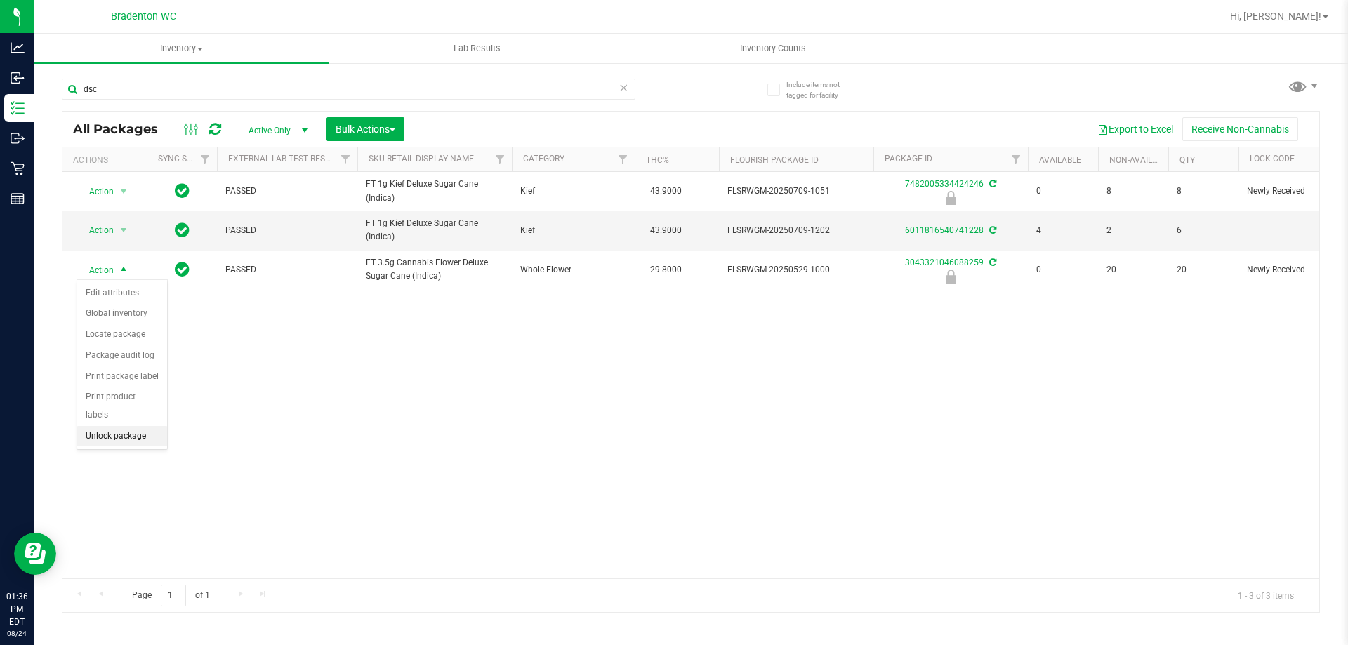
click at [91, 426] on li "Unlock package" at bounding box center [122, 436] width 90 height 21
click at [136, 114] on div "All Packages Active Only Active Only Lab Samples Locked All External Internal B…" at bounding box center [690, 129] width 1257 height 35
click at [135, 63] on link "Inventory All packages All inventory Waste log Create inventory" at bounding box center [182, 48] width 296 height 29
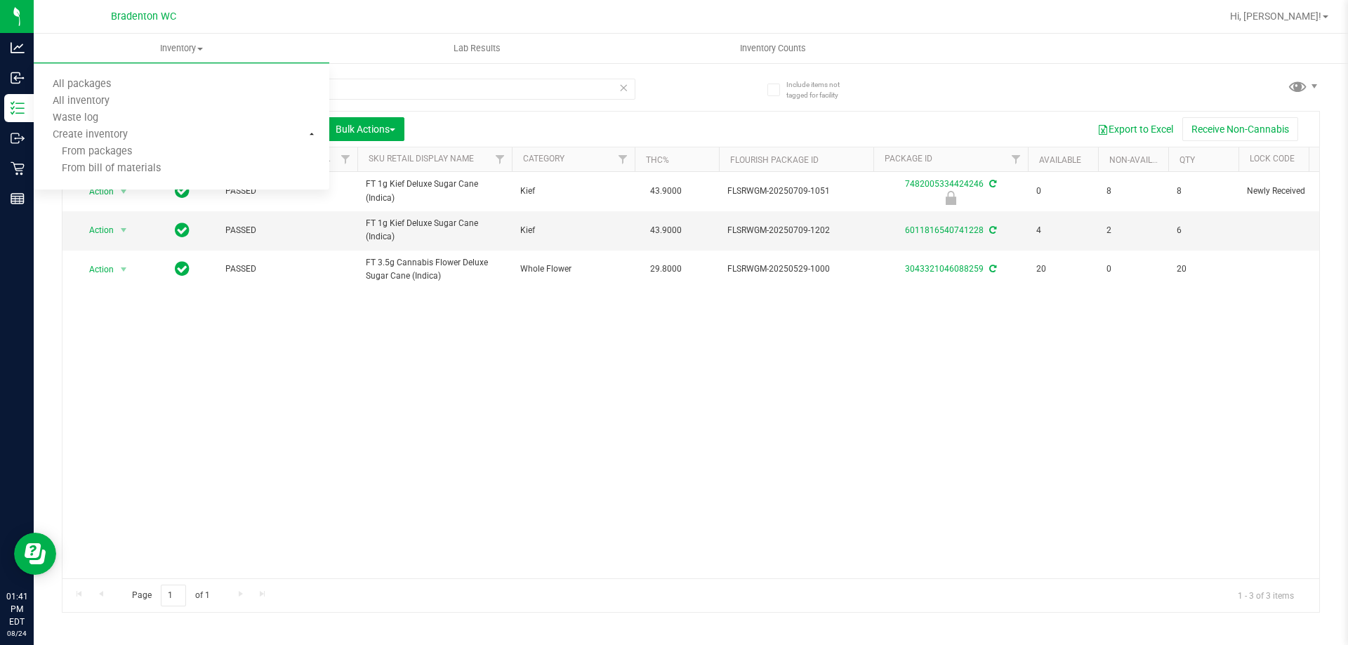
click at [435, 452] on div "Action Action Edit attributes Global inventory Locate package Package audit log…" at bounding box center [690, 375] width 1257 height 407
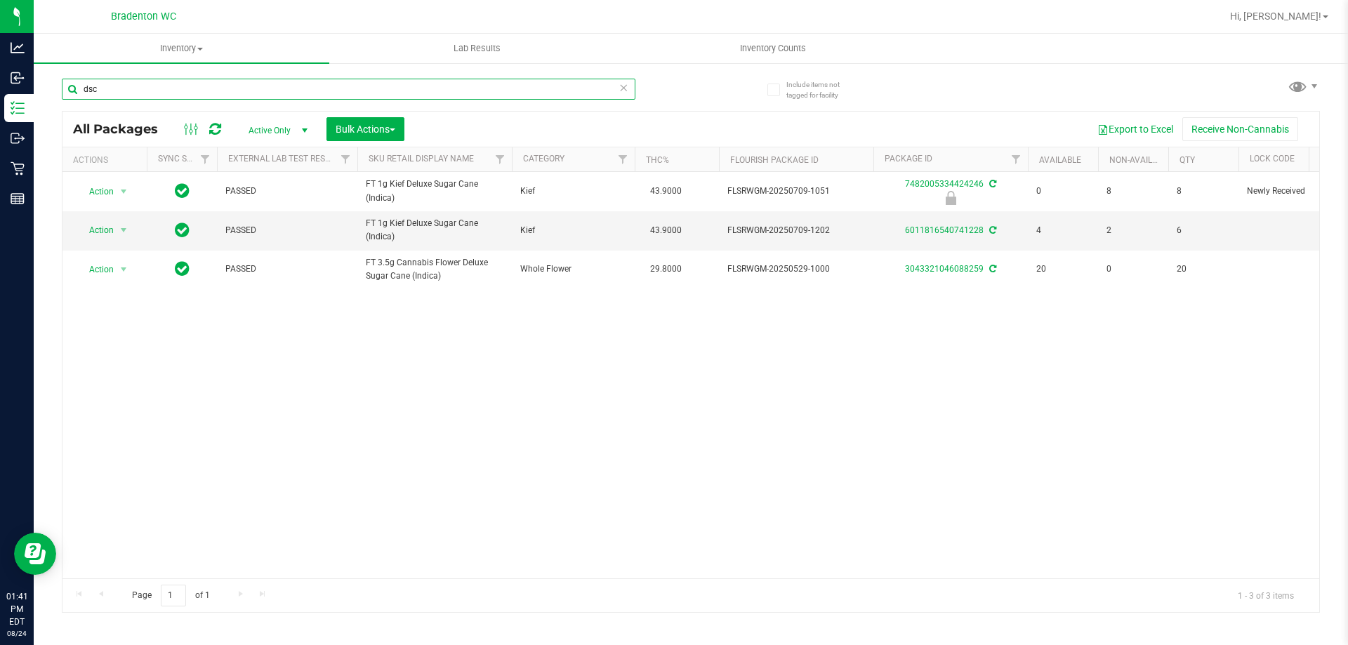
click at [135, 91] on input "dsc" at bounding box center [349, 89] width 574 height 21
type input "d"
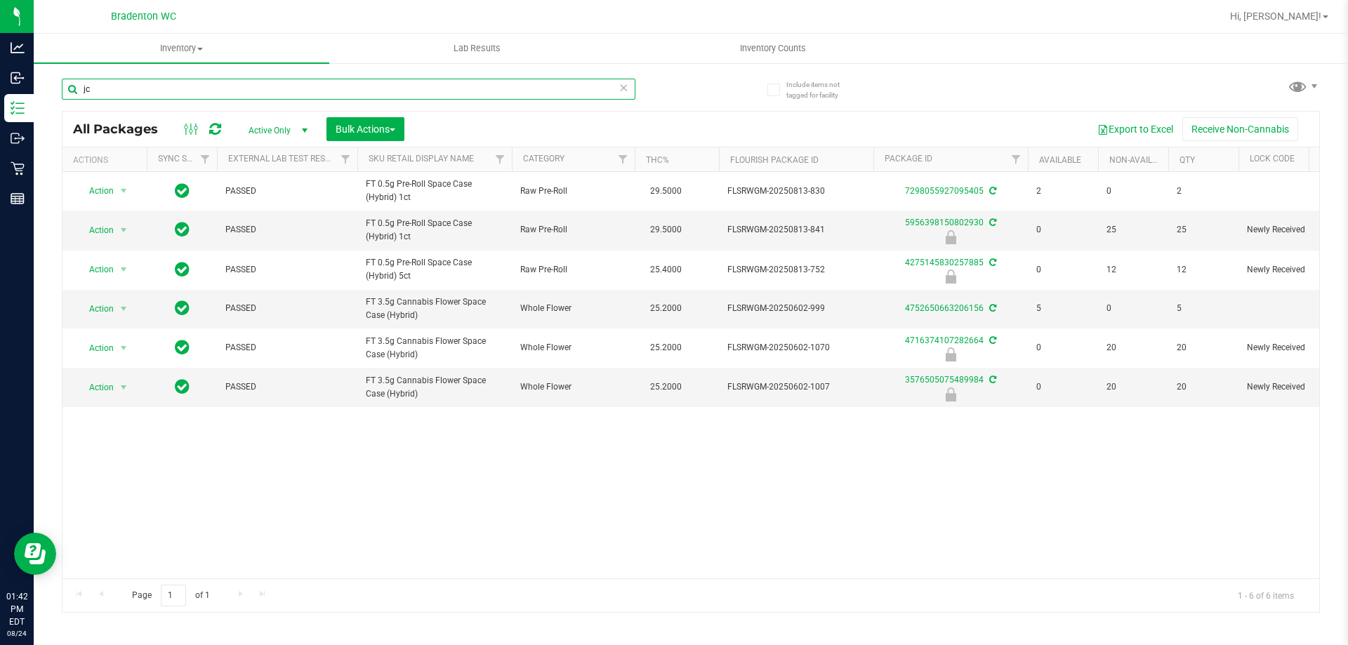
type input "j"
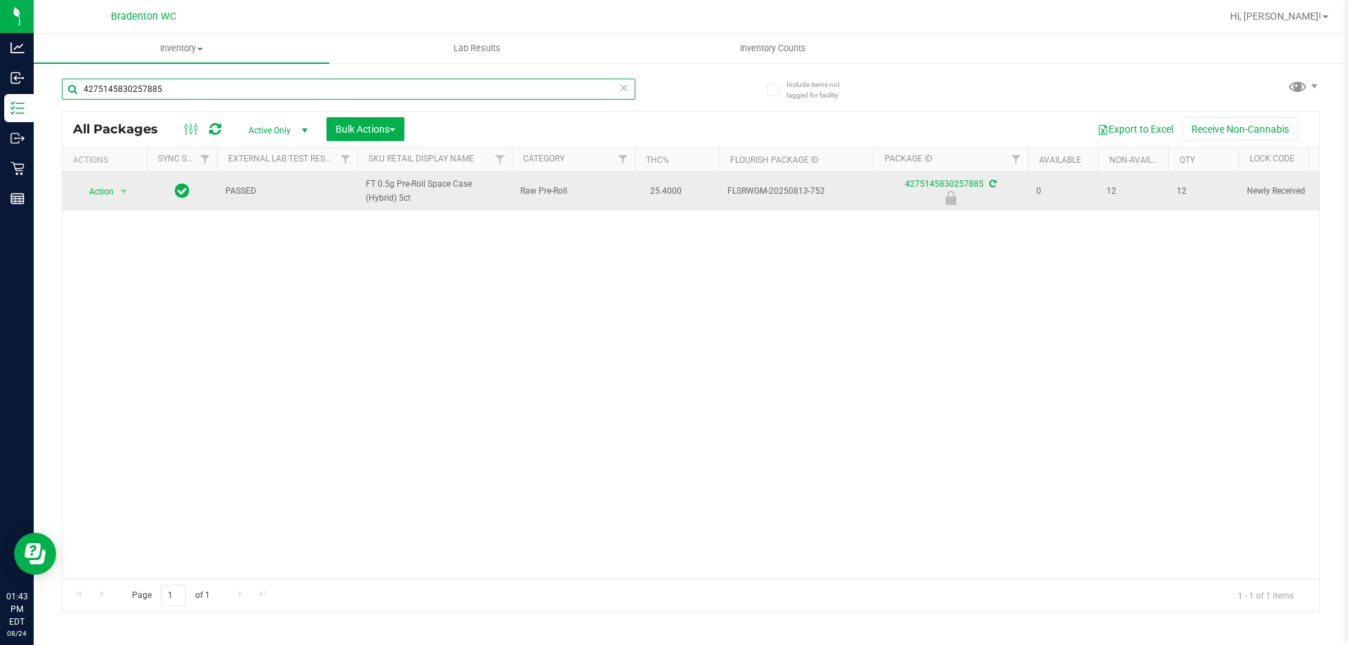
type input "4275145830257885"
click at [98, 199] on span "Action" at bounding box center [96, 192] width 38 height 20
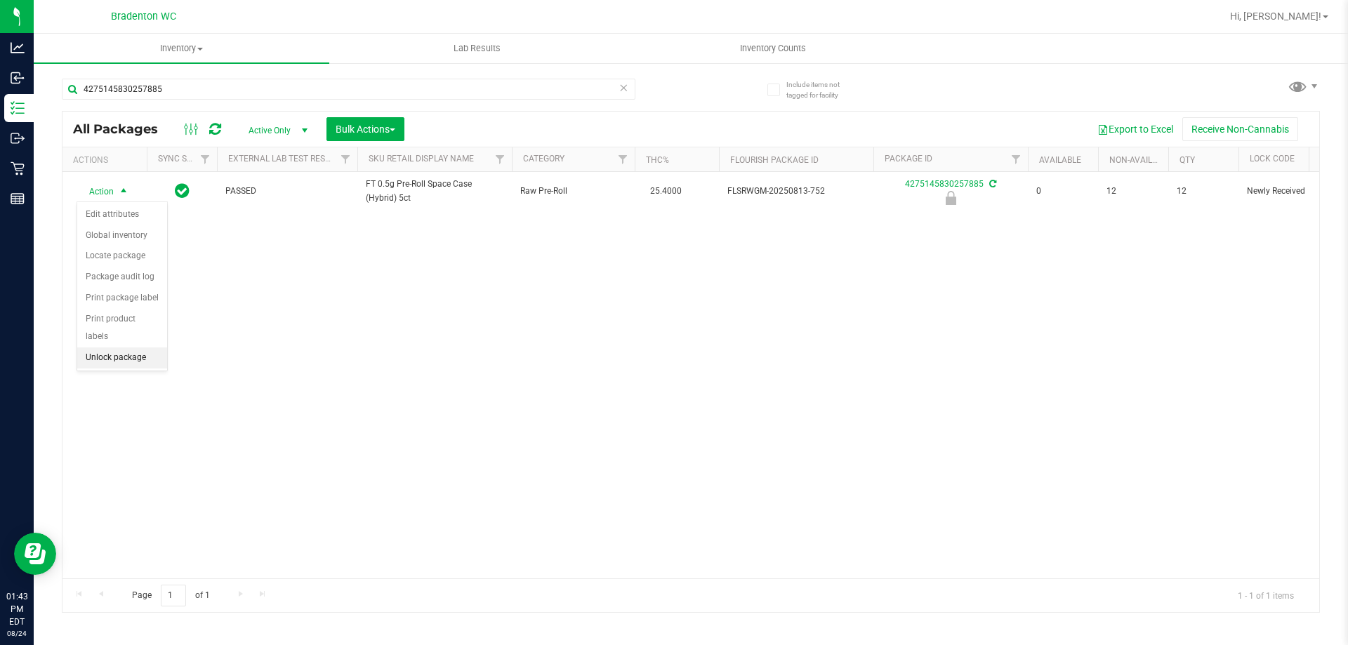
click at [96, 348] on li "Unlock package" at bounding box center [122, 358] width 90 height 21
click at [204, 101] on div "4275145830257885" at bounding box center [349, 95] width 574 height 32
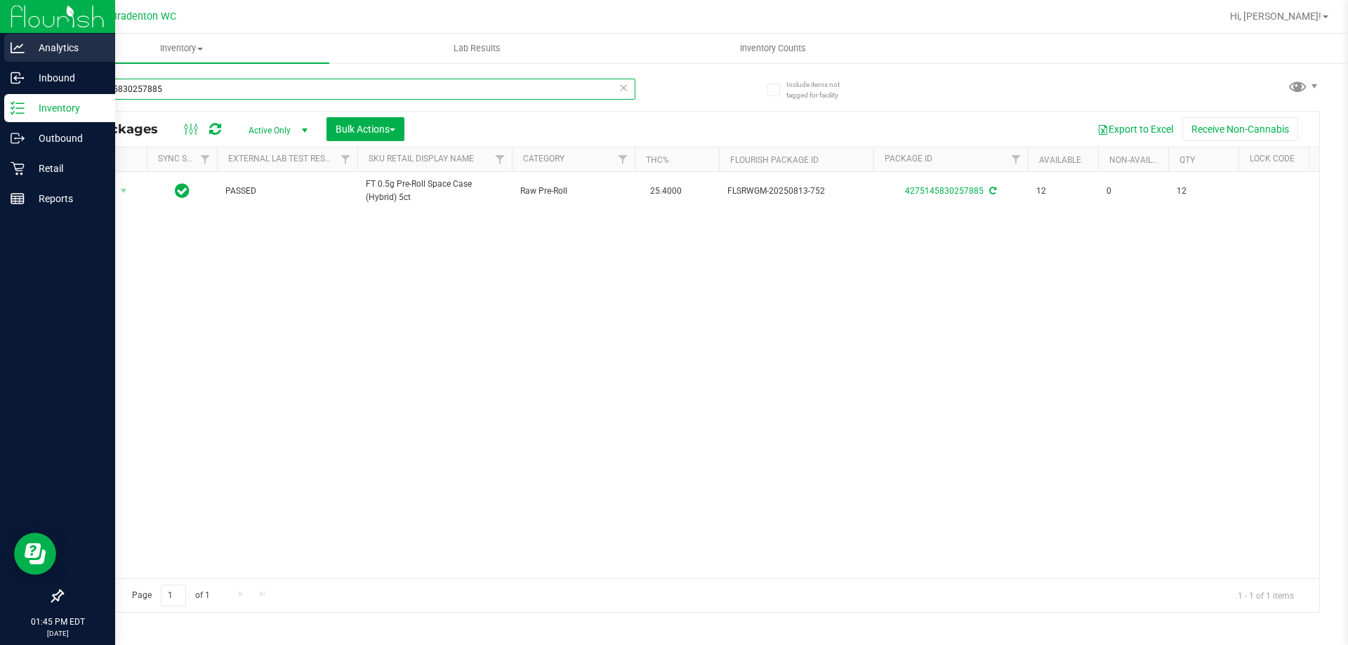
drag, startPoint x: 185, startPoint y: 92, endPoint x: 0, endPoint y: 58, distance: 188.5
click at [0, 93] on div "Analytics Inbound Inventory Outbound Retail Reports 01:45 PM EDT [DATE] 08/24 B…" at bounding box center [674, 322] width 1348 height 645
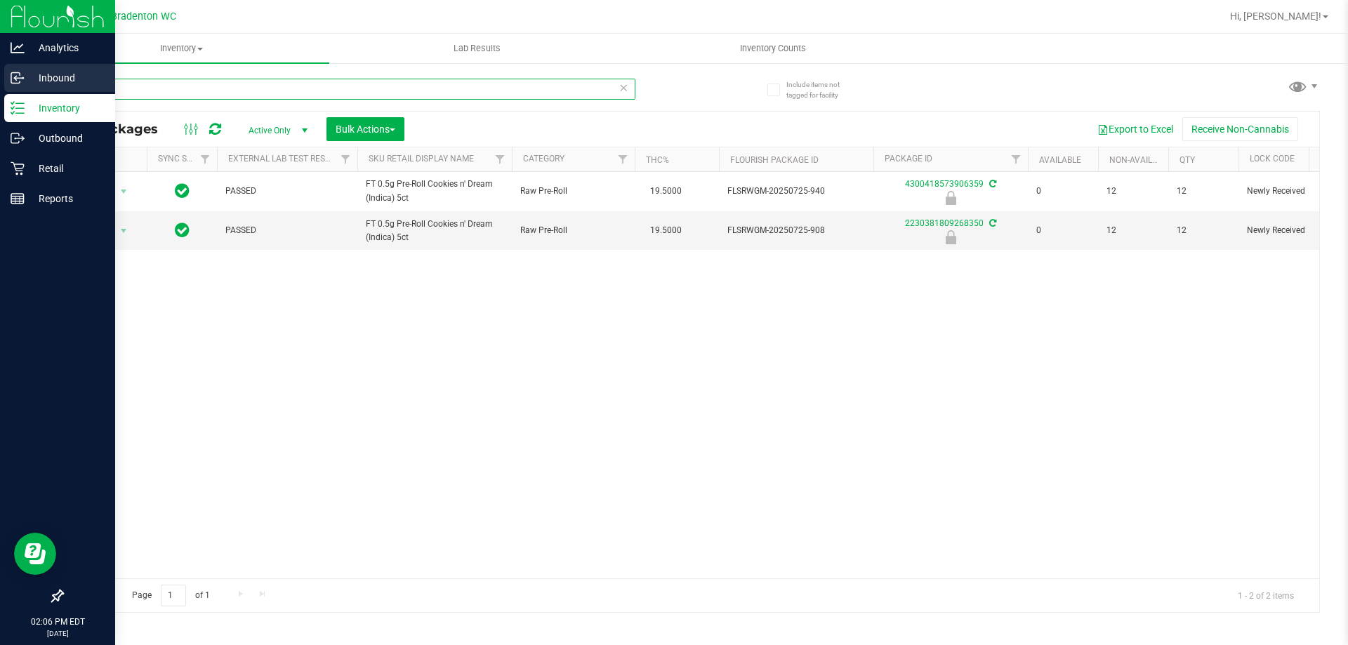
drag, startPoint x: 138, startPoint y: 92, endPoint x: 0, endPoint y: 67, distance: 139.8
click at [0, 77] on div "Analytics Inbound Inventory Outbound Retail Reports 02:06 PM EDT [DATE] 08/24 B…" at bounding box center [674, 322] width 1348 height 645
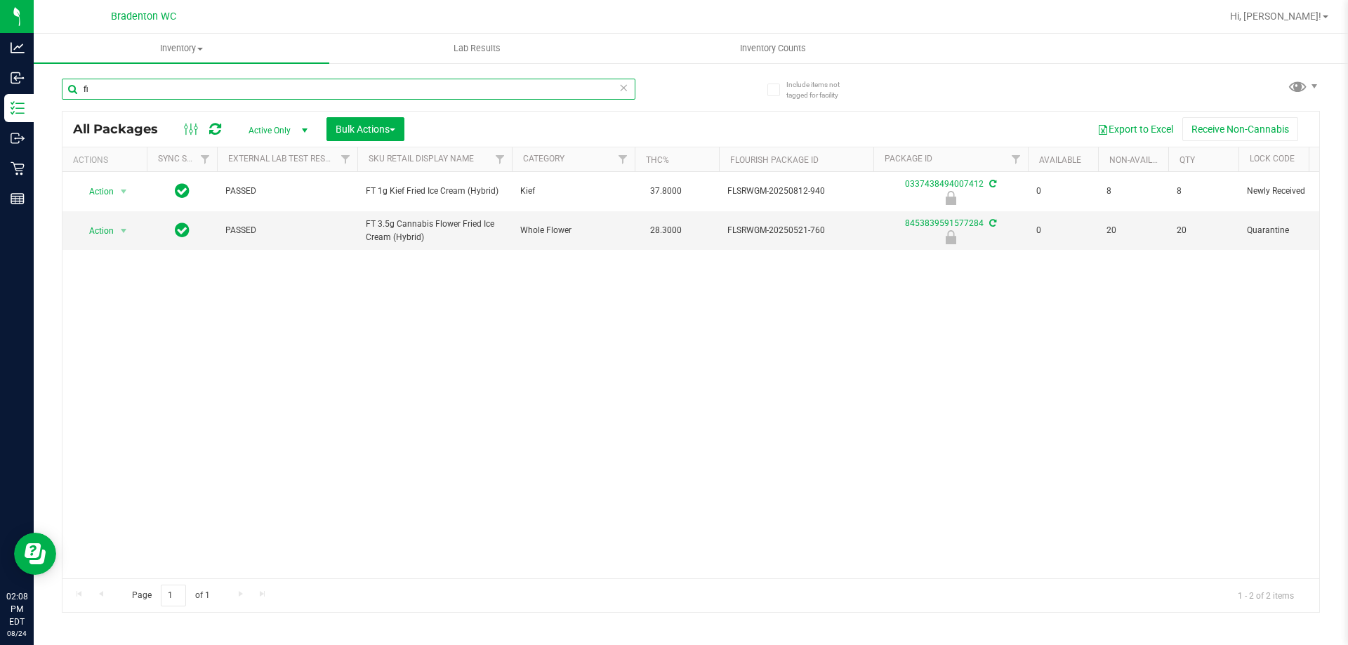
type input "f"
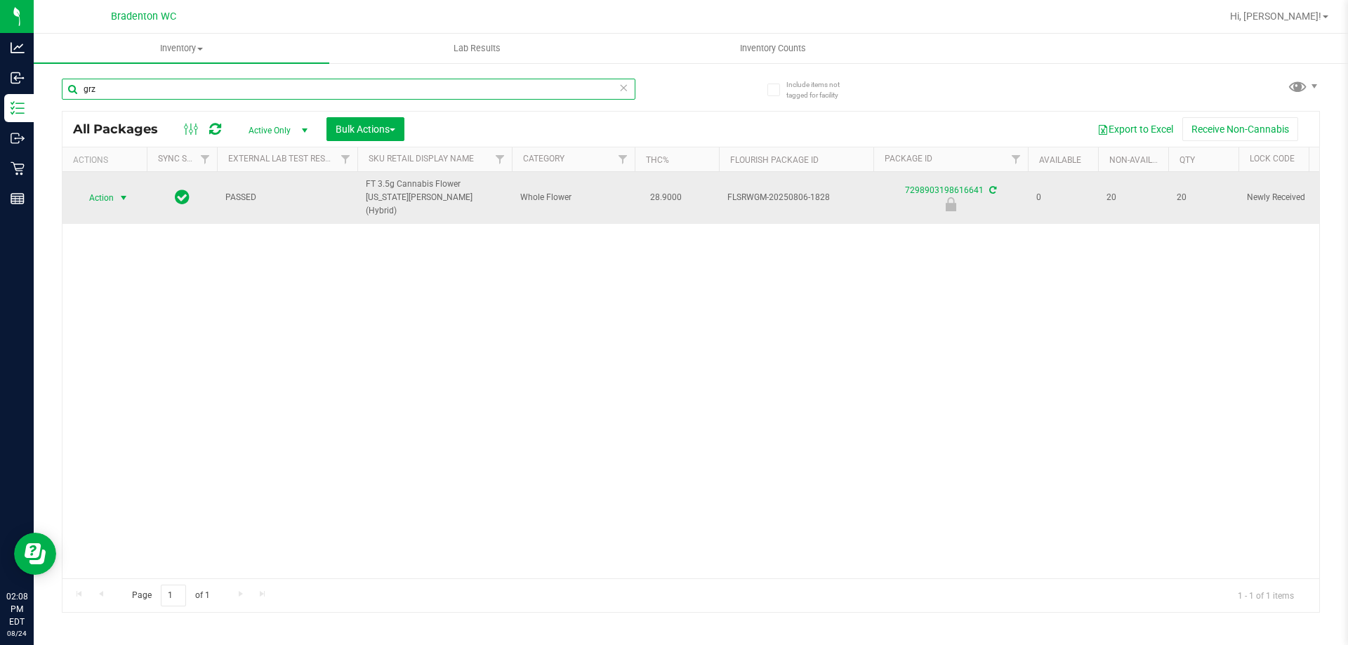
type input "grz"
click at [120, 194] on span "select" at bounding box center [123, 197] width 11 height 11
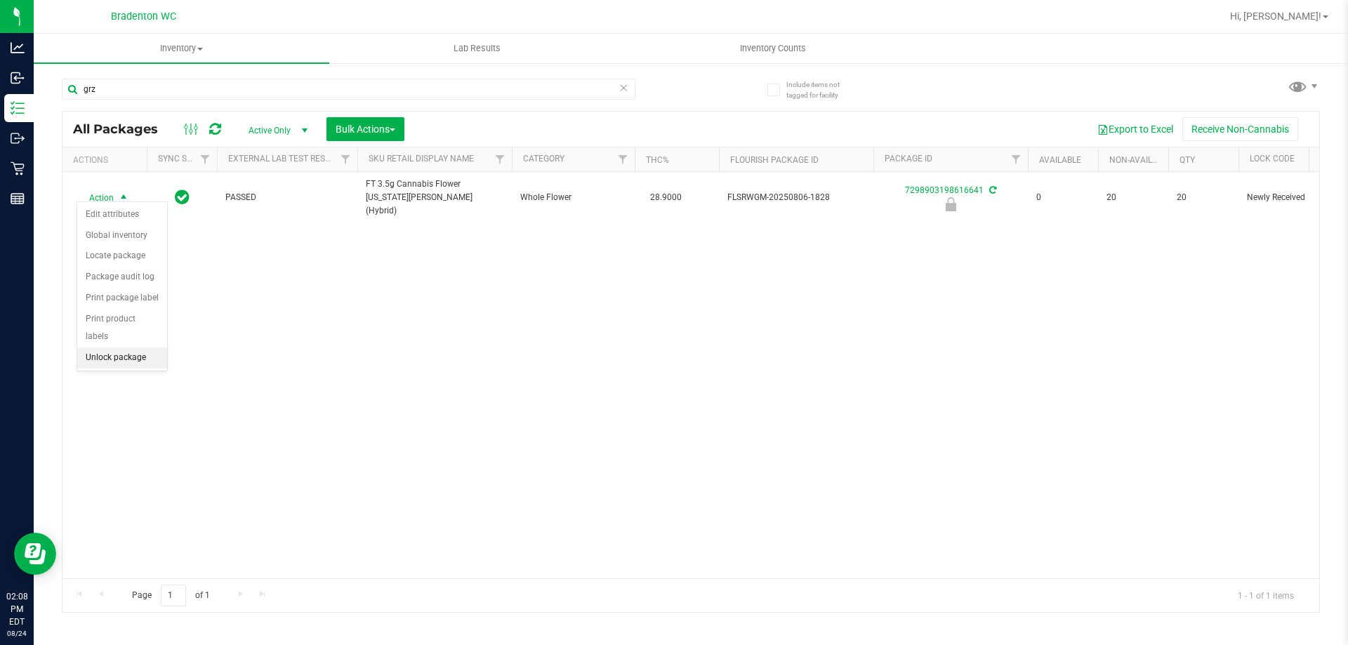
click at [135, 348] on li "Unlock package" at bounding box center [122, 358] width 90 height 21
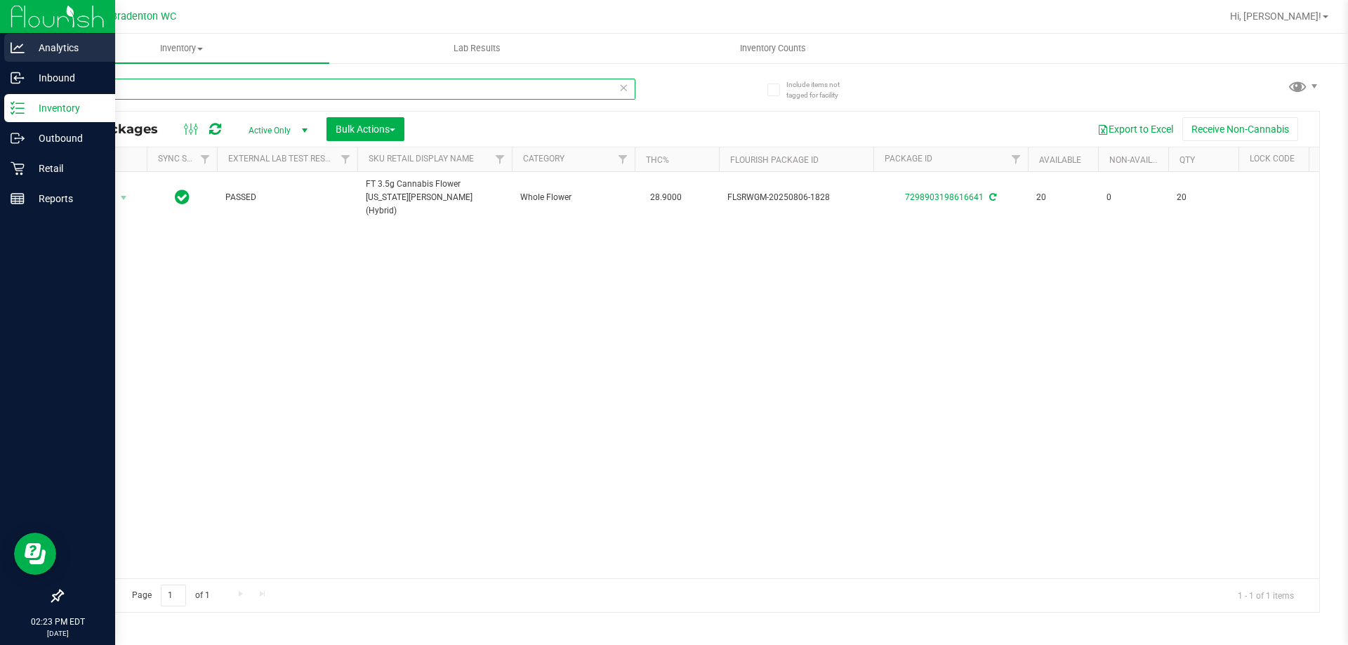
drag, startPoint x: 139, startPoint y: 79, endPoint x: 0, endPoint y: 55, distance: 141.1
click at [0, 67] on div "Analytics Inbound Inventory Outbound Retail Reports 02:23 PM EDT [DATE] 08/24 B…" at bounding box center [674, 322] width 1348 height 645
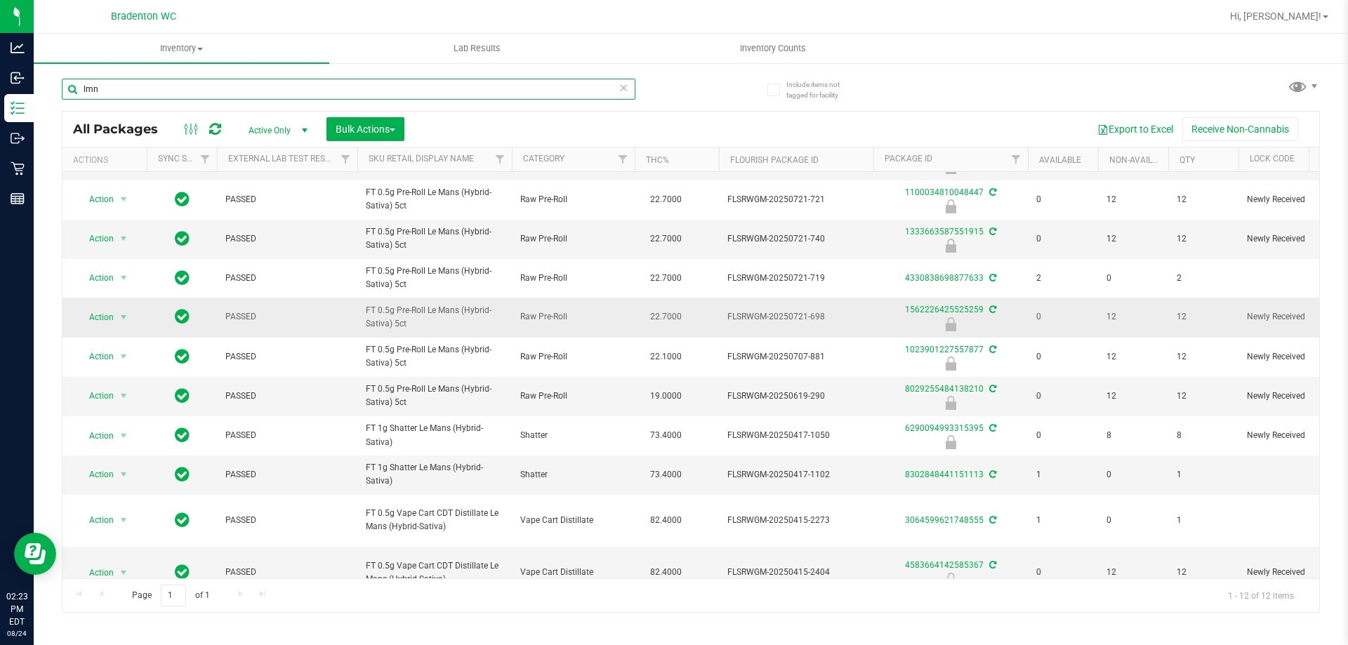
scroll to position [101, 0]
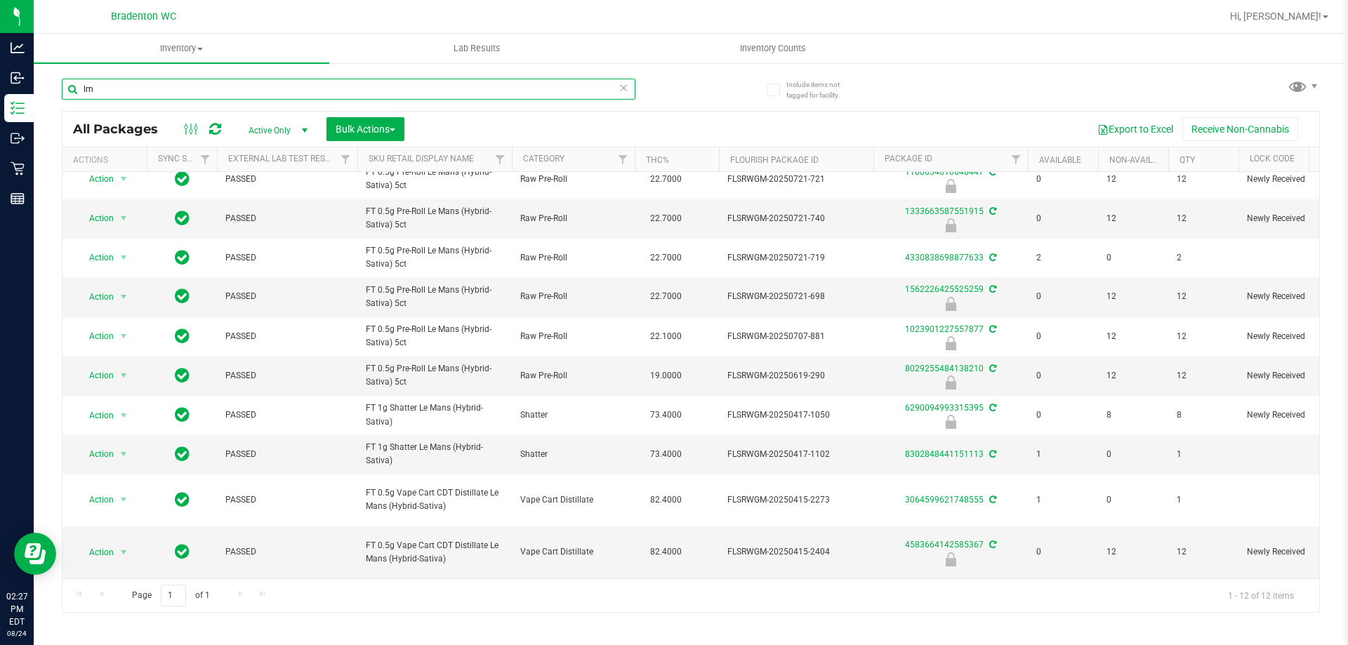
type input "l"
type input "LB-MAY25ABP01-0527"
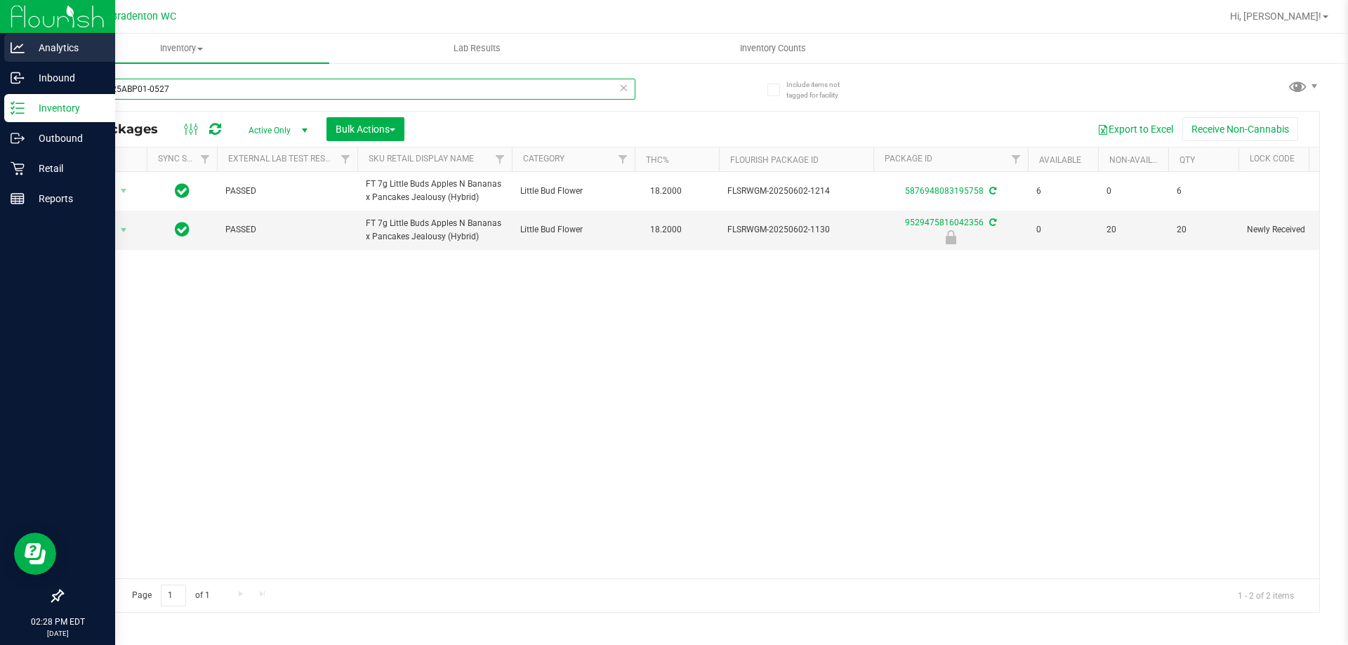
drag, startPoint x: 181, startPoint y: 86, endPoint x: 0, endPoint y: 53, distance: 184.1
click at [0, 53] on div "Analytics Inbound Inventory Outbound Retail Reports 02:28 PM EDT [DATE] 08/24 B…" at bounding box center [674, 322] width 1348 height 645
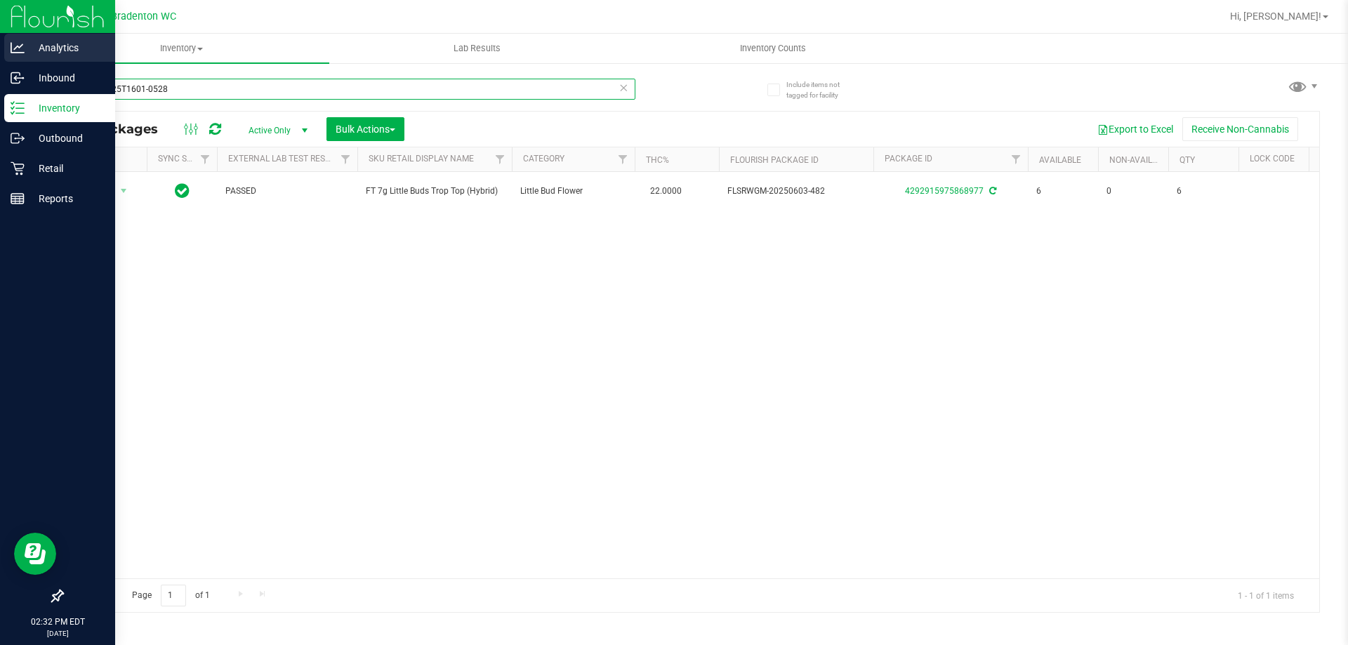
drag, startPoint x: 209, startPoint y: 94, endPoint x: 0, endPoint y: 62, distance: 211.0
click at [0, 62] on div "Analytics Inbound Inventory Outbound Retail Reports 02:32 PM EDT [DATE] 08/24 B…" at bounding box center [674, 322] width 1348 height 645
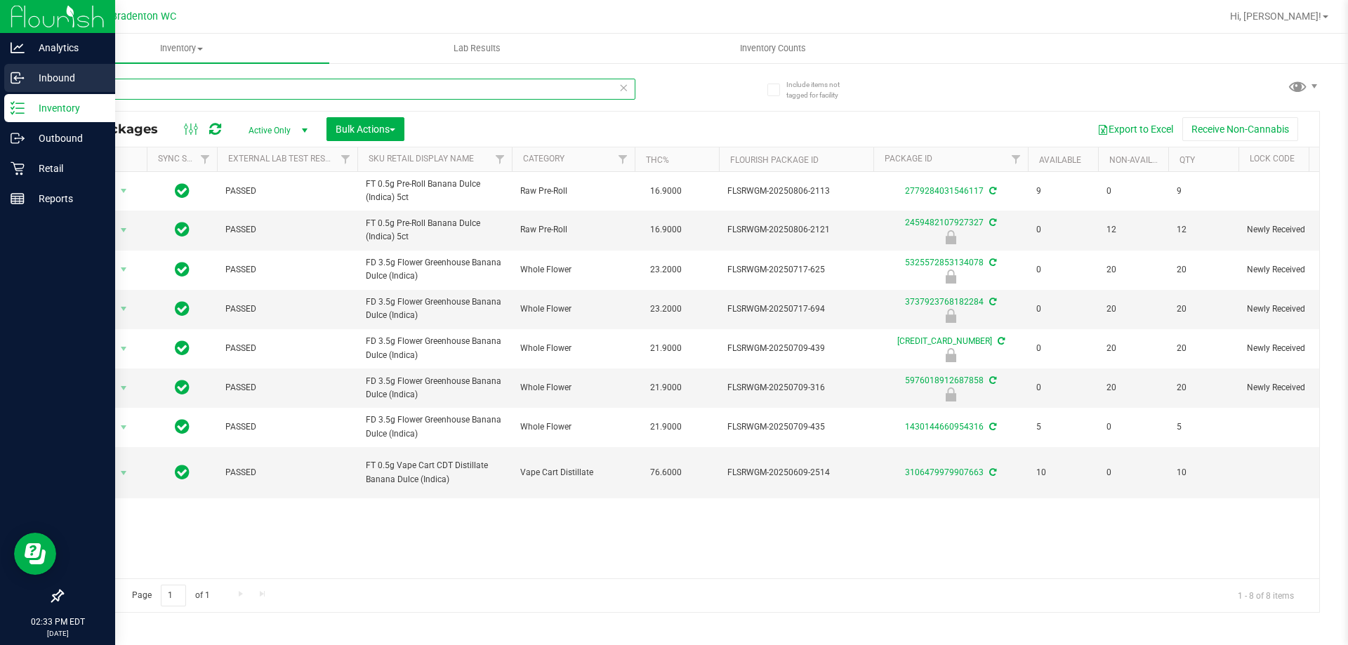
drag, startPoint x: 135, startPoint y: 92, endPoint x: 0, endPoint y: 77, distance: 135.7
click at [0, 91] on div "Analytics Inbound Inventory Outbound Retail Reports 02:33 PM EDT [DATE] 08/24 B…" at bounding box center [674, 322] width 1348 height 645
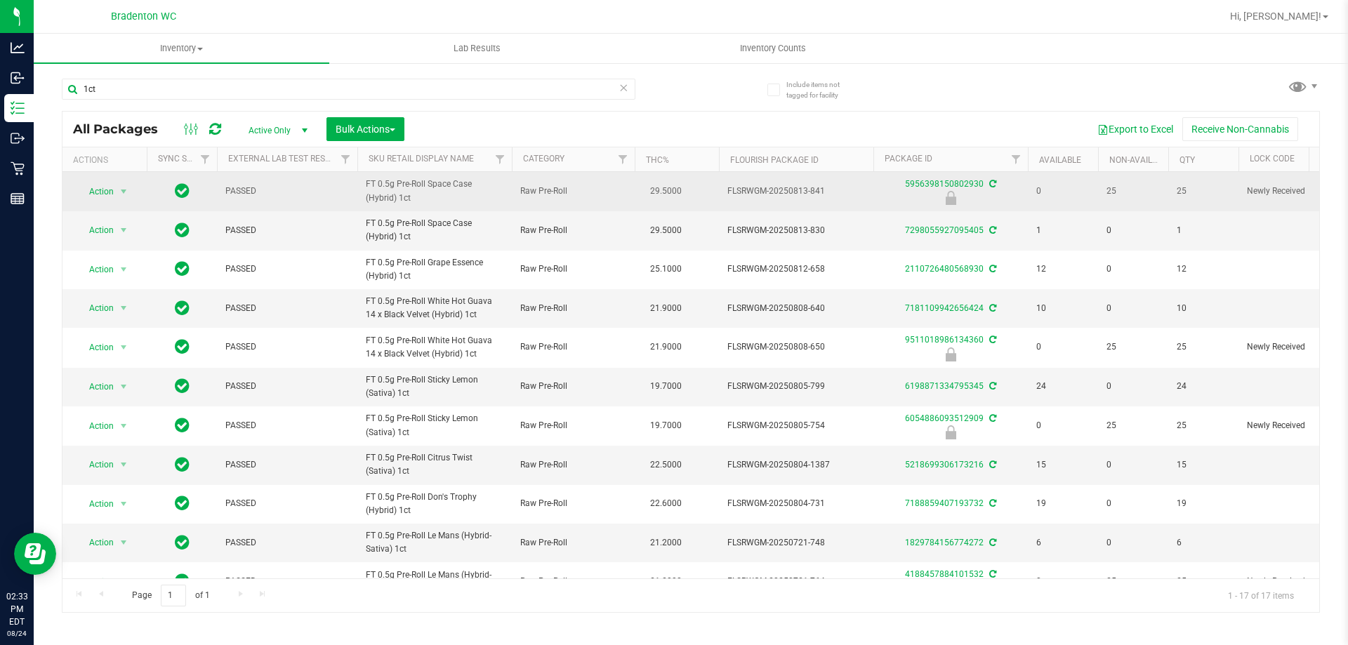
drag, startPoint x: 426, startPoint y: 200, endPoint x: 337, endPoint y: 192, distance: 89.5
copy tr "FT 0.5g Pre-Roll Space Case (Hybrid) 1ct"
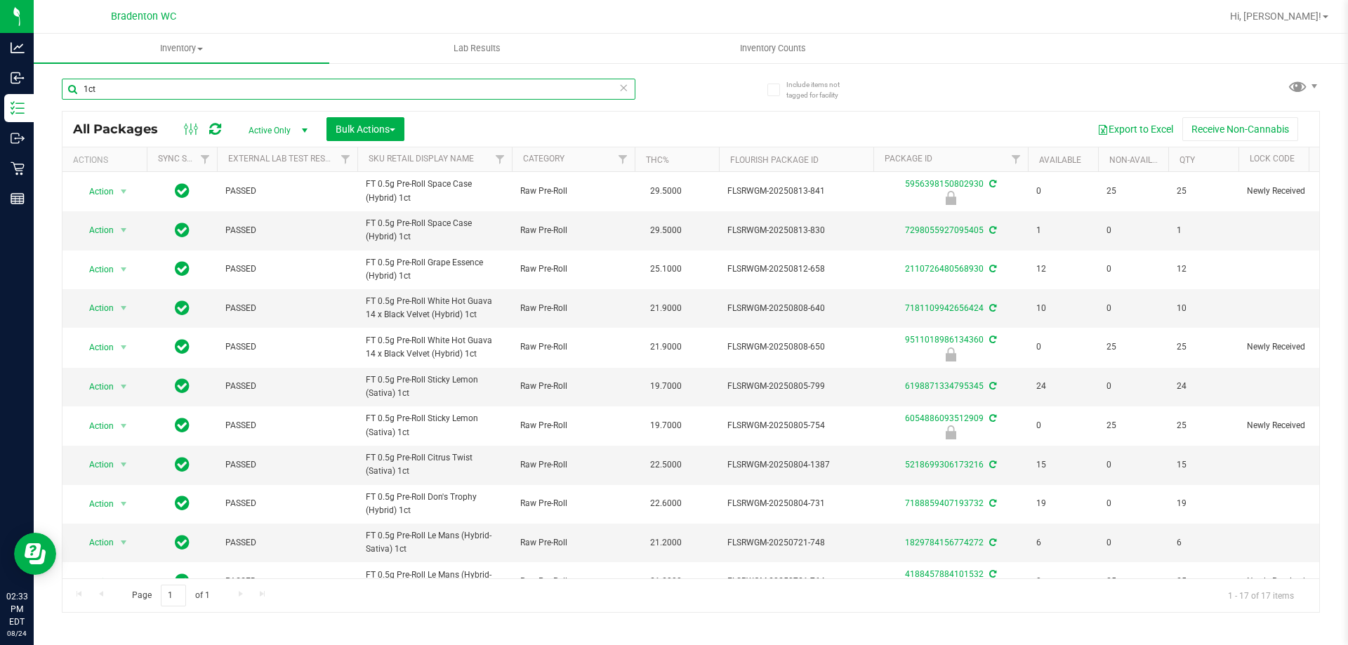
click at [158, 81] on input "1ct" at bounding box center [349, 89] width 574 height 21
type input "1"
paste input "FT 0.5g Pre-Roll Space Case (Hybrid) 1ct"
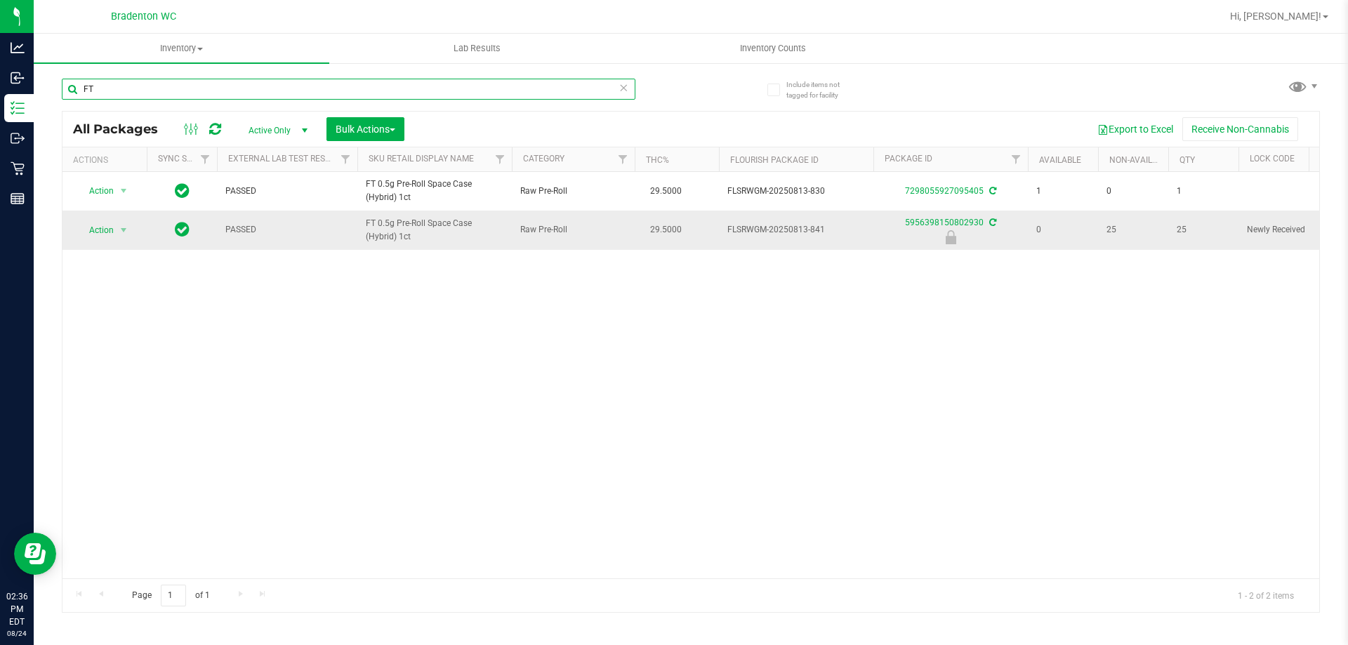
type input "F"
type input "1-JUN25LMN01-0714"
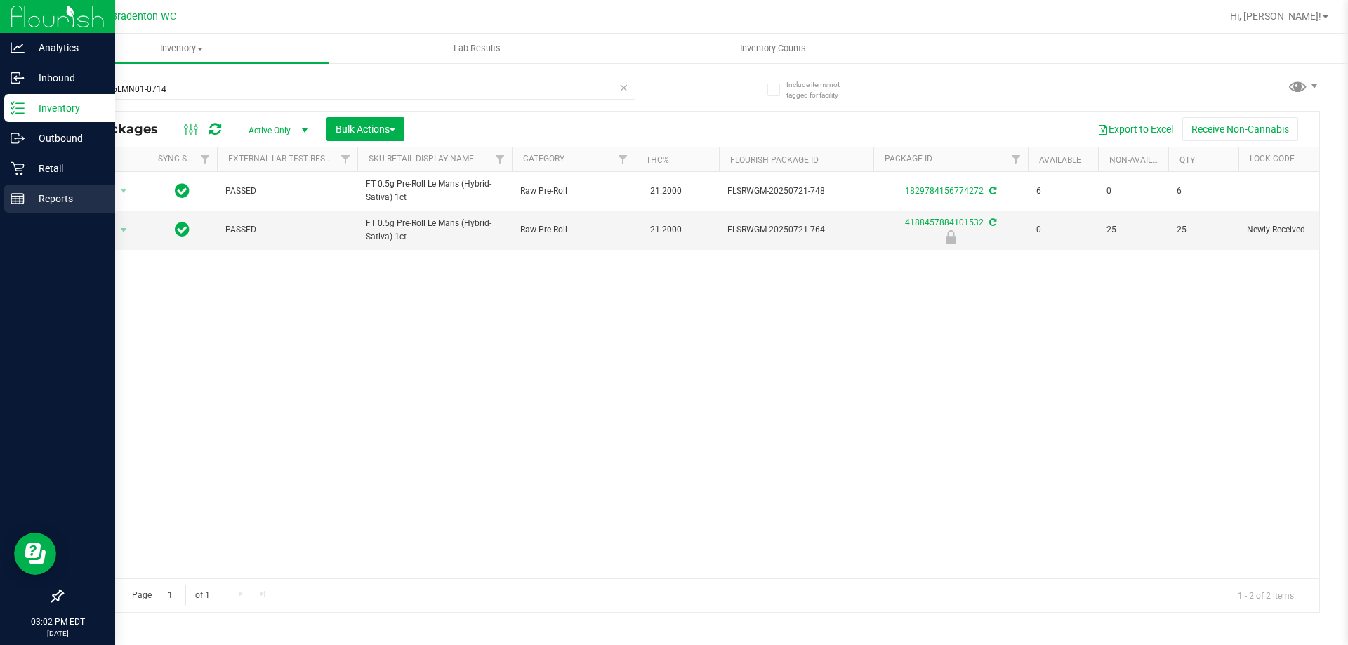
click at [59, 202] on p "Reports" at bounding box center [67, 198] width 84 height 17
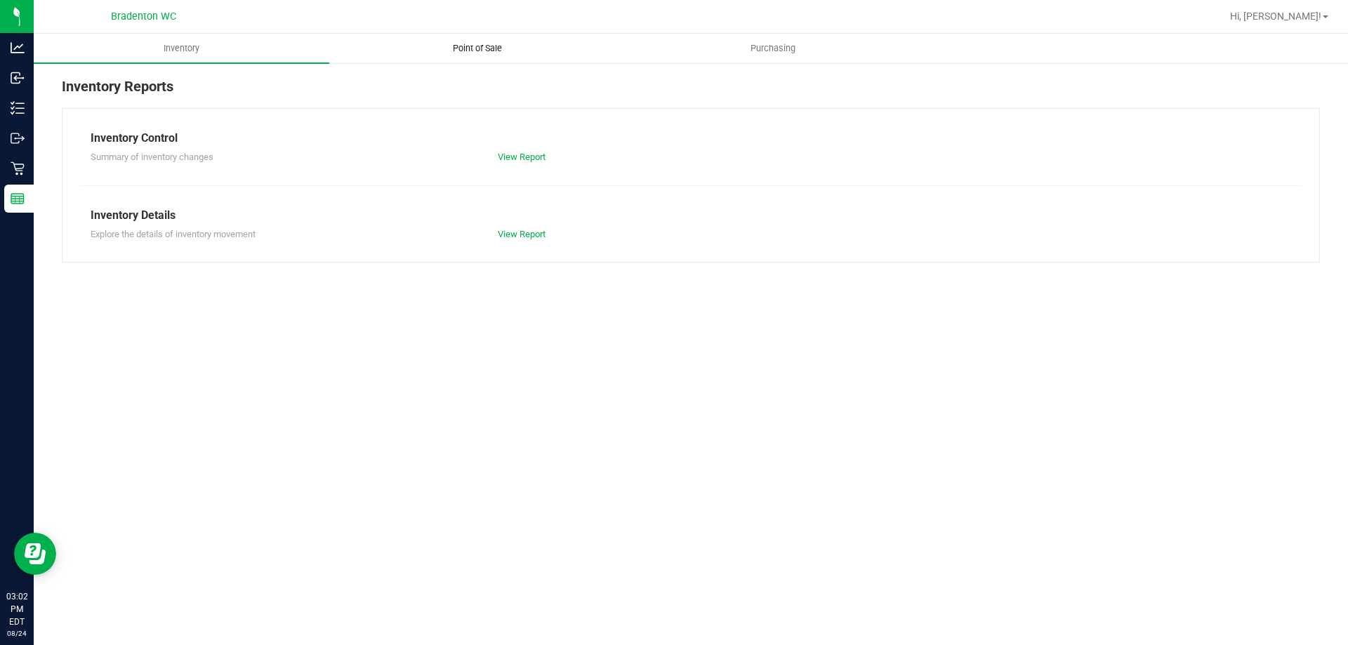
click at [480, 53] on span "Point of Sale" at bounding box center [477, 48] width 87 height 13
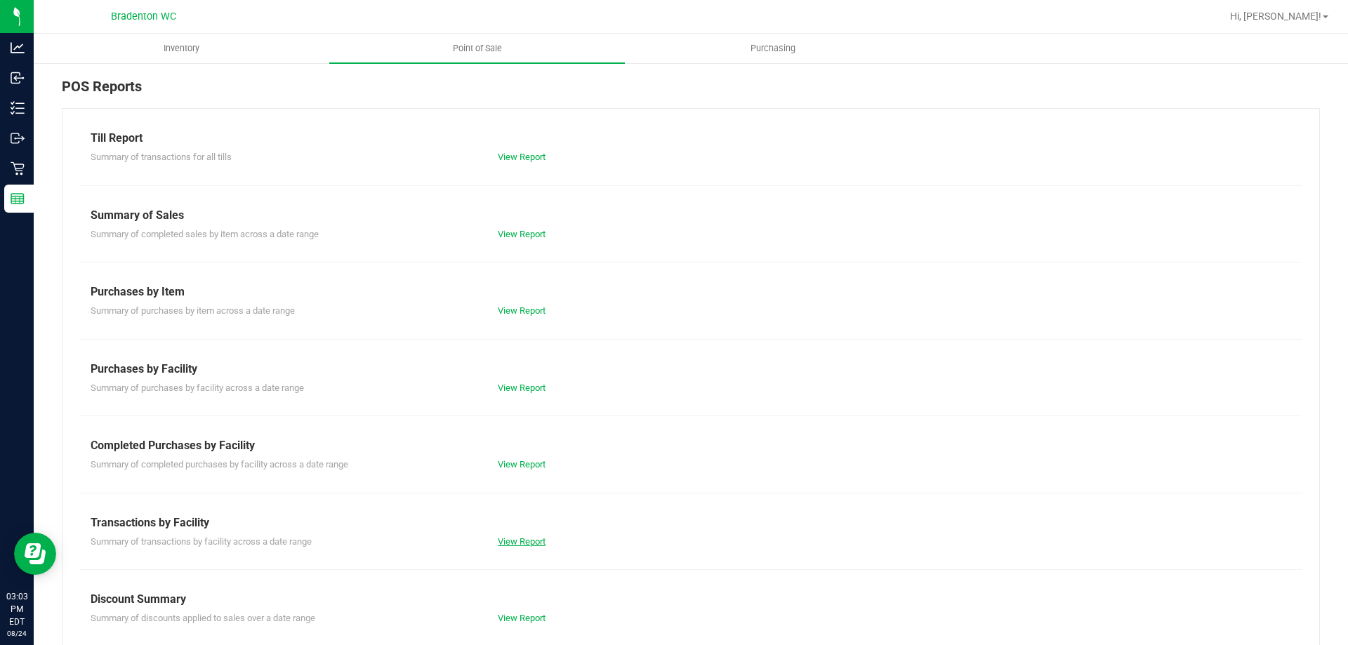
click at [527, 542] on link "View Report" at bounding box center [522, 541] width 48 height 11
